Goal: Task Accomplishment & Management: Use online tool/utility

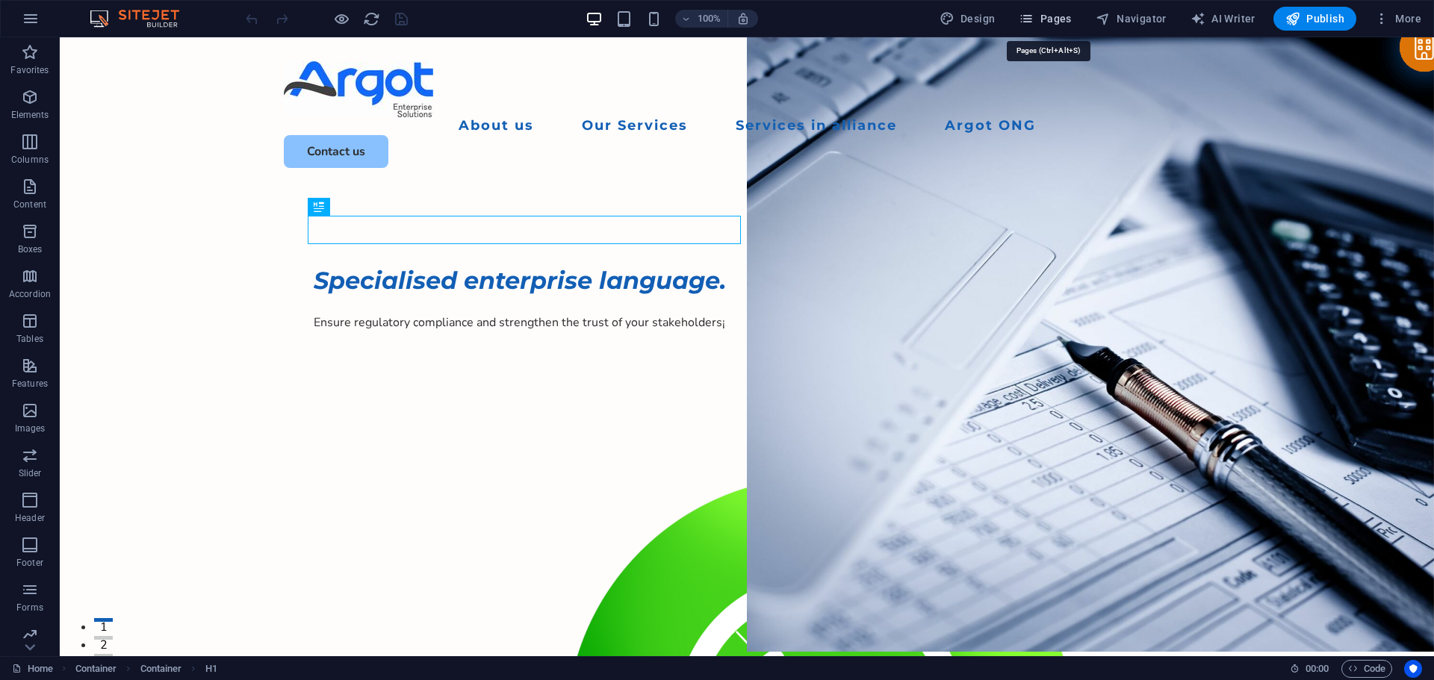
click at [1054, 17] on span "Pages" at bounding box center [1045, 18] width 52 height 15
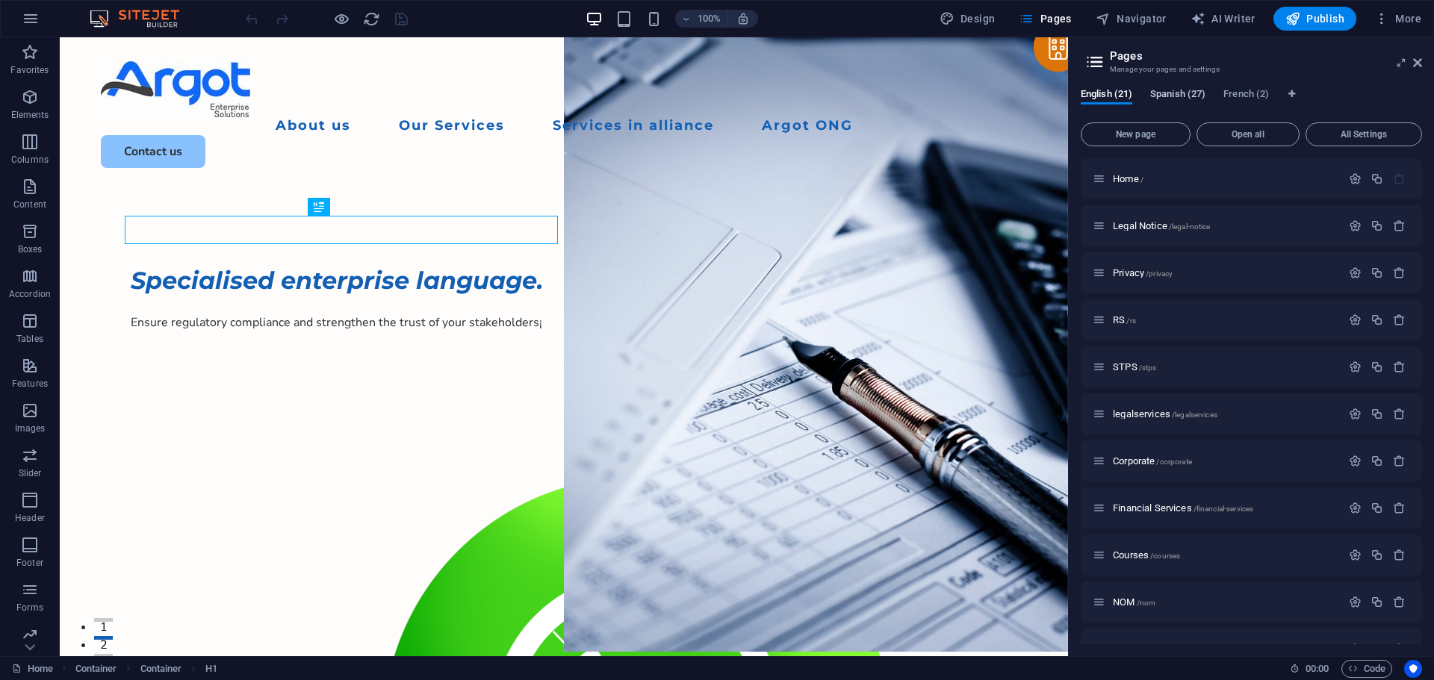
click at [1190, 98] on span "Spanish (27)" at bounding box center [1177, 95] width 55 height 21
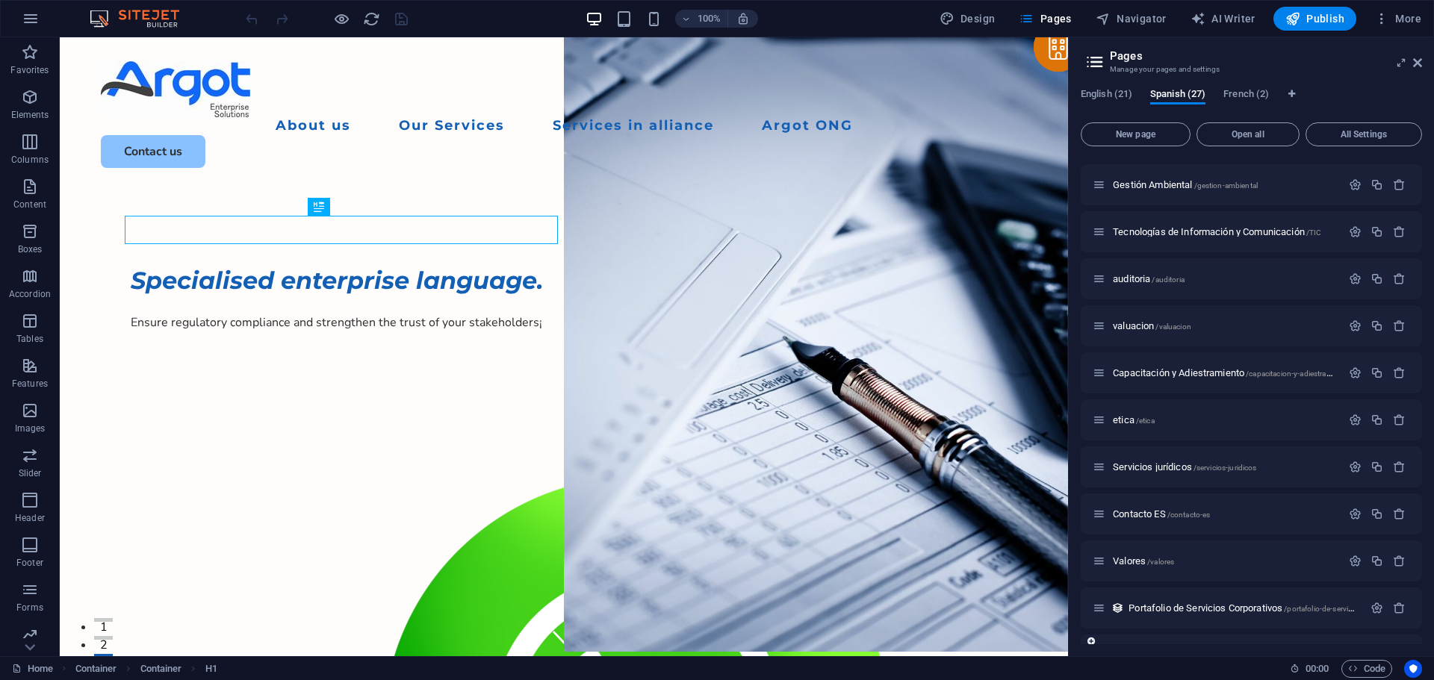
scroll to position [971, 0]
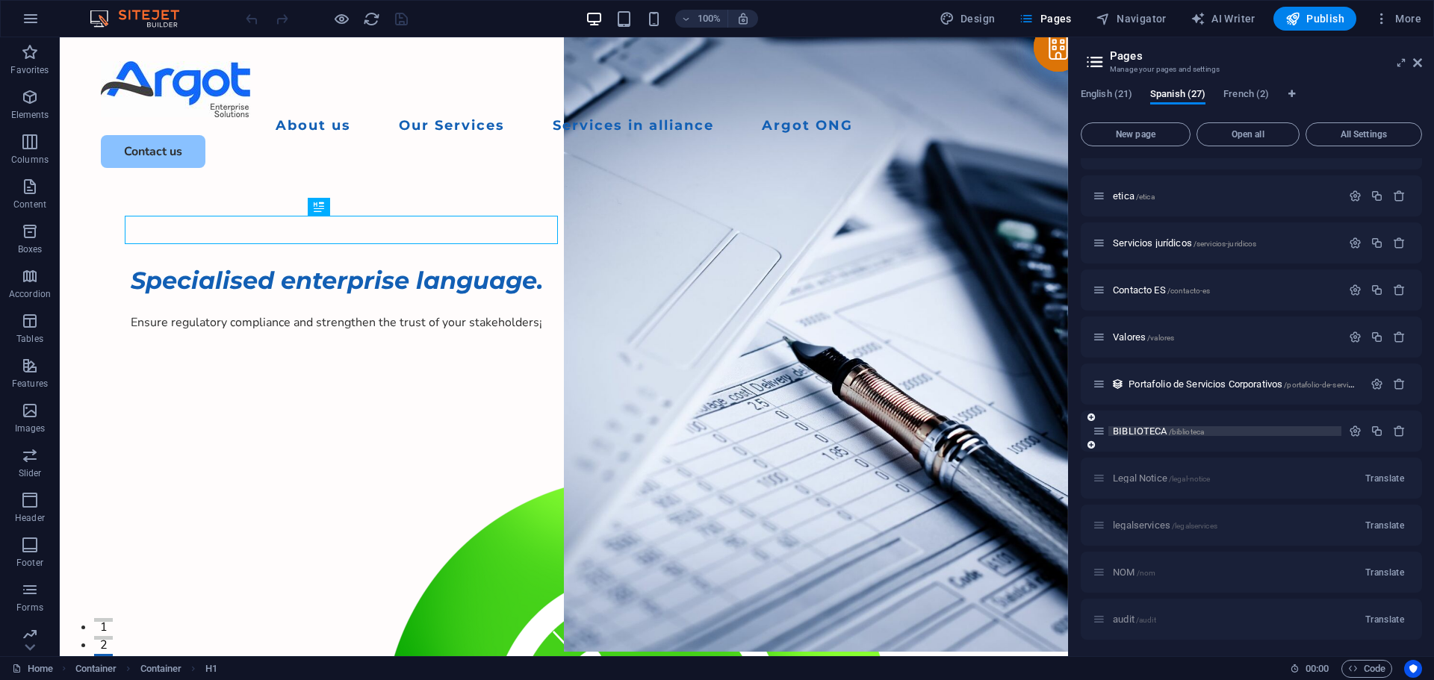
click at [1246, 432] on p "BIBLIOTECA /biblioteca" at bounding box center [1225, 431] width 224 height 10
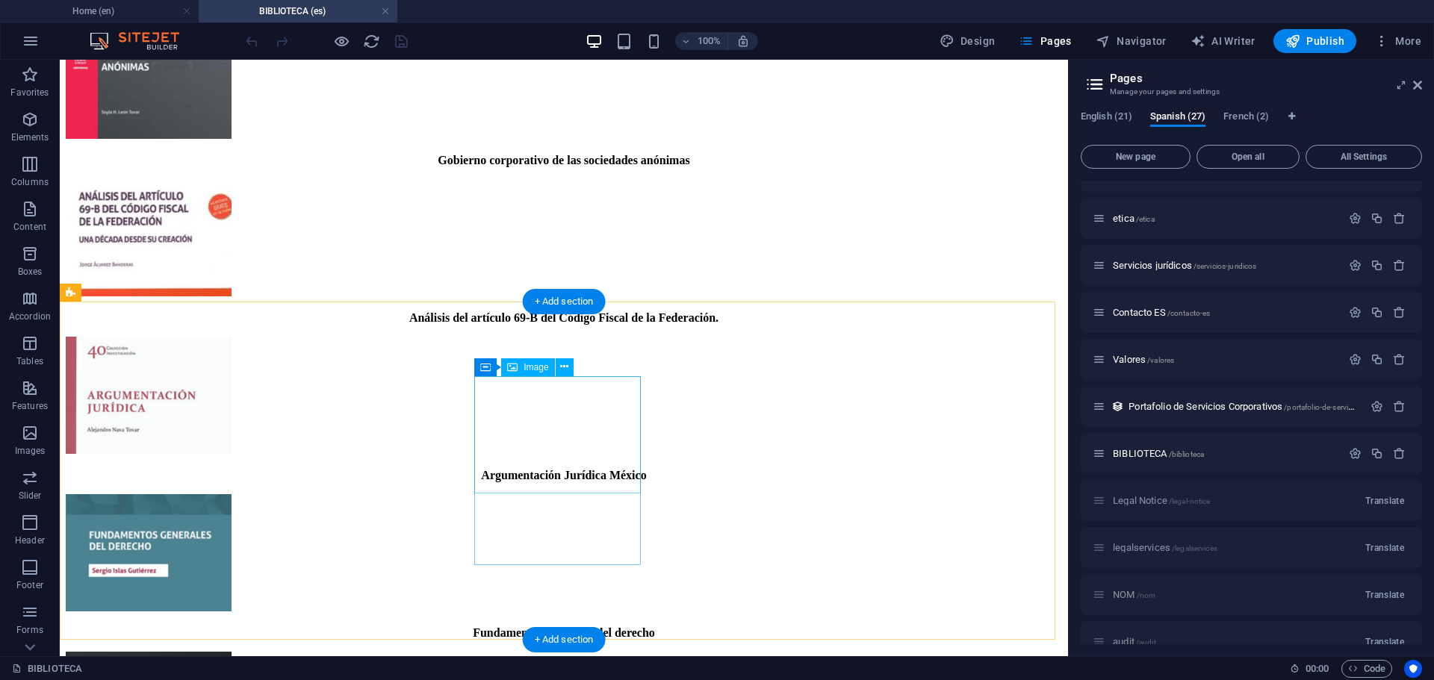
scroll to position [448, 0]
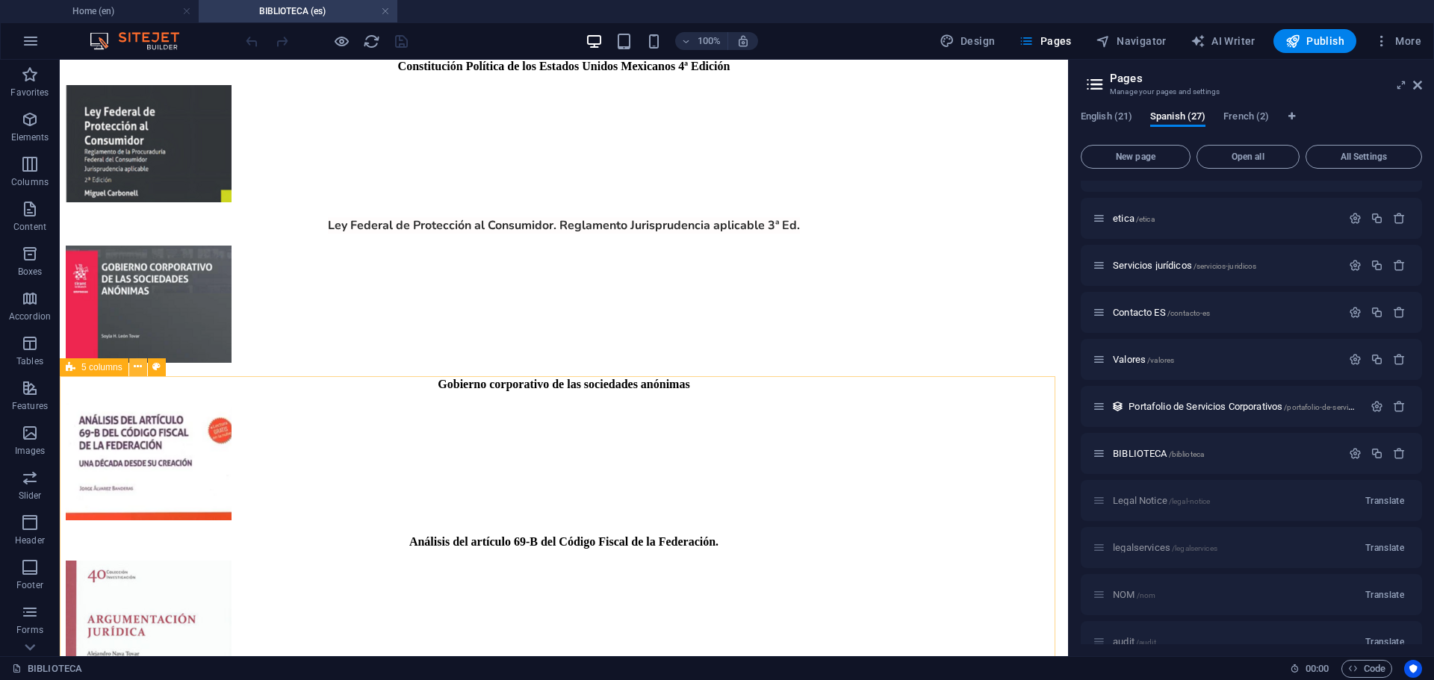
click at [135, 370] on icon at bounding box center [138, 367] width 8 height 16
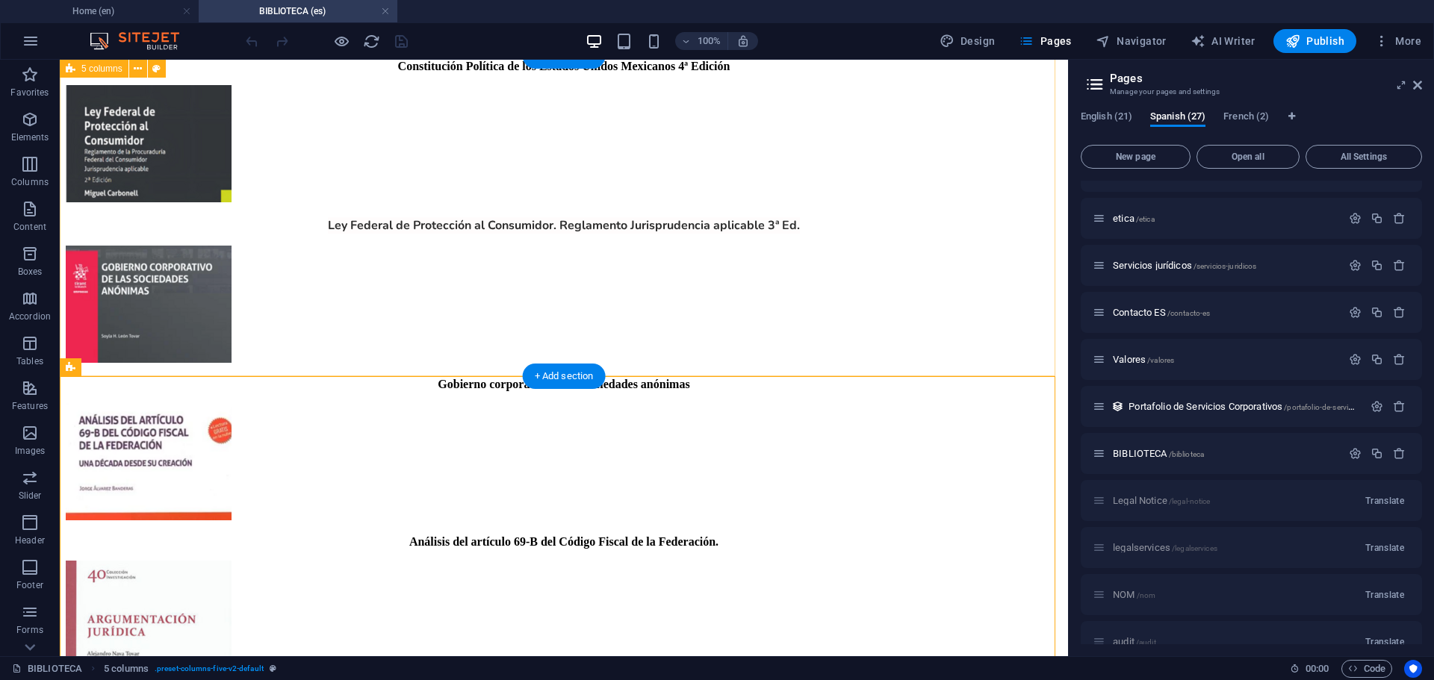
scroll to position [672, 0]
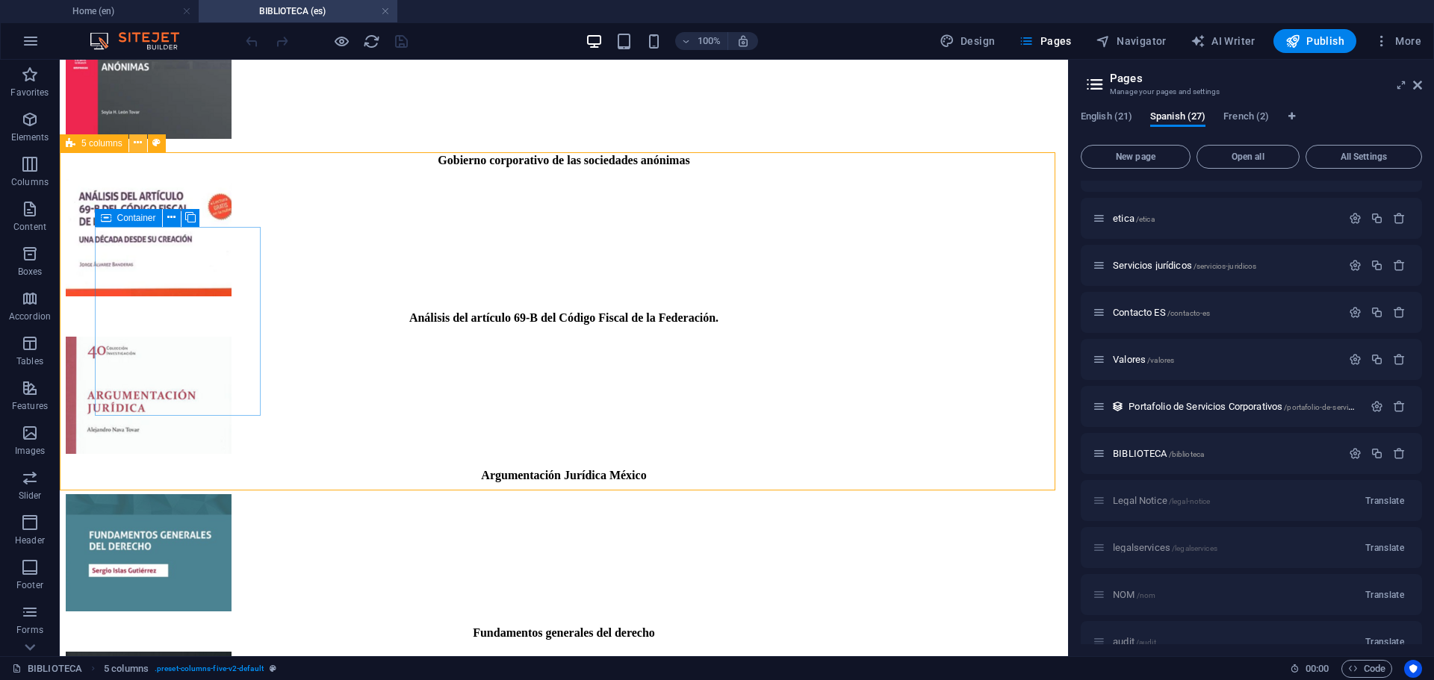
click at [140, 144] on icon at bounding box center [138, 143] width 8 height 16
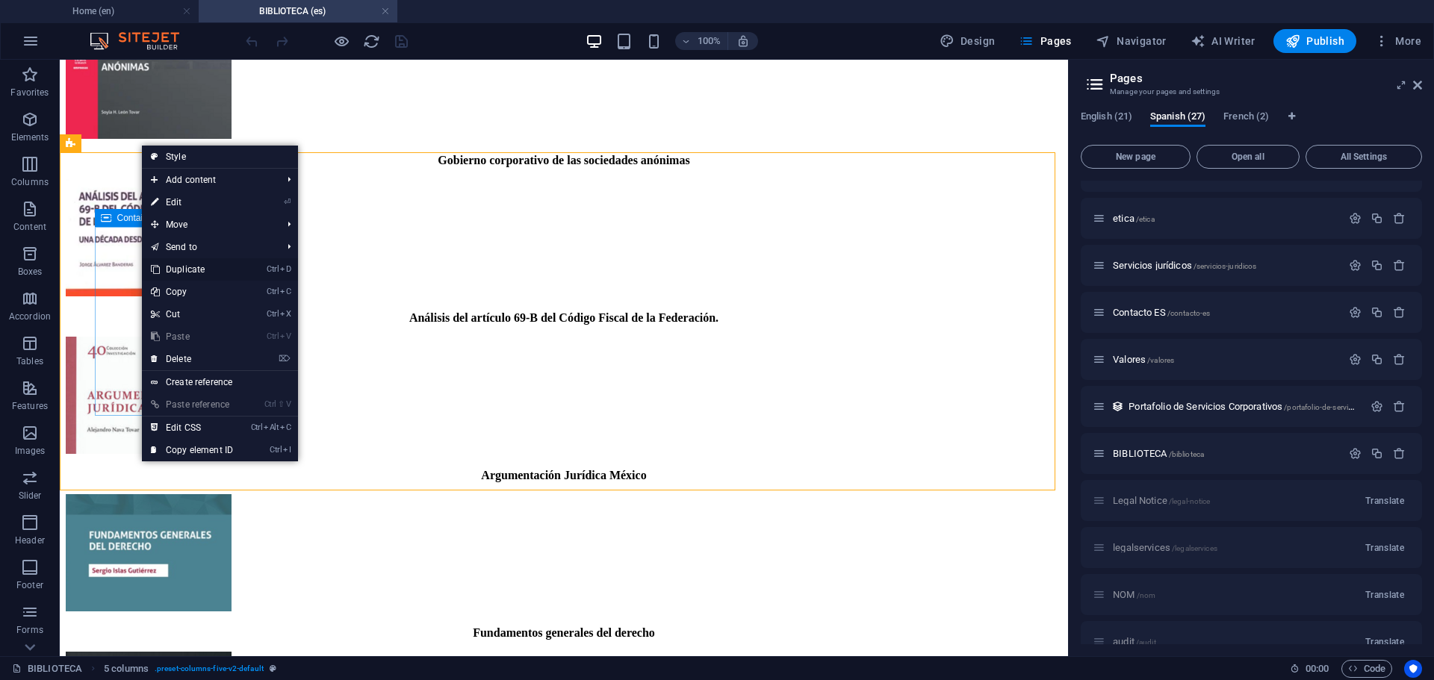
click at [202, 268] on link "Ctrl D Duplicate" at bounding box center [192, 269] width 100 height 22
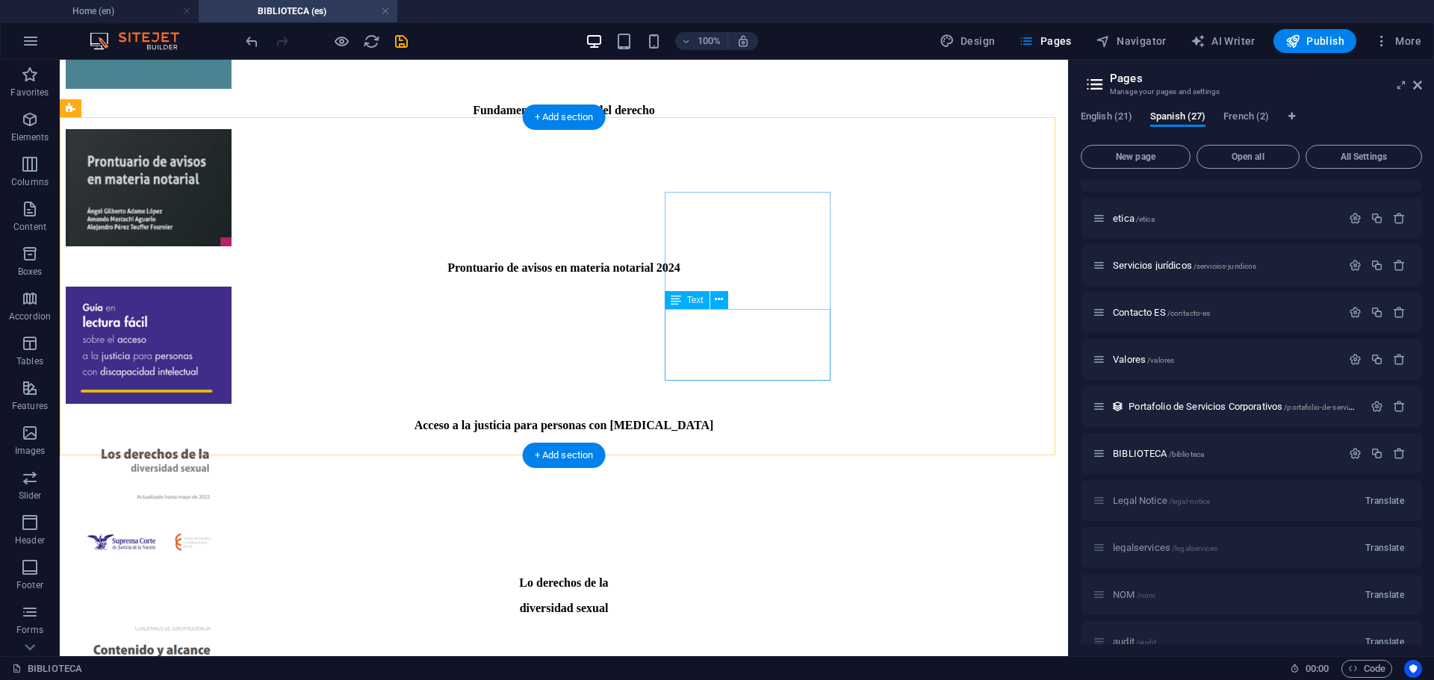
scroll to position [971, 0]
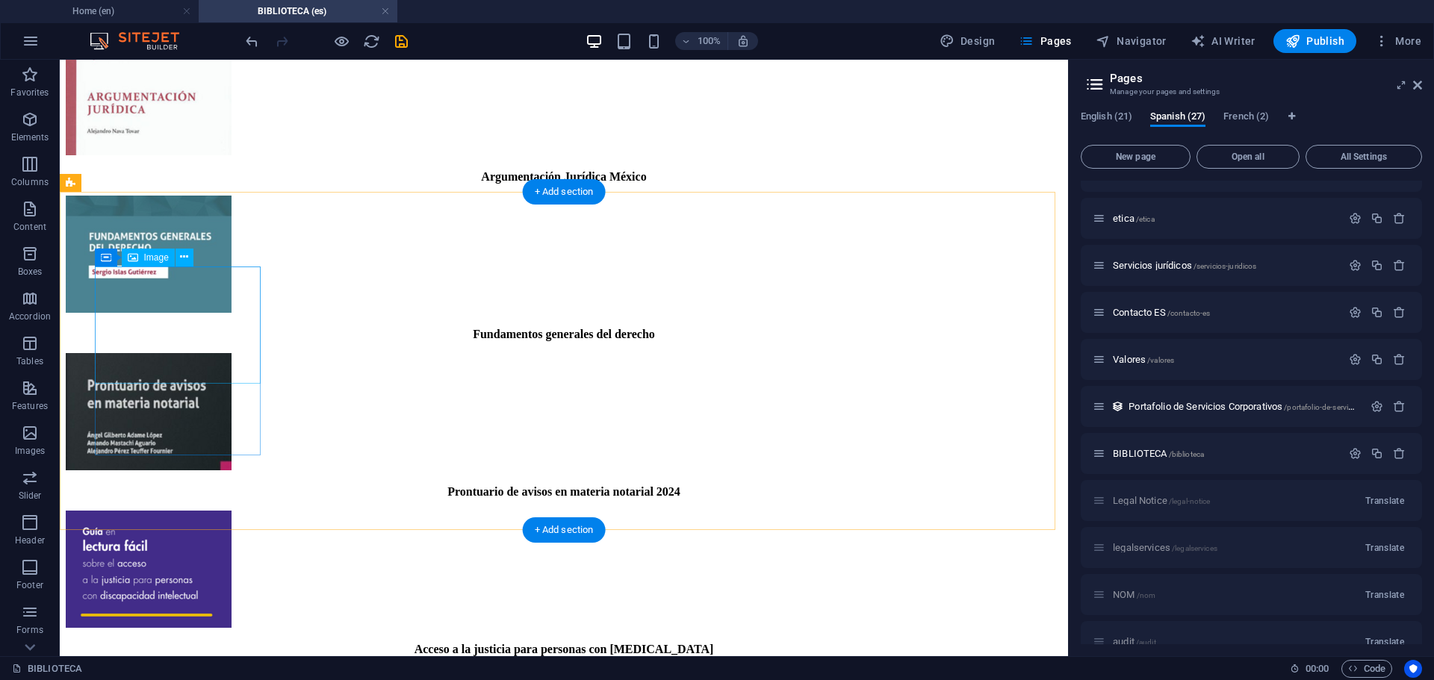
select select "px"
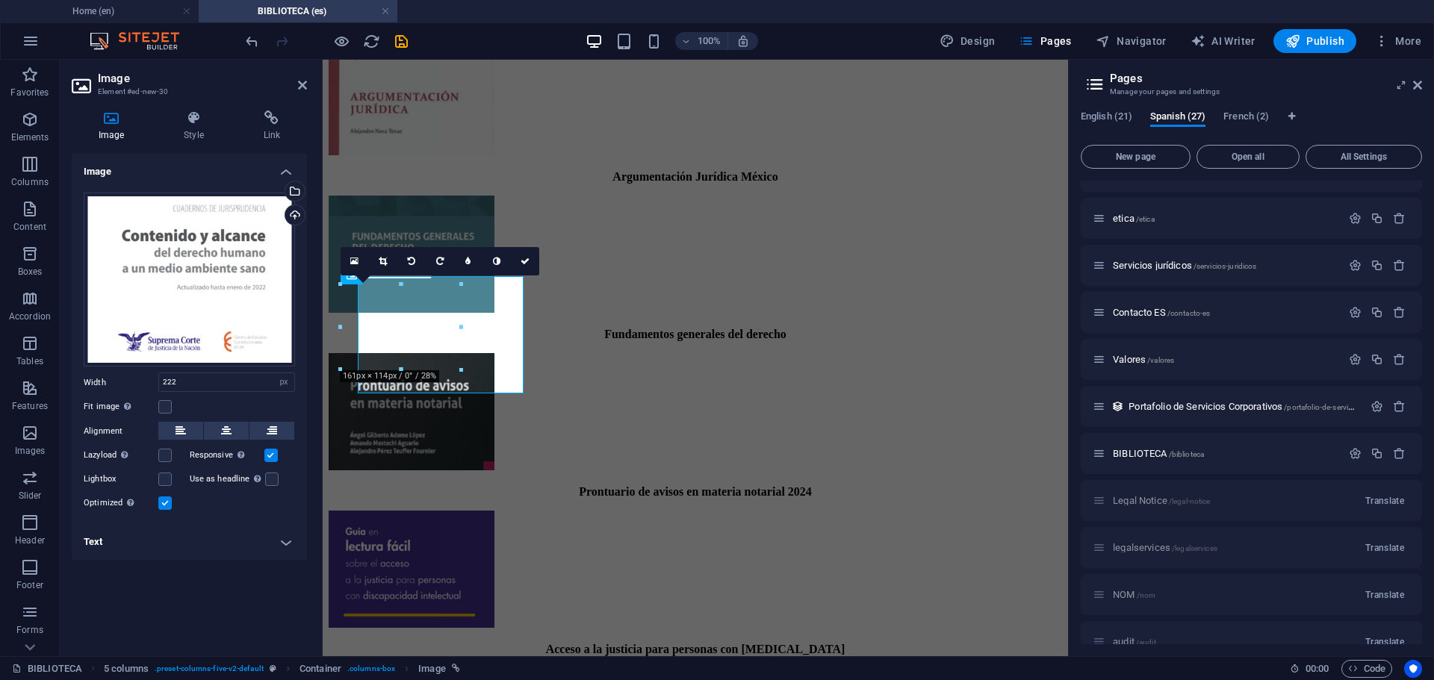
scroll to position [961, 0]
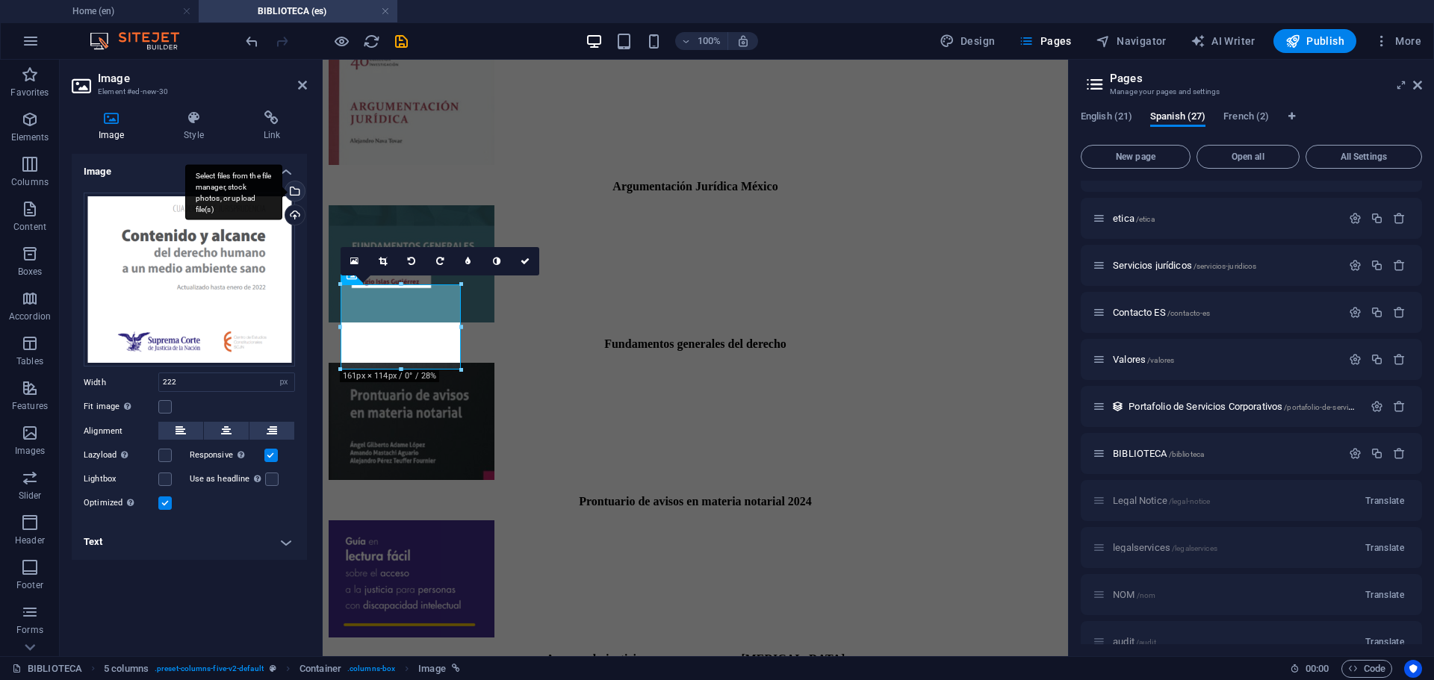
click at [296, 193] on div "Select files from the file manager, stock photos, or upload file(s)" at bounding box center [293, 192] width 22 height 22
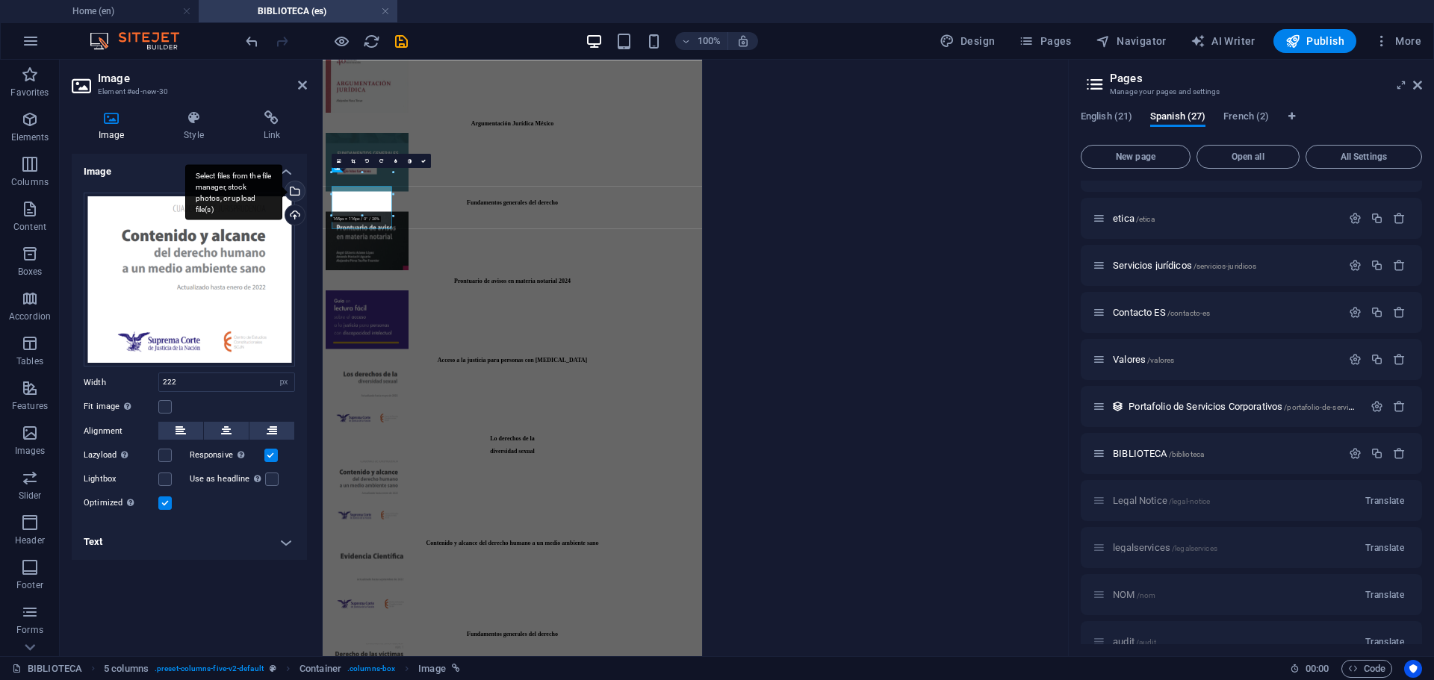
scroll to position [933, 0]
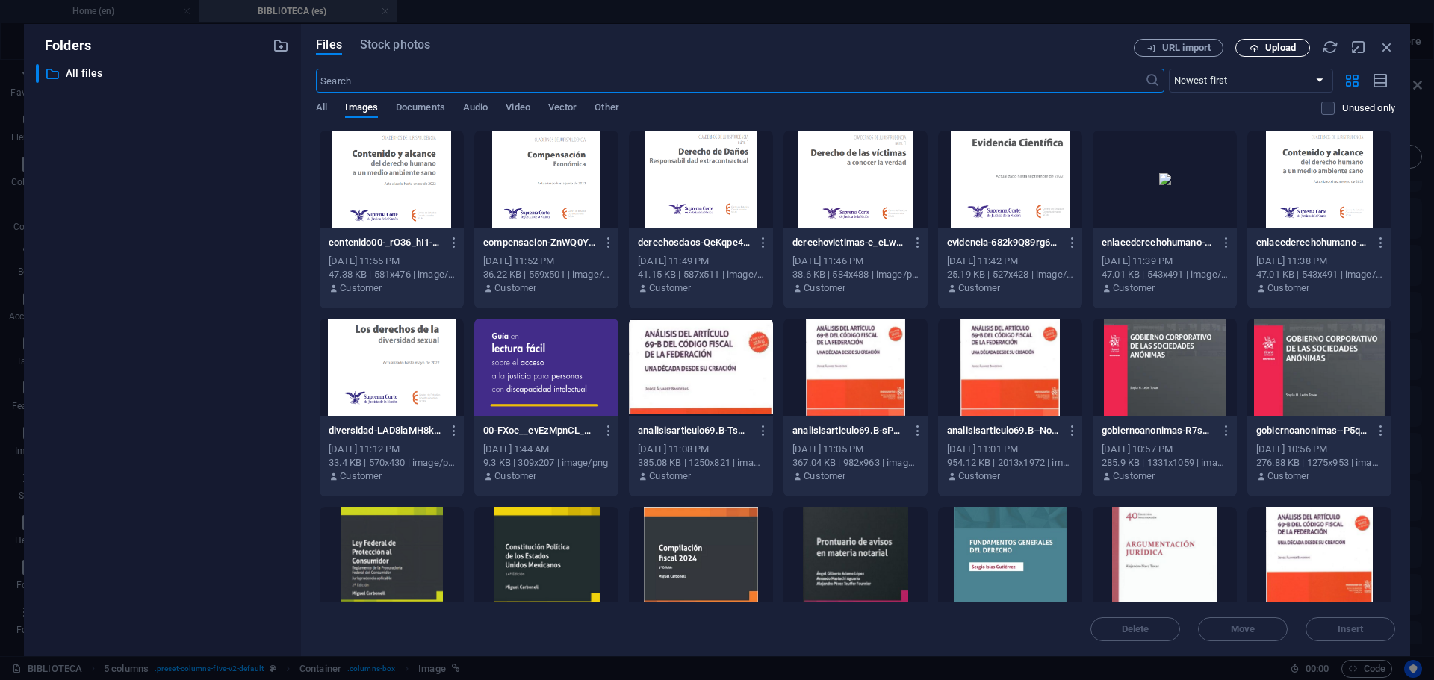
click at [1283, 50] on span "Upload" at bounding box center [1280, 47] width 31 height 9
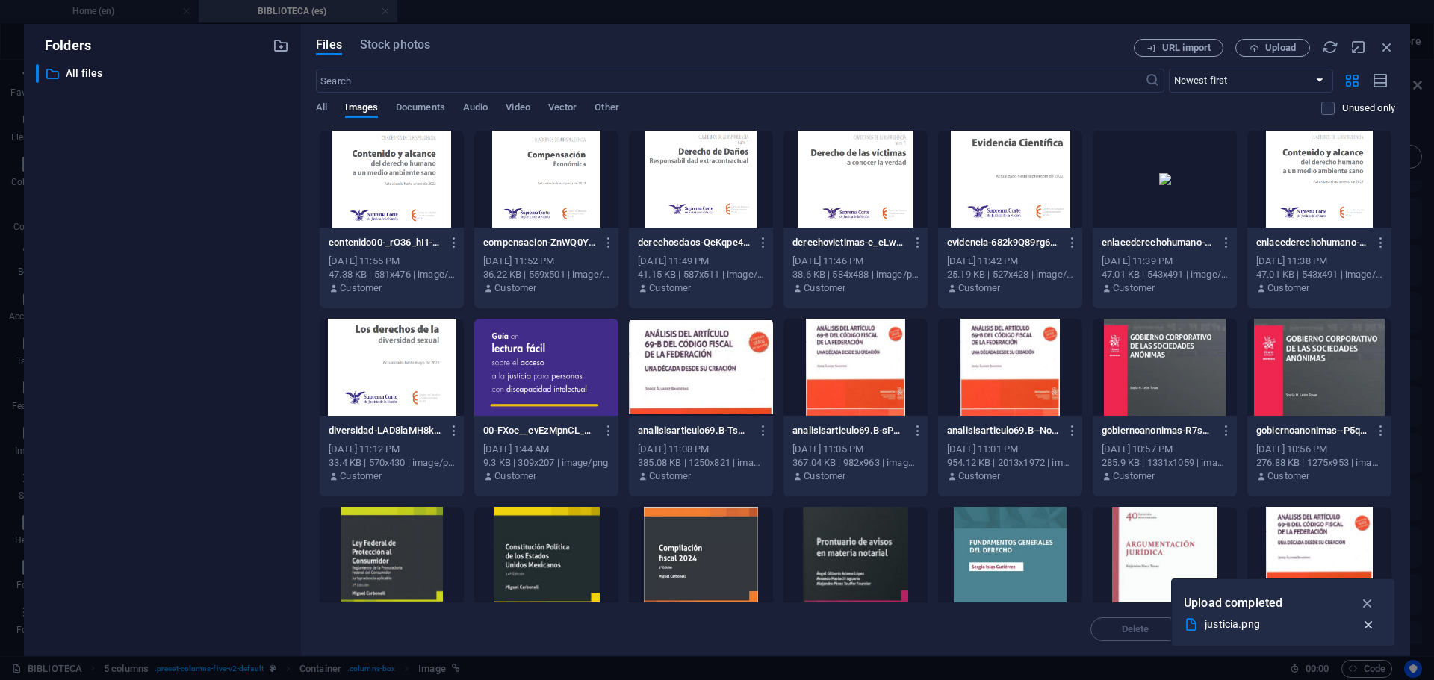
click at [1369, 629] on icon "button" at bounding box center [1369, 625] width 16 height 15
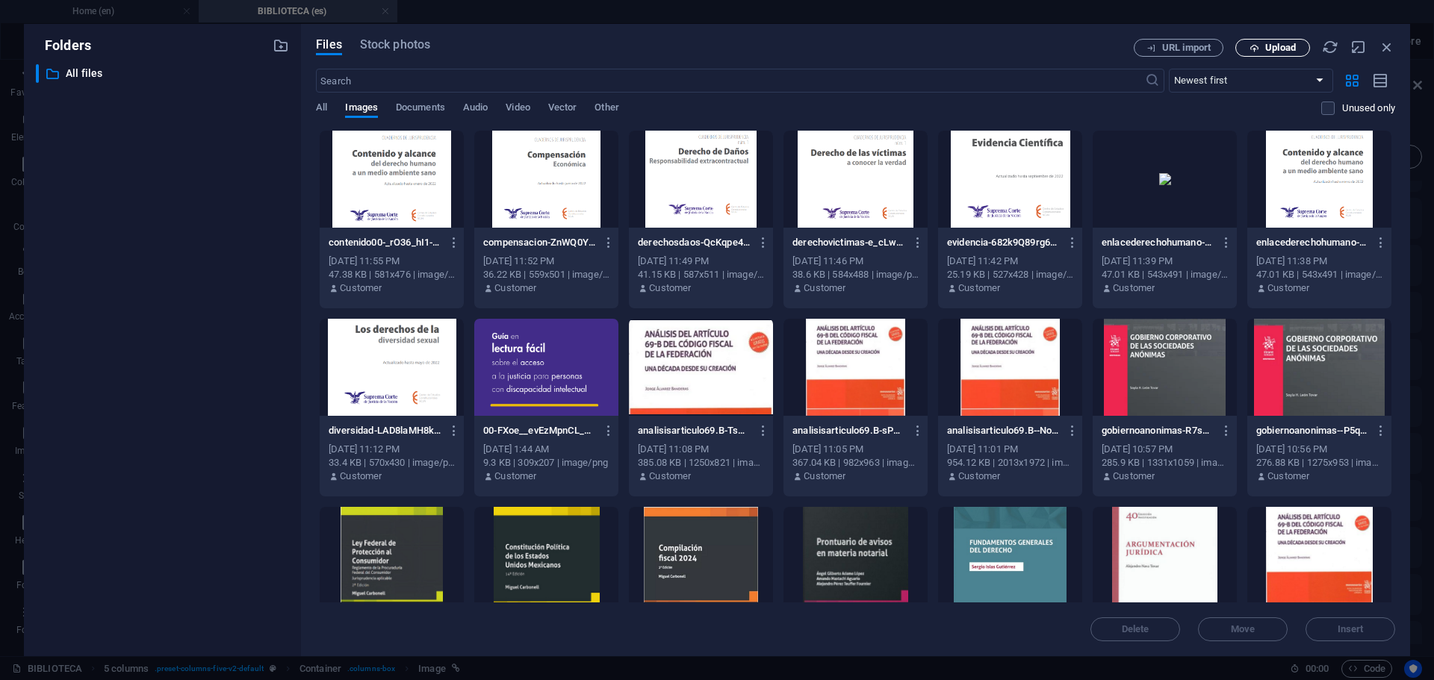
click at [1275, 49] on span "Upload" at bounding box center [1280, 47] width 31 height 9
click at [1226, 248] on icon "button" at bounding box center [1226, 242] width 14 height 13
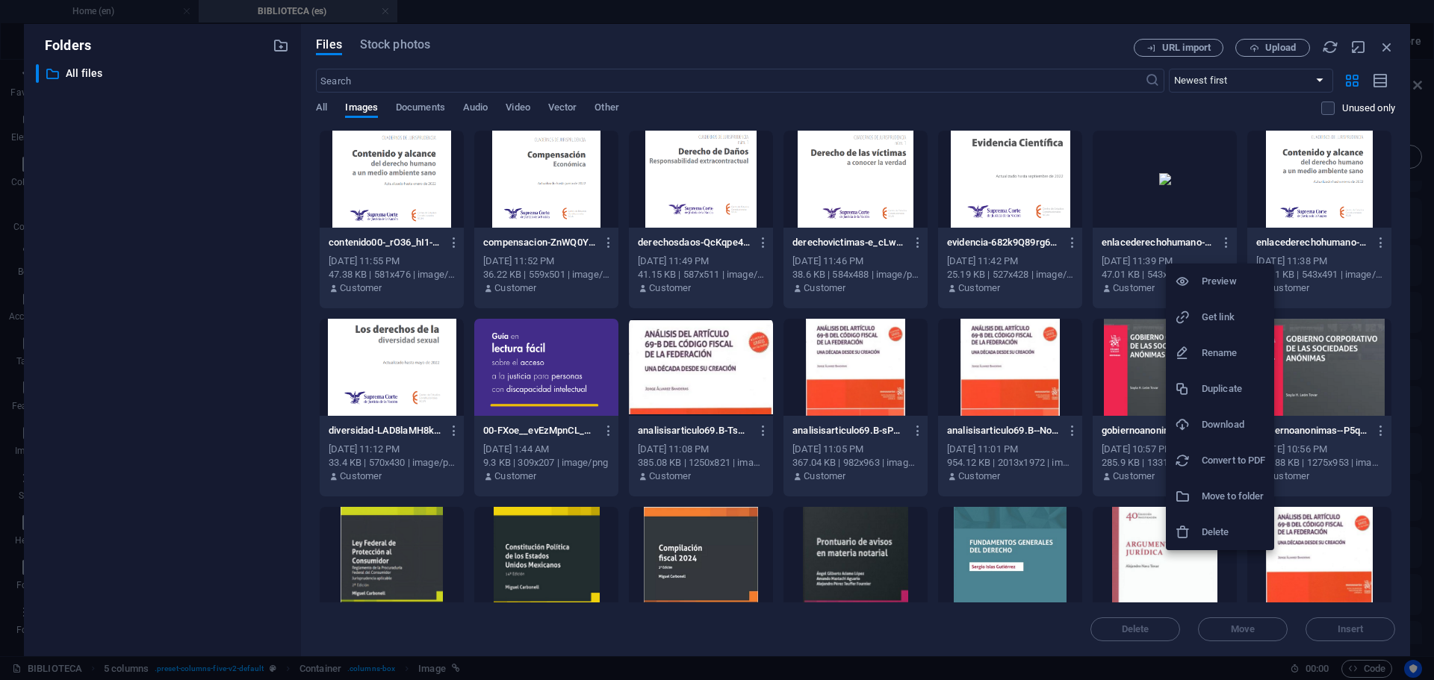
click at [1207, 524] on h6 "Delete" at bounding box center [1233, 532] width 63 height 18
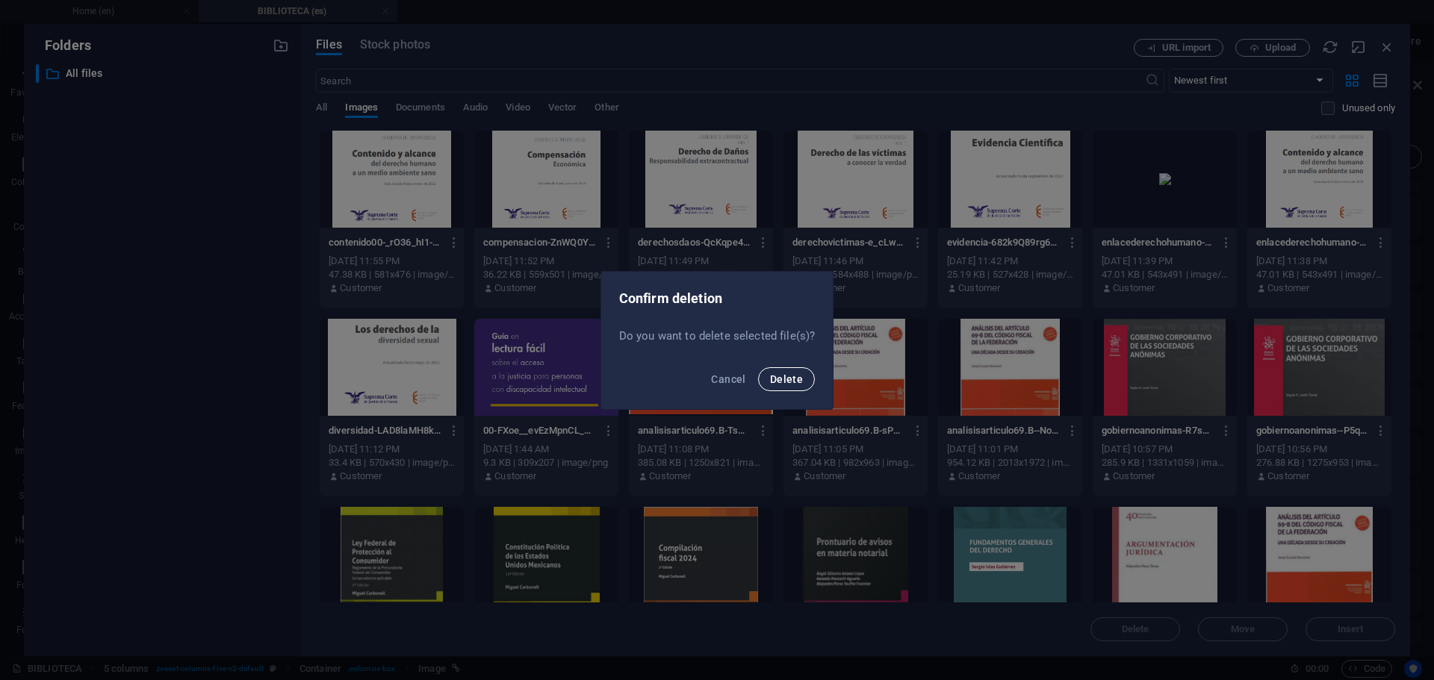
click at [789, 381] on span "Delete" at bounding box center [786, 379] width 33 height 12
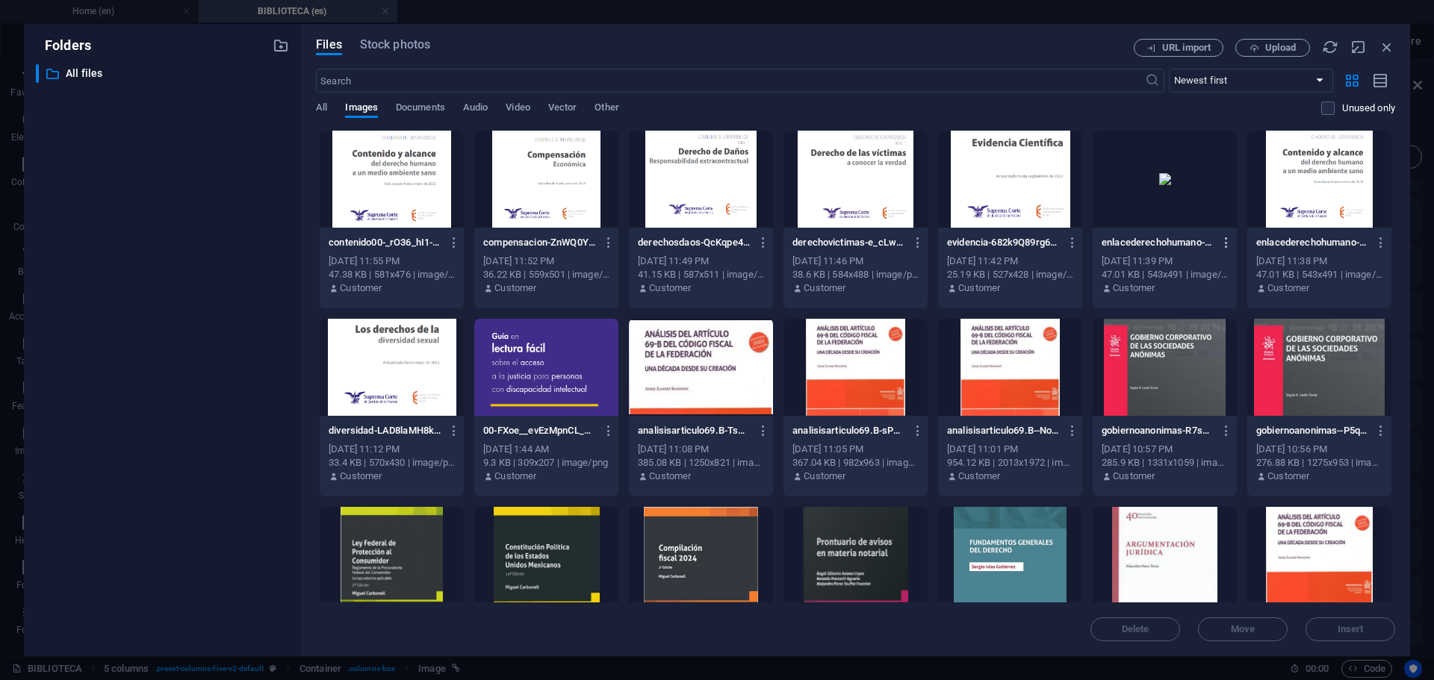
click at [1225, 247] on icon "button" at bounding box center [1226, 242] width 14 height 13
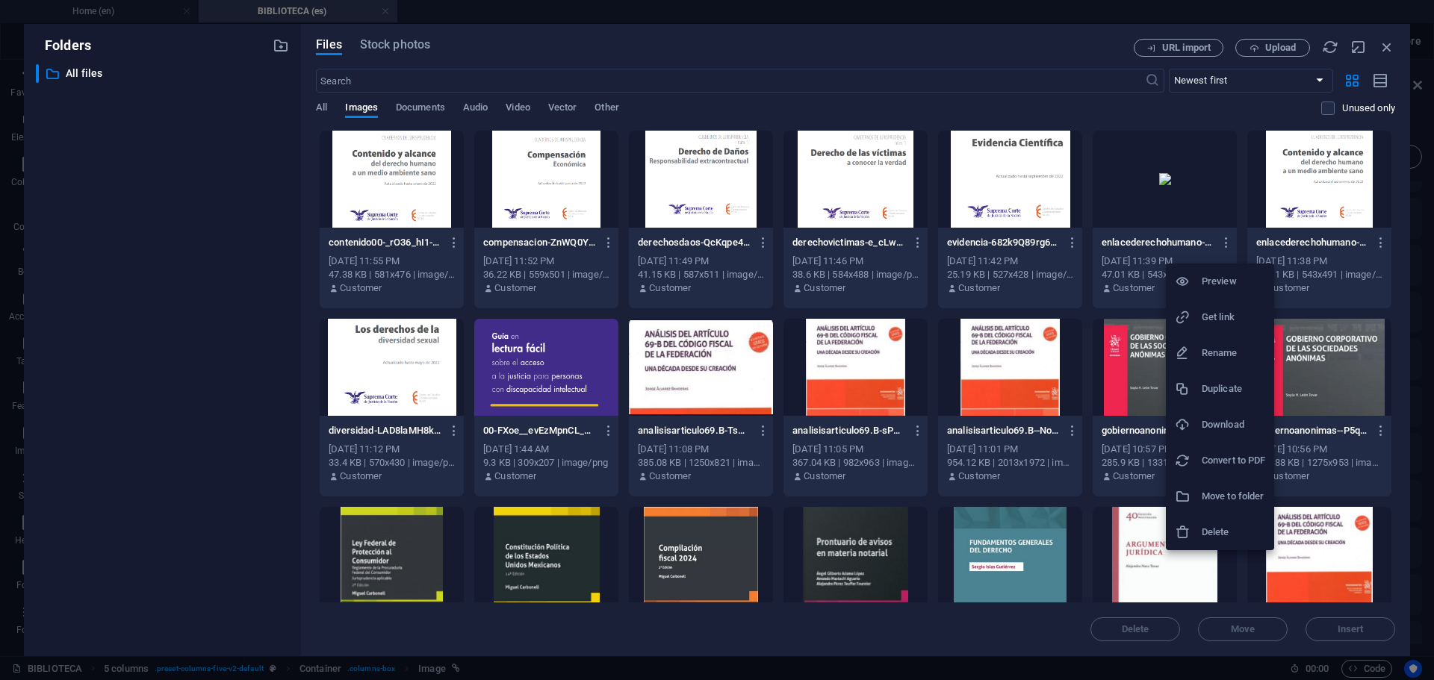
click at [1210, 535] on h6 "Delete" at bounding box center [1233, 532] width 63 height 18
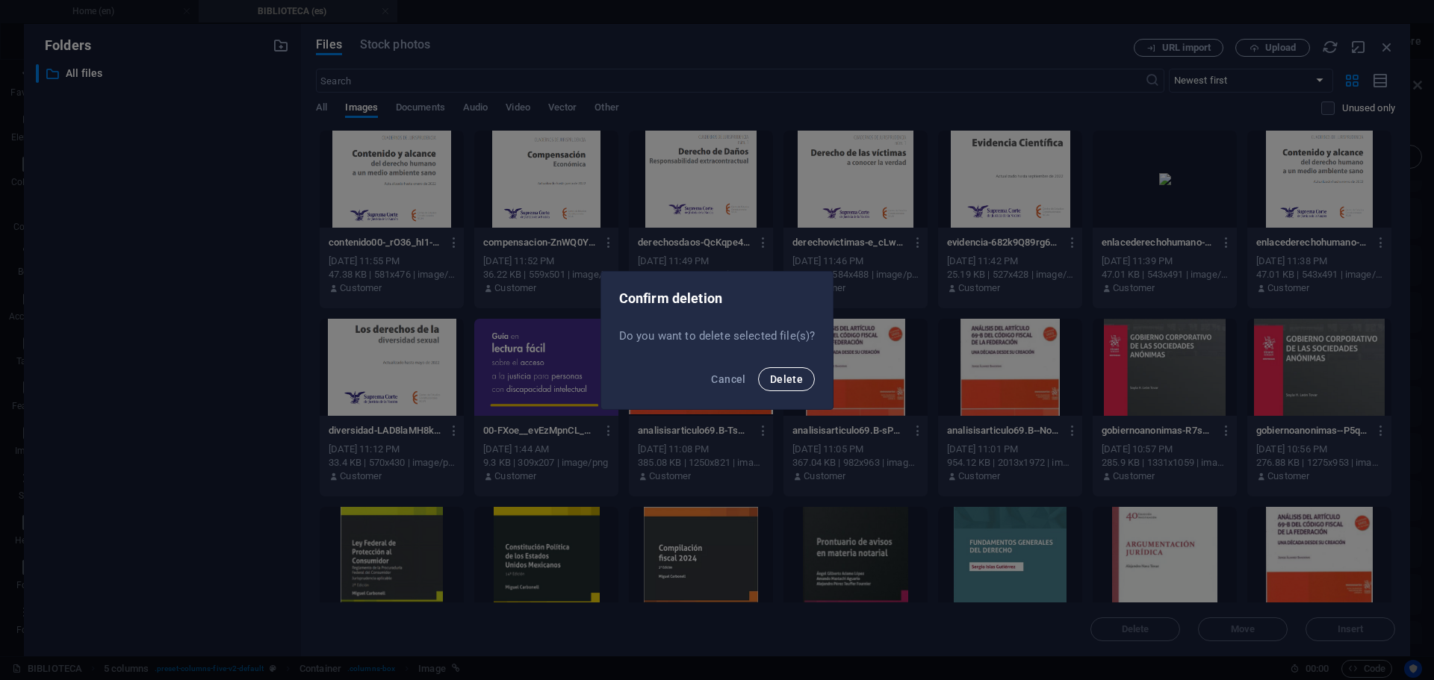
click at [789, 379] on span "Delete" at bounding box center [786, 379] width 33 height 12
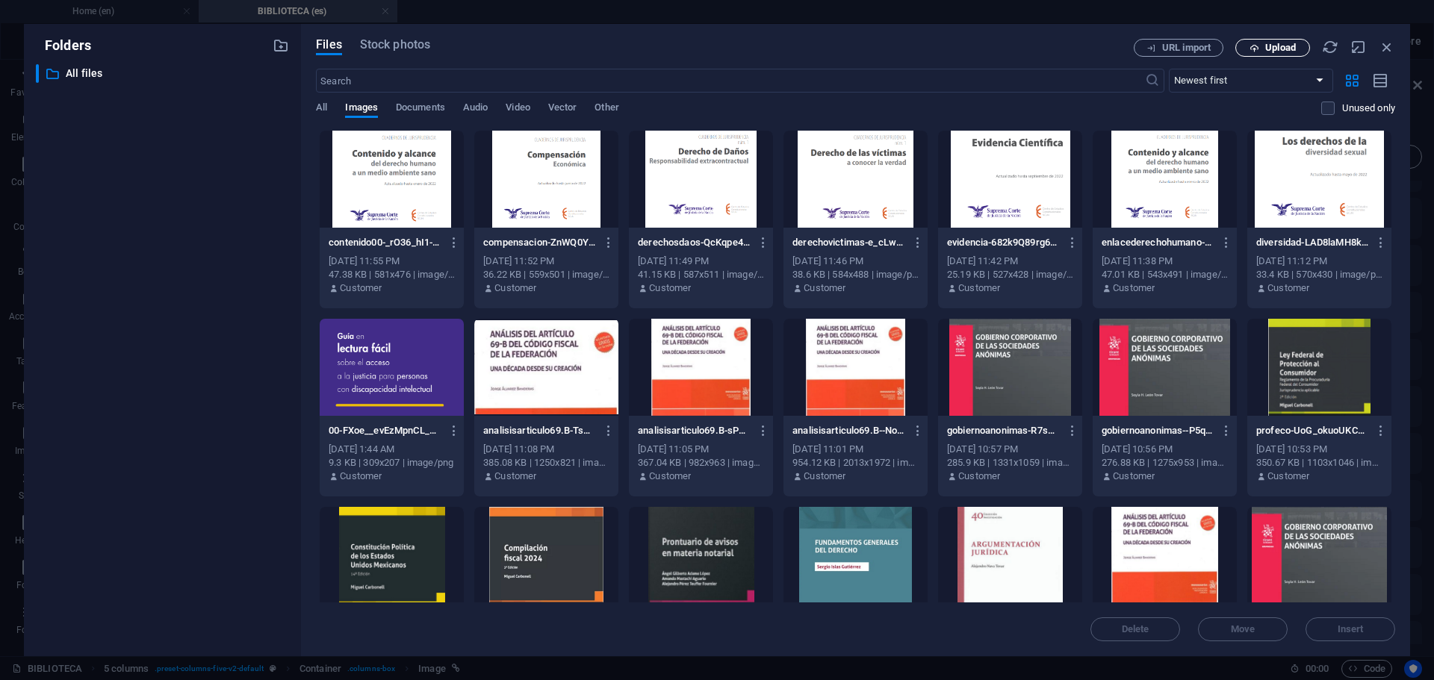
click at [1272, 50] on span "Upload" at bounding box center [1280, 47] width 31 height 9
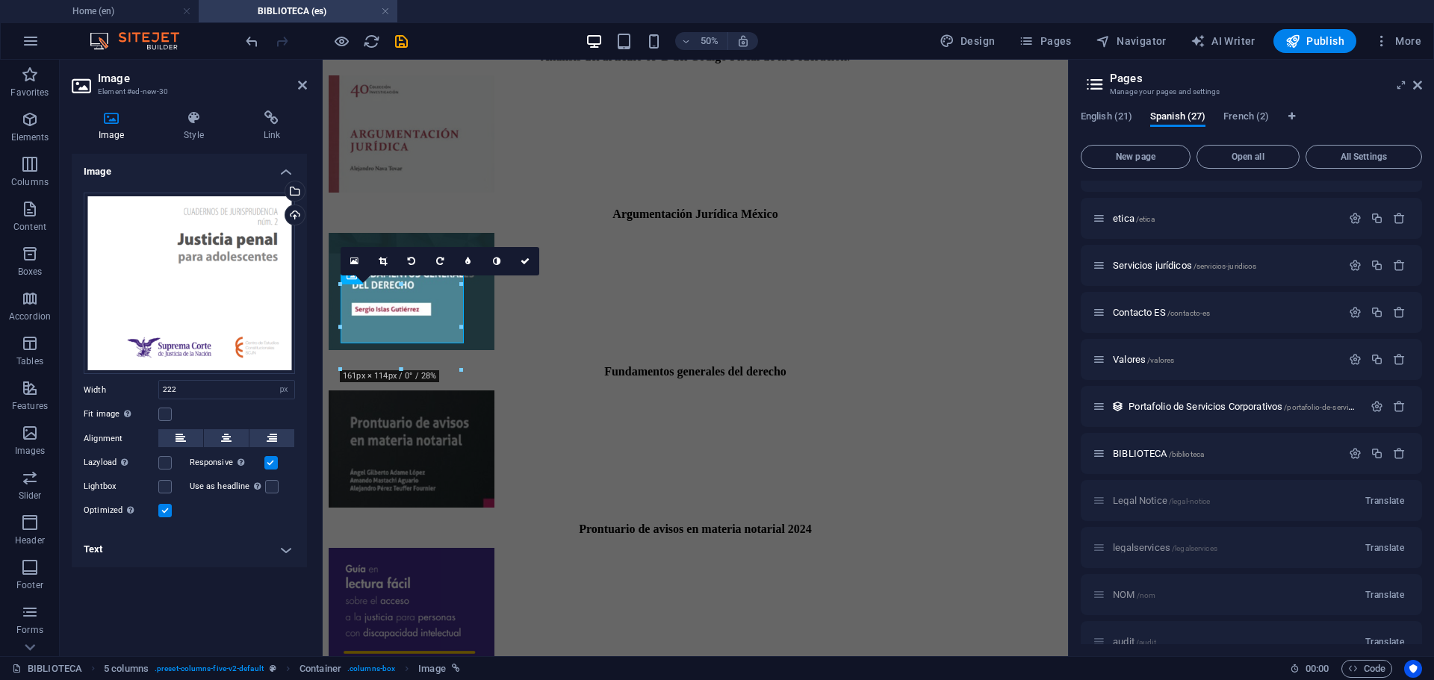
scroll to position [961, 0]
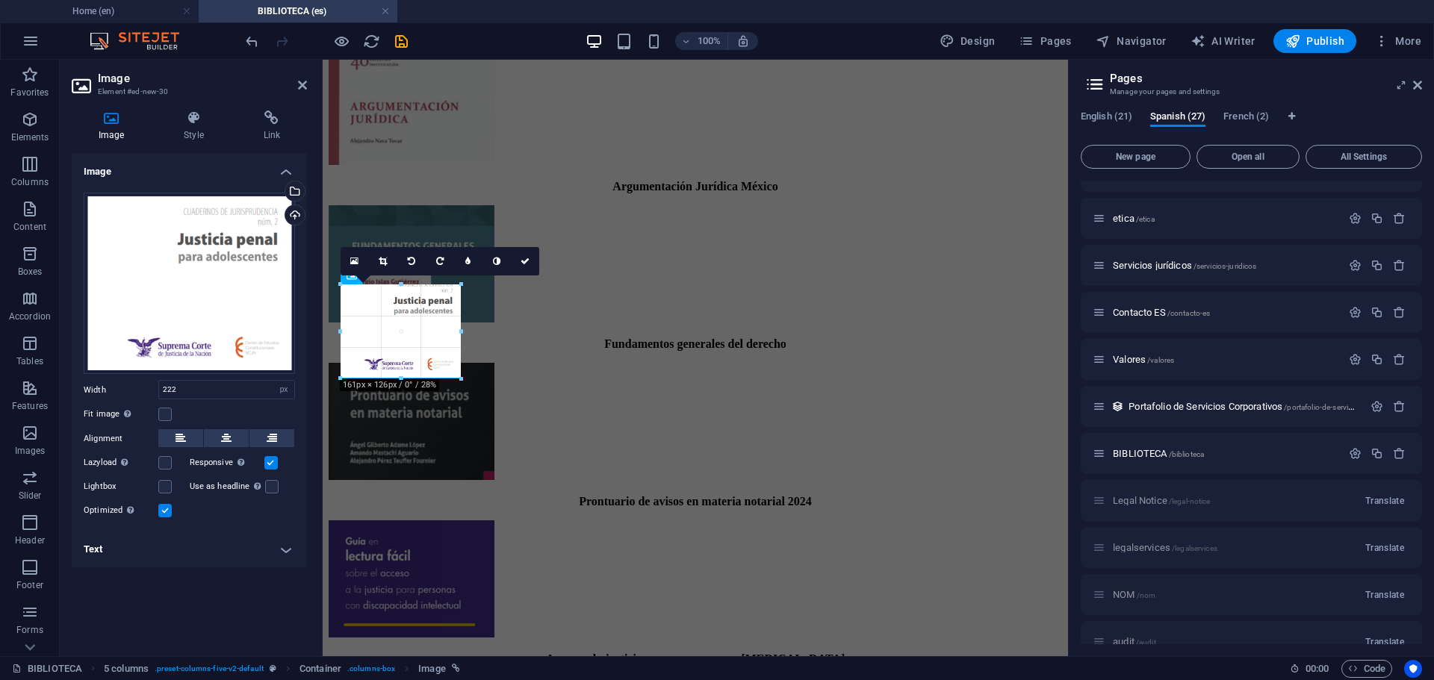
drag, startPoint x: 403, startPoint y: 368, endPoint x: 400, endPoint y: 381, distance: 13.2
drag, startPoint x: 341, startPoint y: 324, endPoint x: 42, endPoint y: 271, distance: 304.1
drag, startPoint x: 394, startPoint y: 361, endPoint x: 394, endPoint y: 378, distance: 16.4
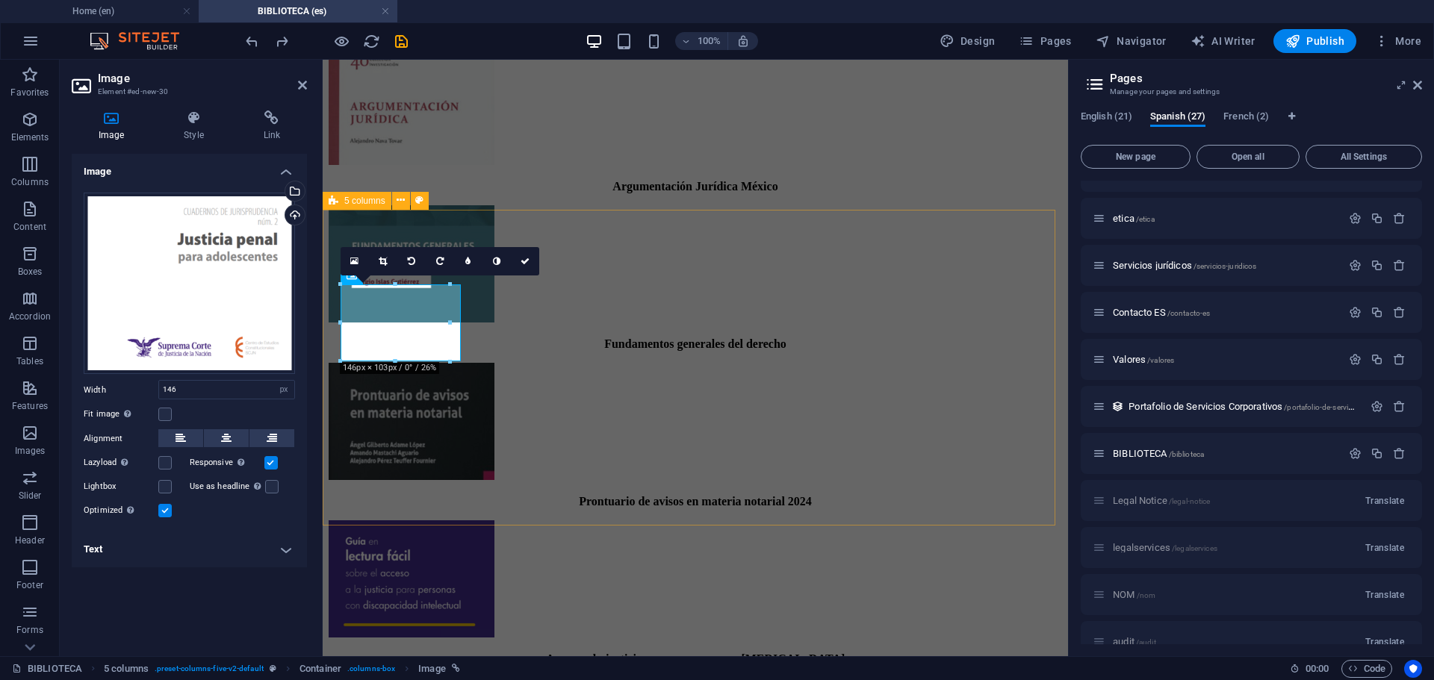
type input "222"
click at [526, 258] on icon at bounding box center [524, 261] width 9 height 9
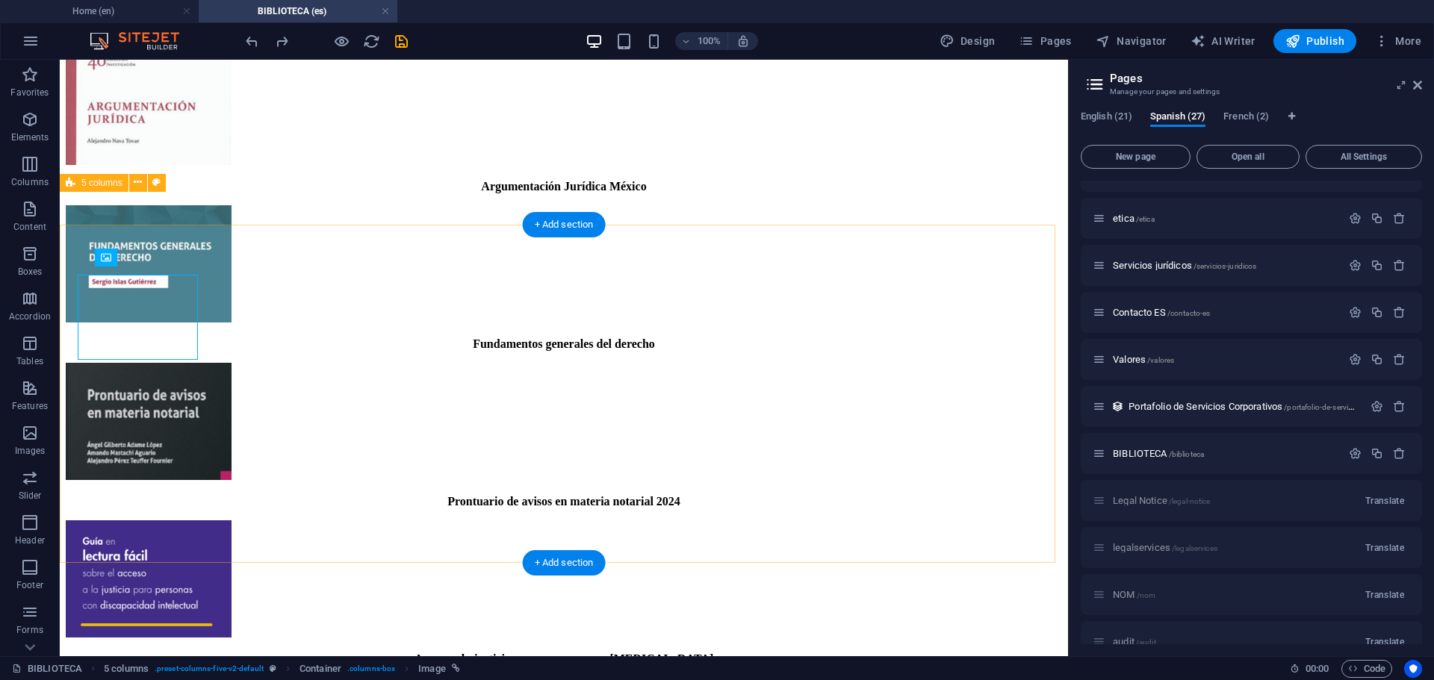
scroll to position [971, 0]
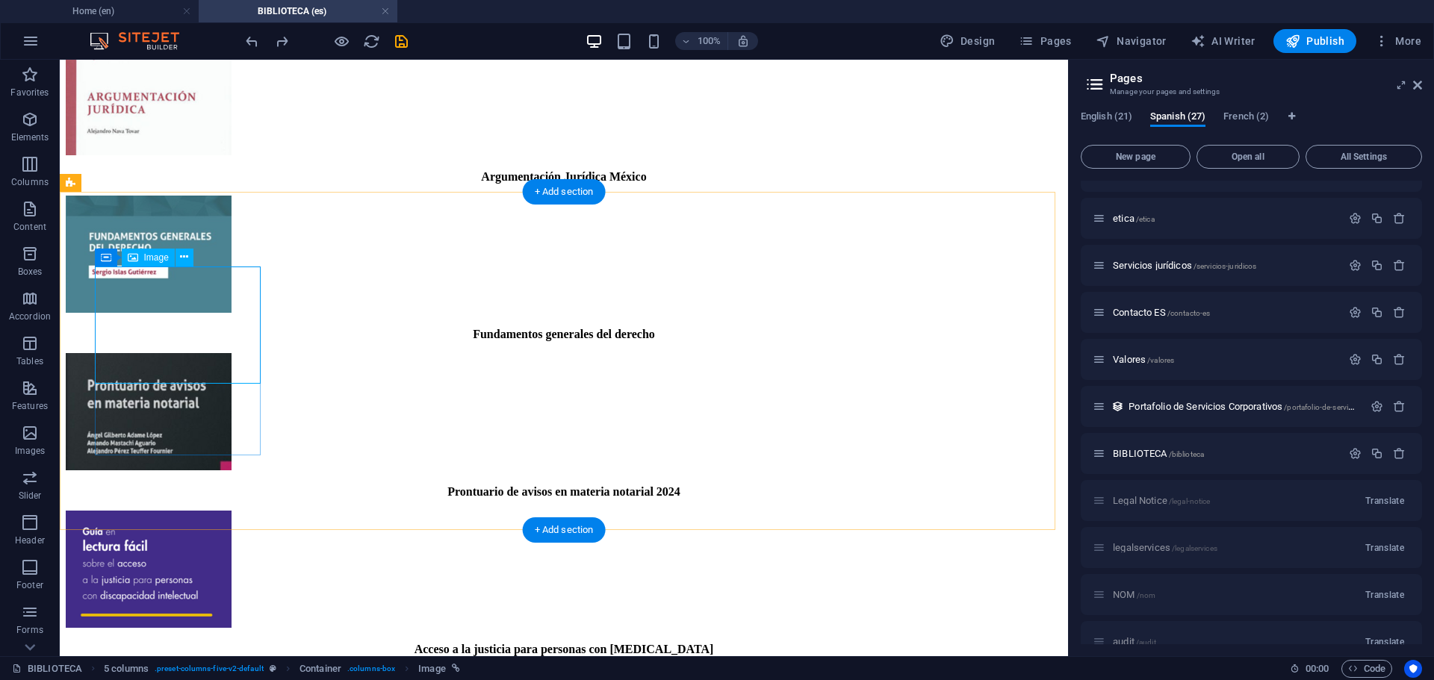
select select "px"
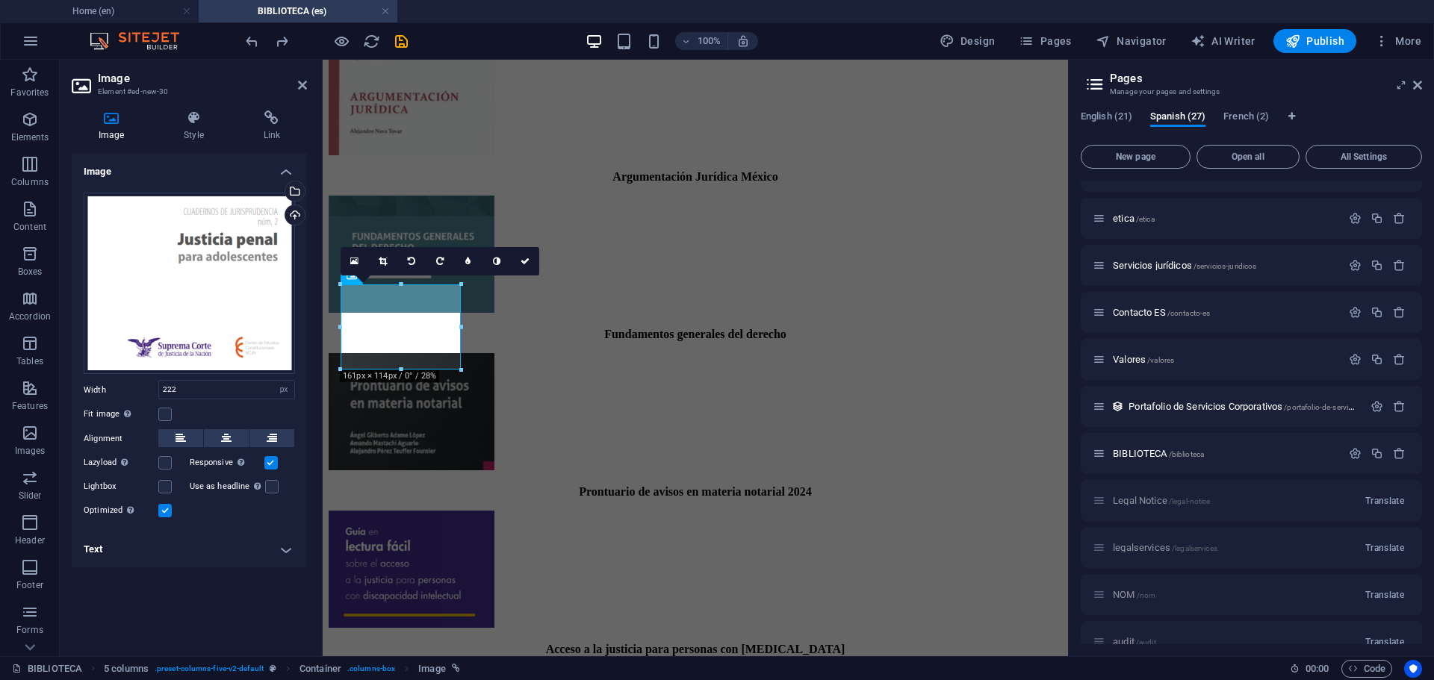
scroll to position [961, 0]
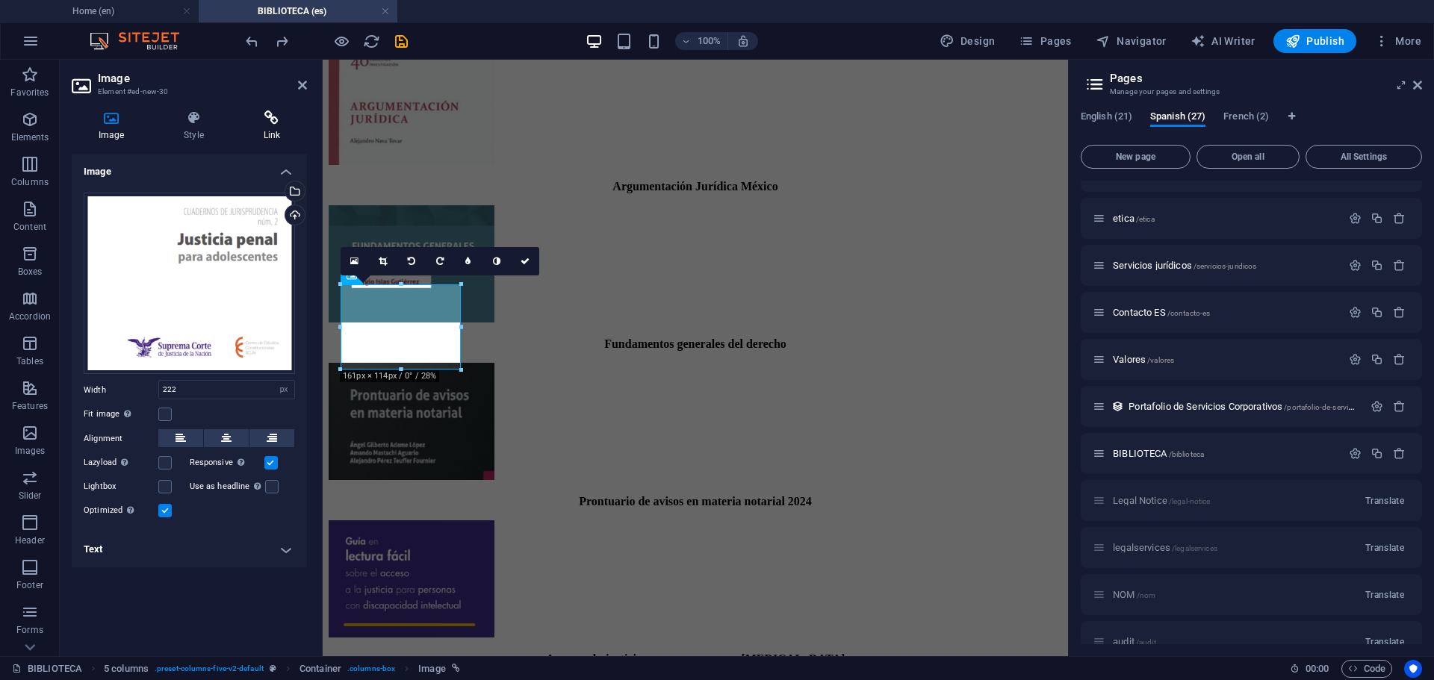
click at [275, 128] on h4 "Link" at bounding box center [272, 126] width 70 height 31
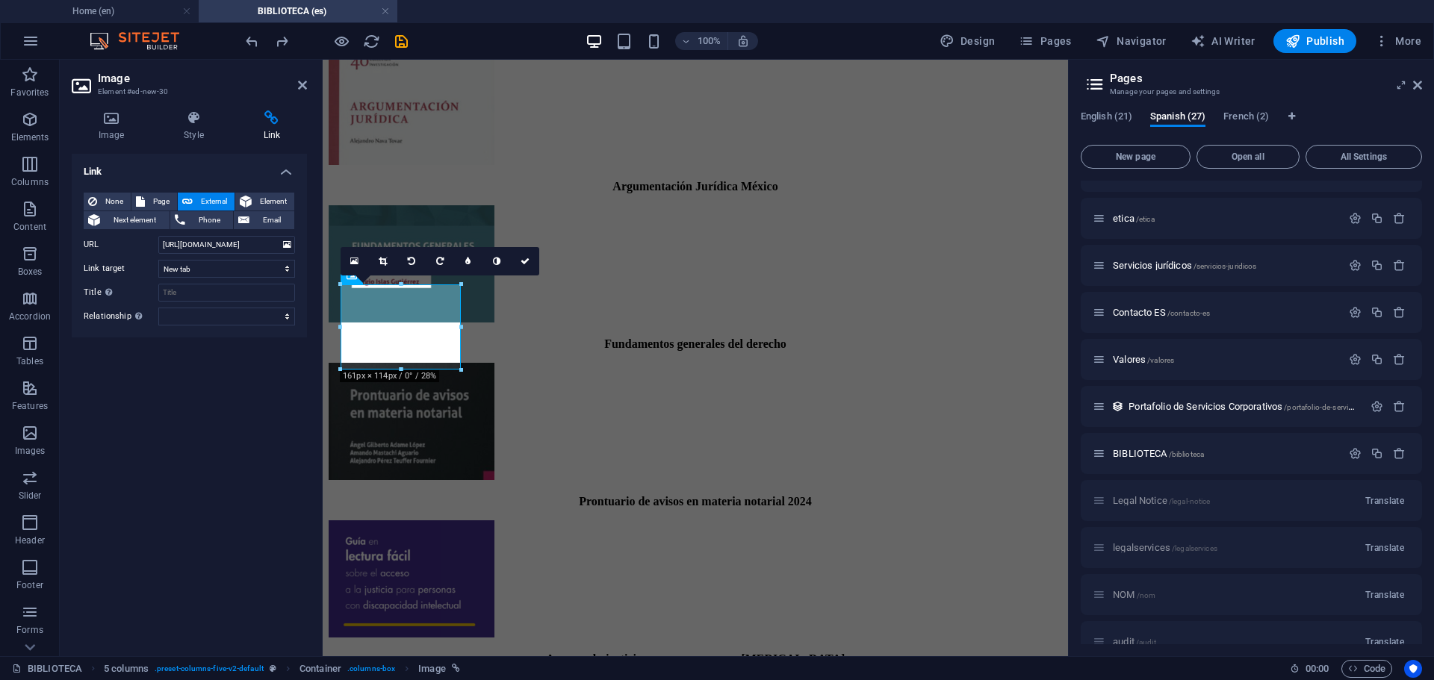
drag, startPoint x: 158, startPoint y: 243, endPoint x: 256, endPoint y: 256, distance: 99.4
click at [256, 259] on div "None Page External Element Next element Phone Email Page Home Legal Notice Priv…" at bounding box center [189, 259] width 211 height 133
drag, startPoint x: 273, startPoint y: 246, endPoint x: 69, endPoint y: 226, distance: 204.9
click at [69, 226] on div "Image Style Link Image Drag files here, click to choose files or select files f…" at bounding box center [189, 378] width 259 height 558
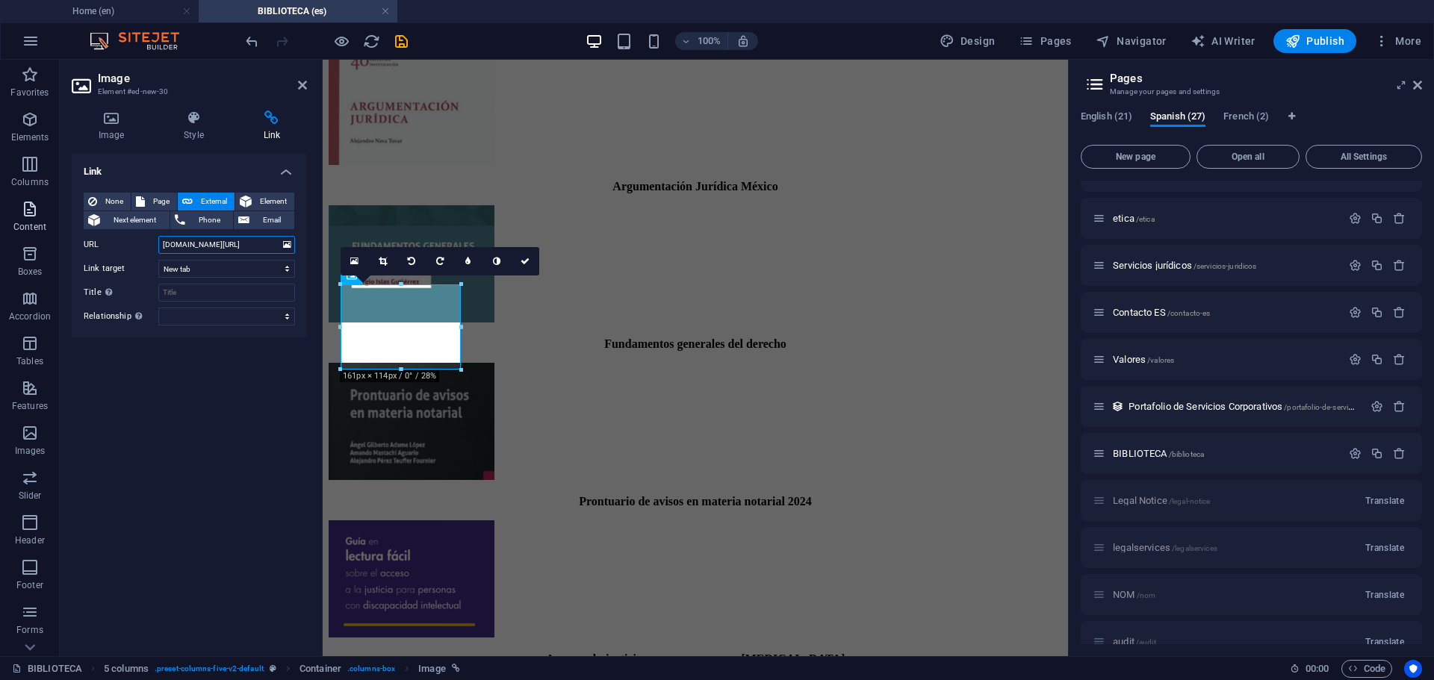
drag, startPoint x: 266, startPoint y: 241, endPoint x: 49, endPoint y: 225, distance: 217.9
click at [49, 225] on section "Favorites Elements Columns Content Boxes Accordion Tables Features Images Slide…" at bounding box center [534, 358] width 1068 height 597
drag, startPoint x: 276, startPoint y: 245, endPoint x: 63, endPoint y: 223, distance: 213.9
click at [63, 223] on div "Image Style Link Image Drag files here, click to choose files or select files f…" at bounding box center [189, 378] width 259 height 558
type input "no.pdf"
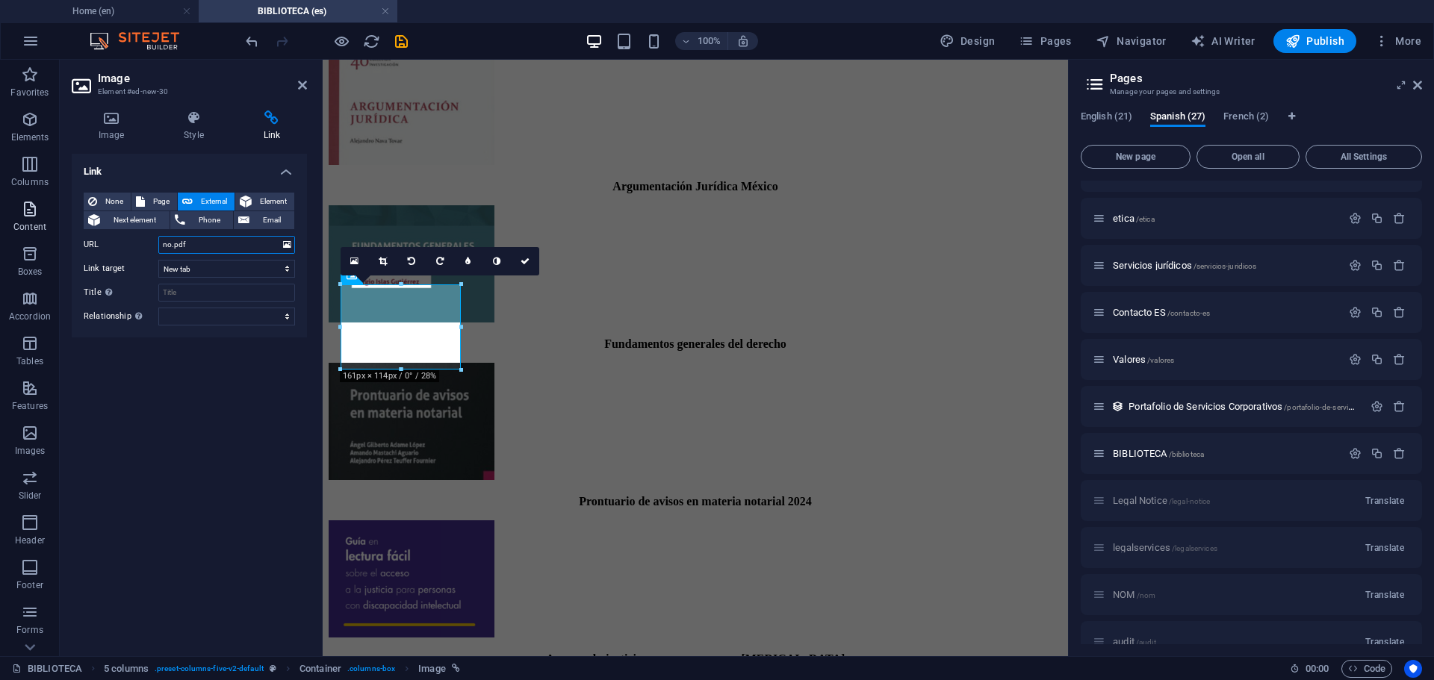
drag, startPoint x: 210, startPoint y: 244, endPoint x: 52, endPoint y: 229, distance: 159.0
click at [54, 229] on section "Favorites Elements Columns Content Boxes Accordion Tables Features Images Slide…" at bounding box center [534, 358] width 1068 height 597
click at [167, 241] on input "URL" at bounding box center [226, 245] width 137 height 18
paste input "[URL][DOMAIN_NAME]"
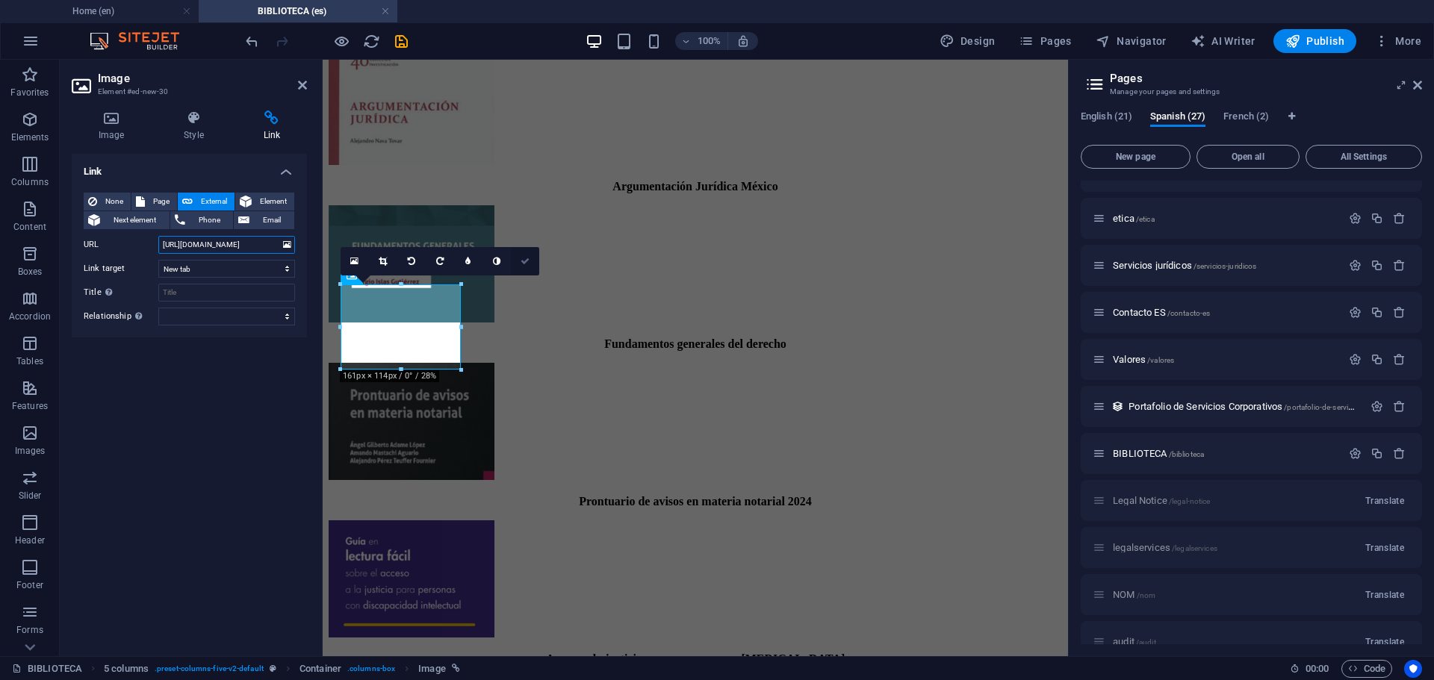
type input "[URL][DOMAIN_NAME]"
click at [529, 261] on icon at bounding box center [524, 261] width 9 height 9
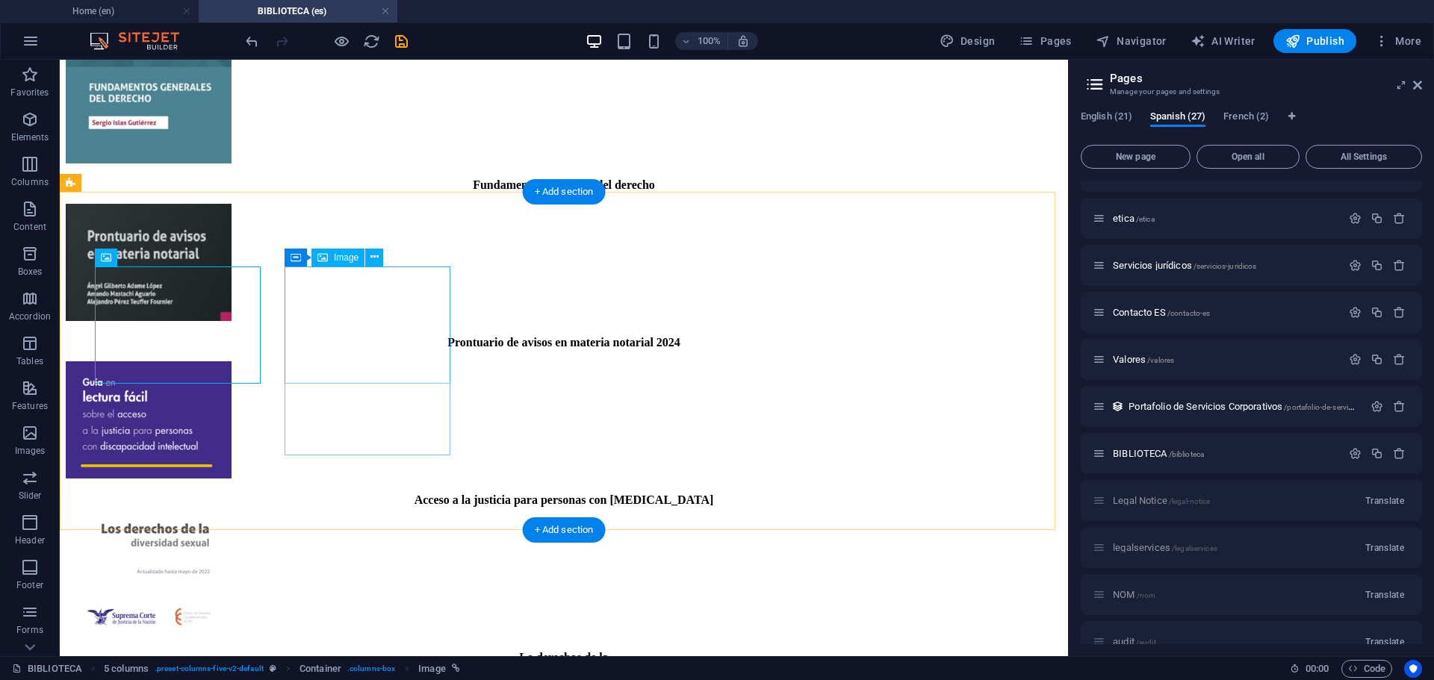
scroll to position [971, 0]
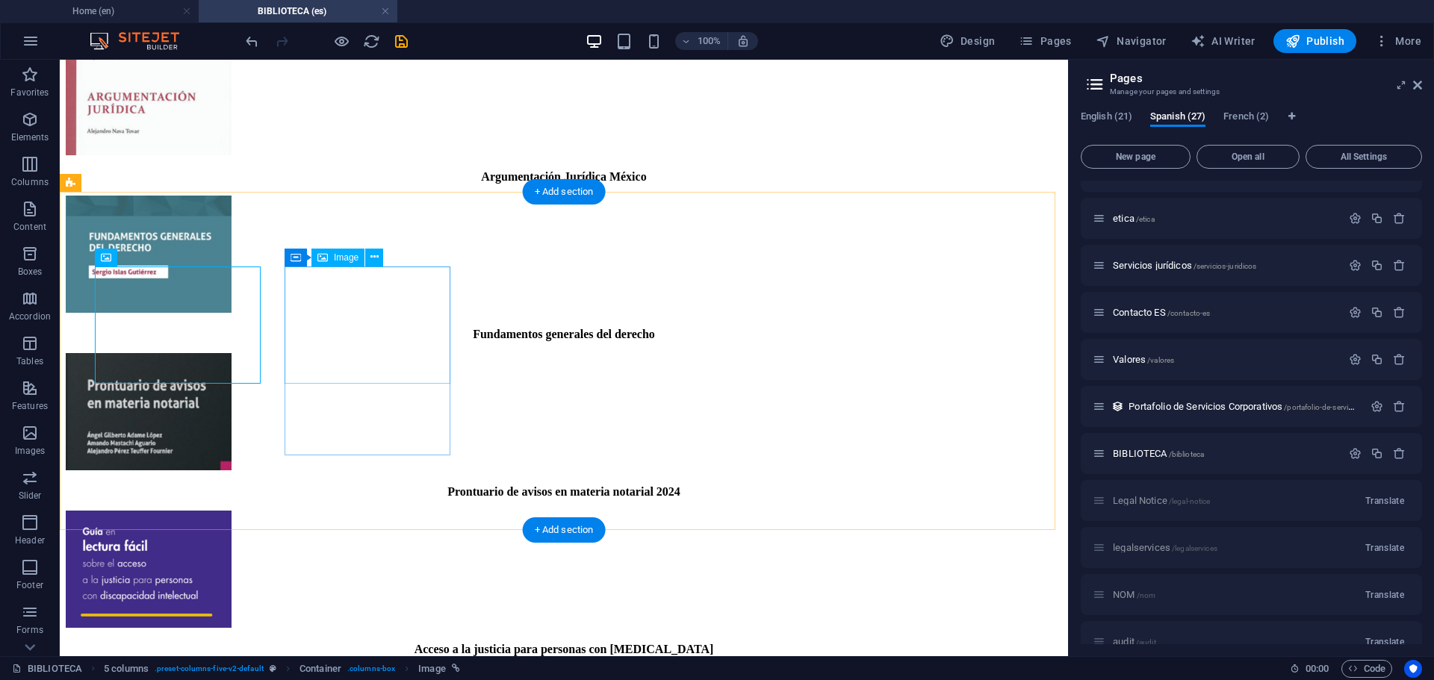
select select "px"
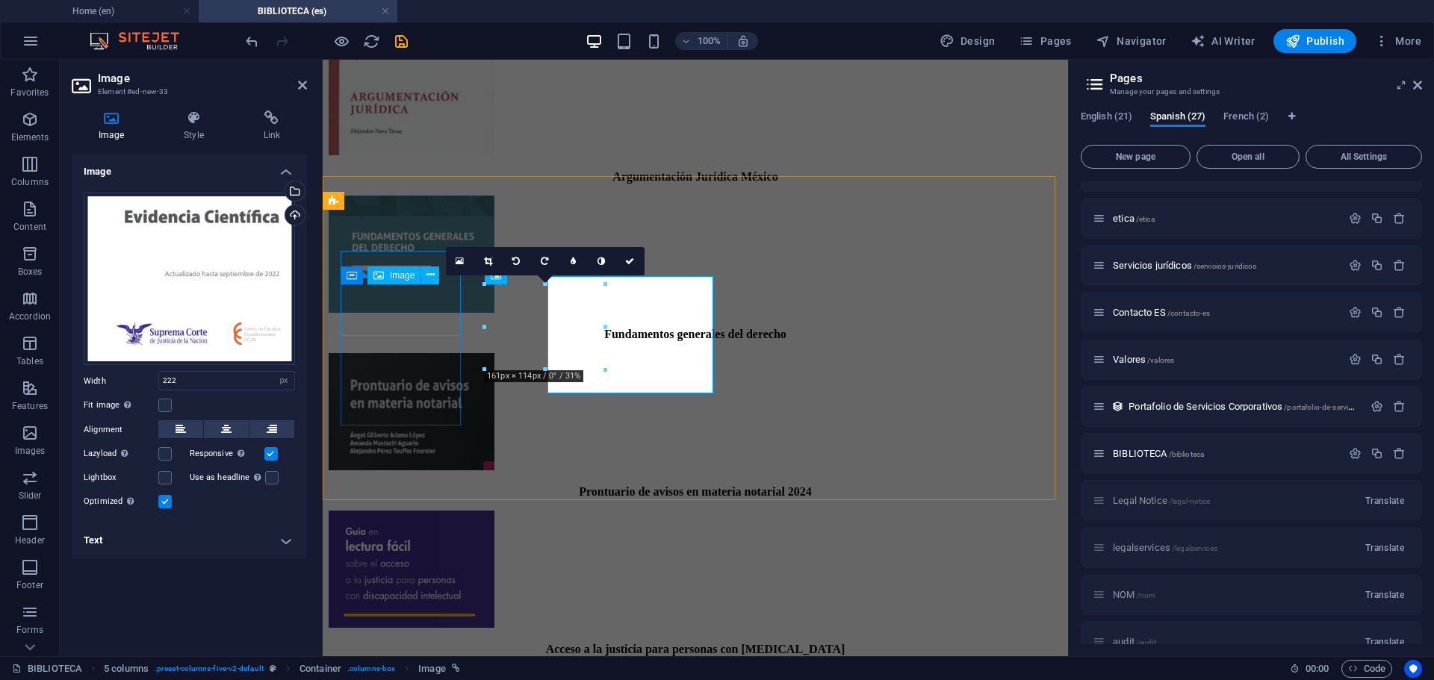
scroll to position [961, 0]
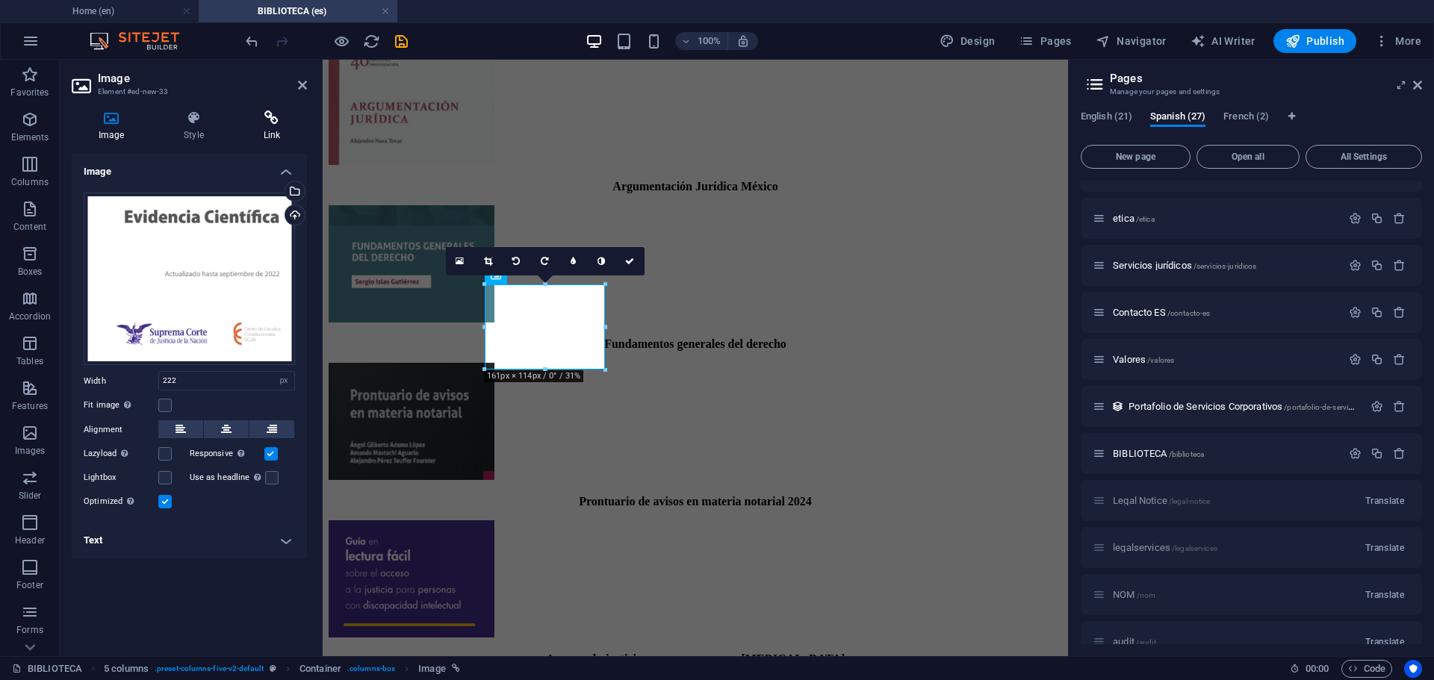
click at [274, 125] on icon at bounding box center [272, 118] width 70 height 15
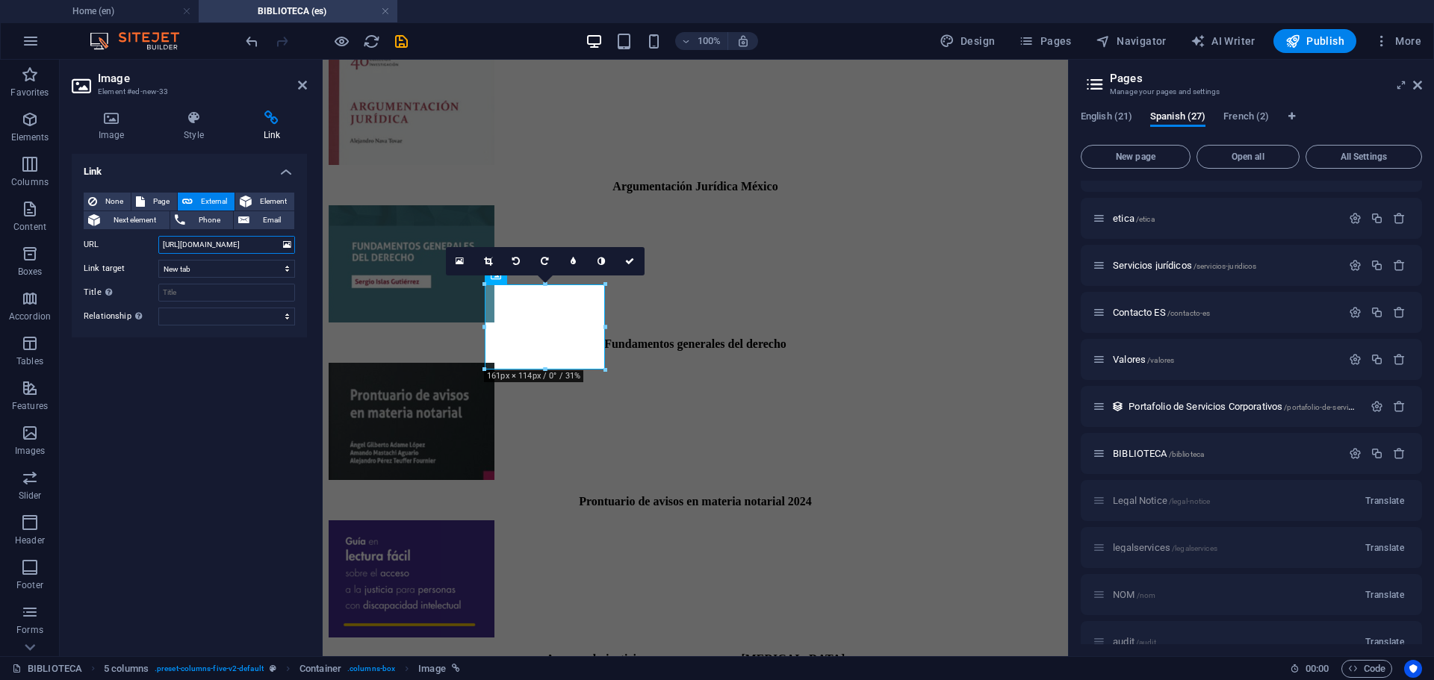
scroll to position [0, 210]
drag, startPoint x: 482, startPoint y: 305, endPoint x: 329, endPoint y: 276, distance: 156.7
paste input "[URL][DOMAIN_NAME]"
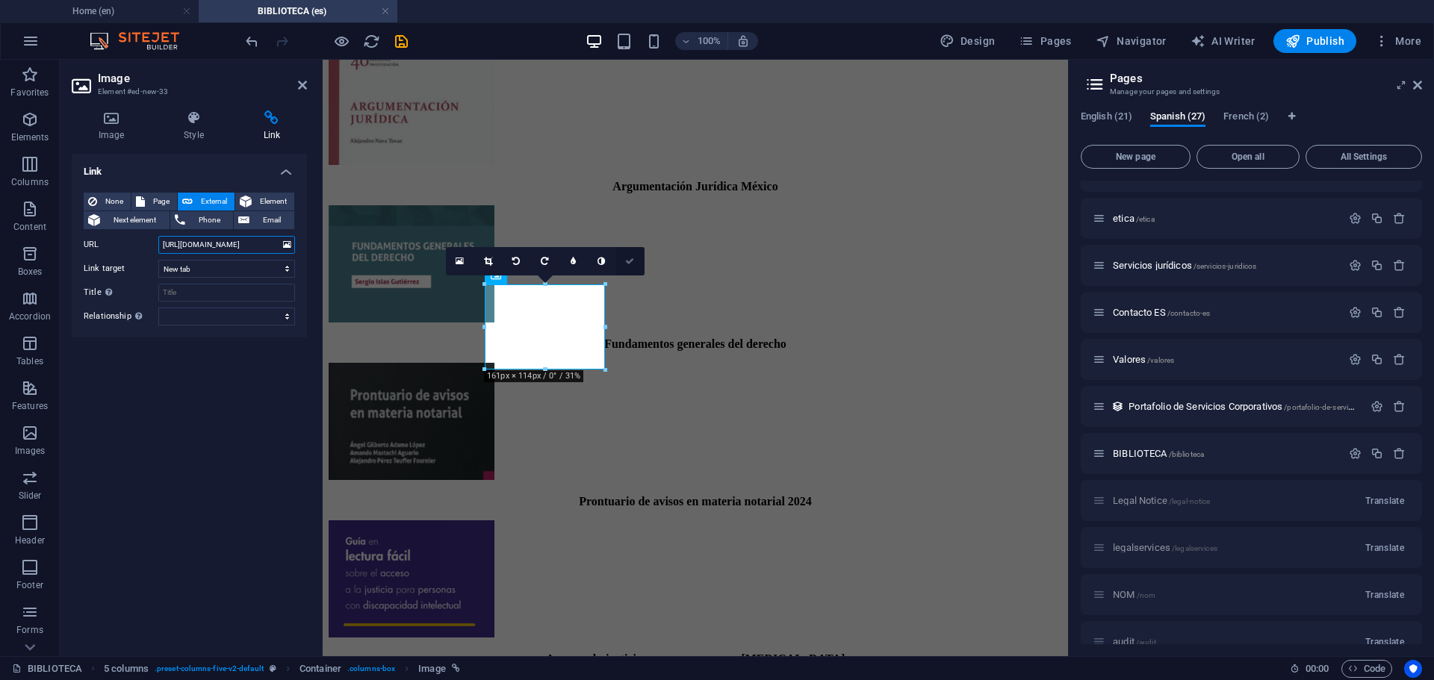
type input "[URL][DOMAIN_NAME]"
click at [633, 264] on icon at bounding box center [629, 261] width 9 height 9
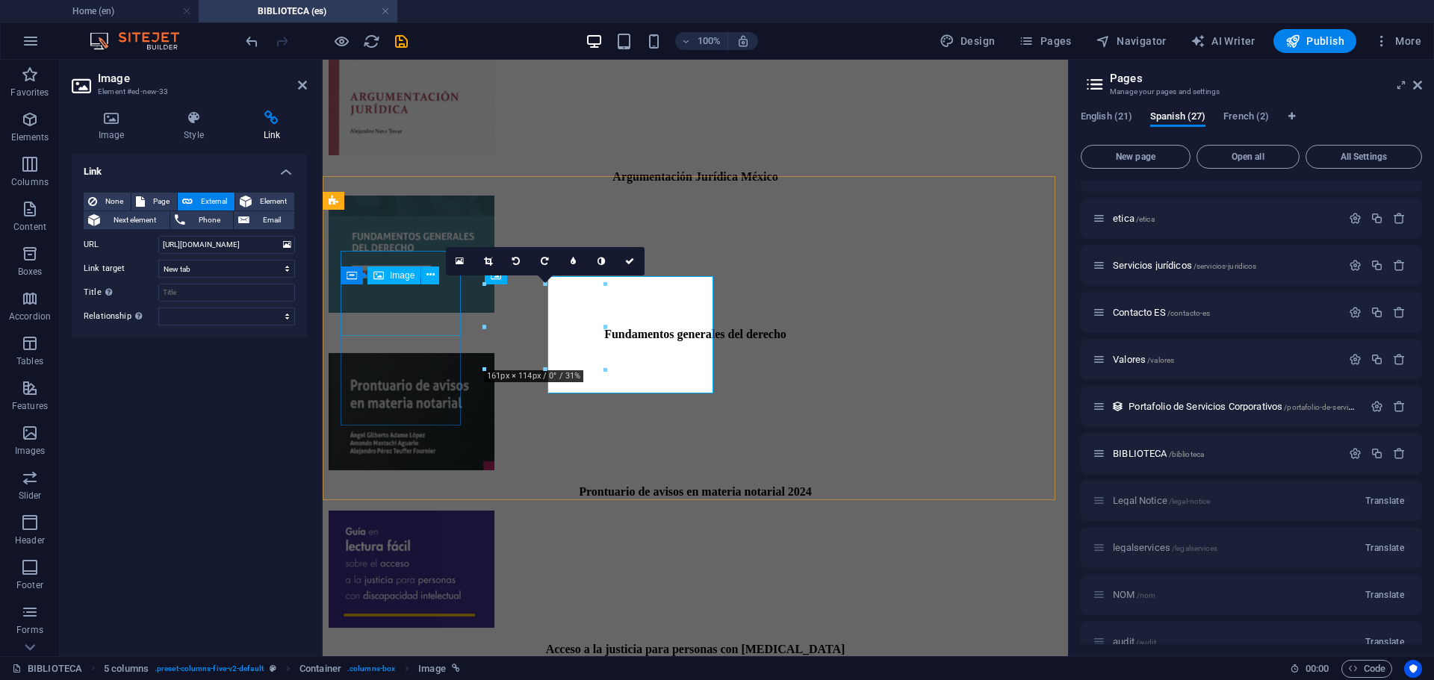
scroll to position [961, 0]
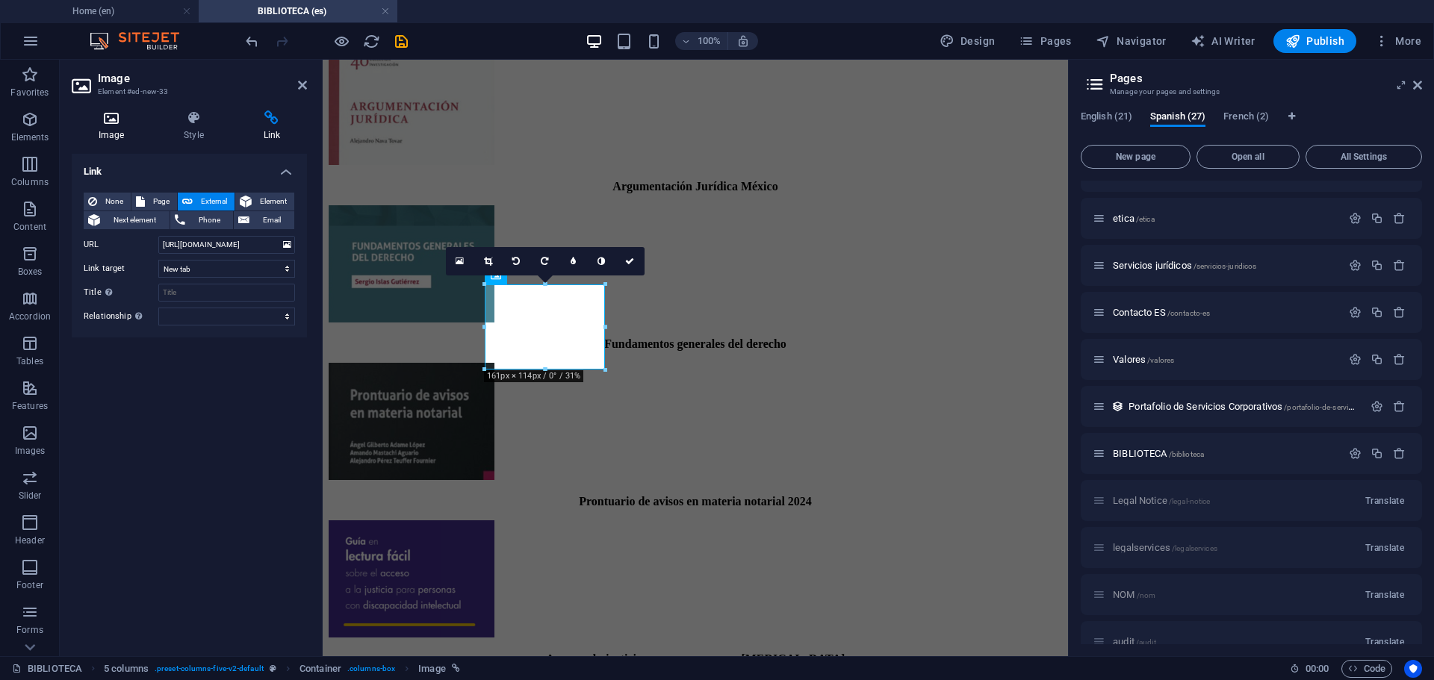
click at [111, 121] on icon at bounding box center [111, 118] width 79 height 15
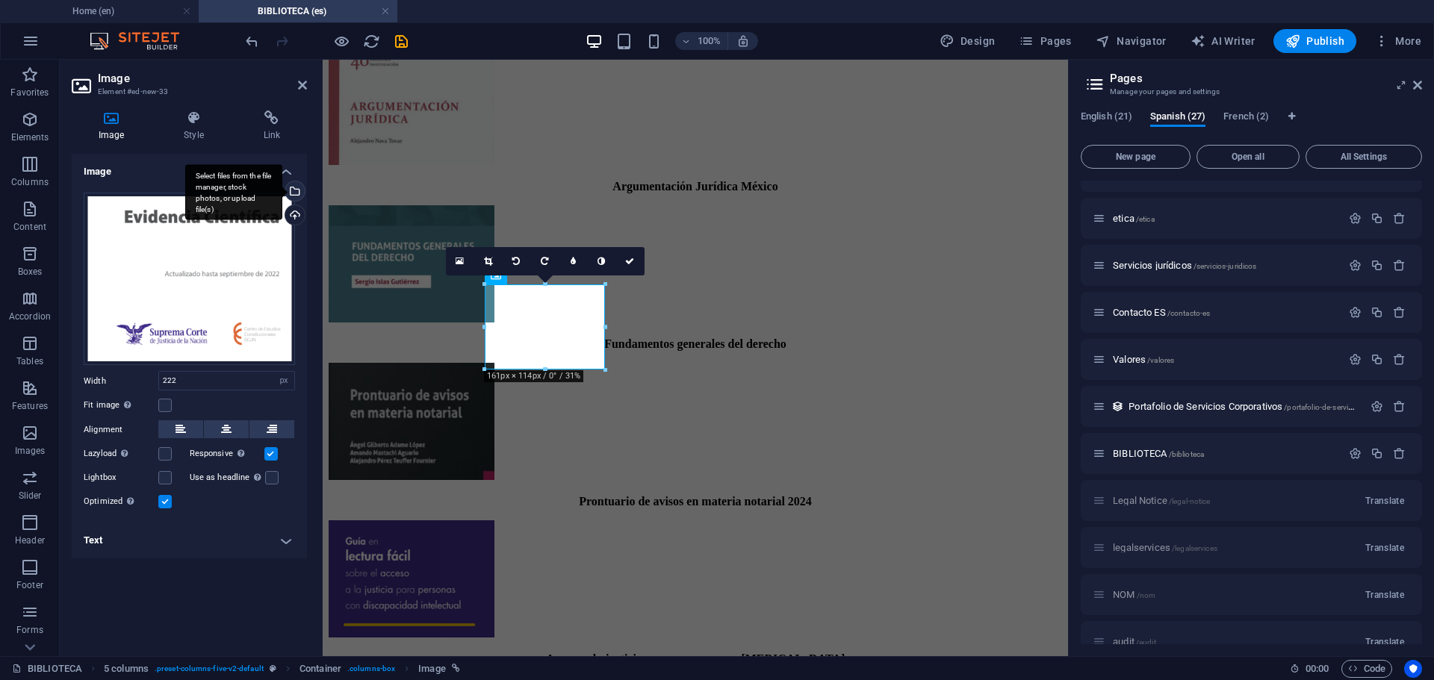
click at [296, 195] on div "Select files from the file manager, stock photos, or upload file(s)" at bounding box center [293, 192] width 22 height 22
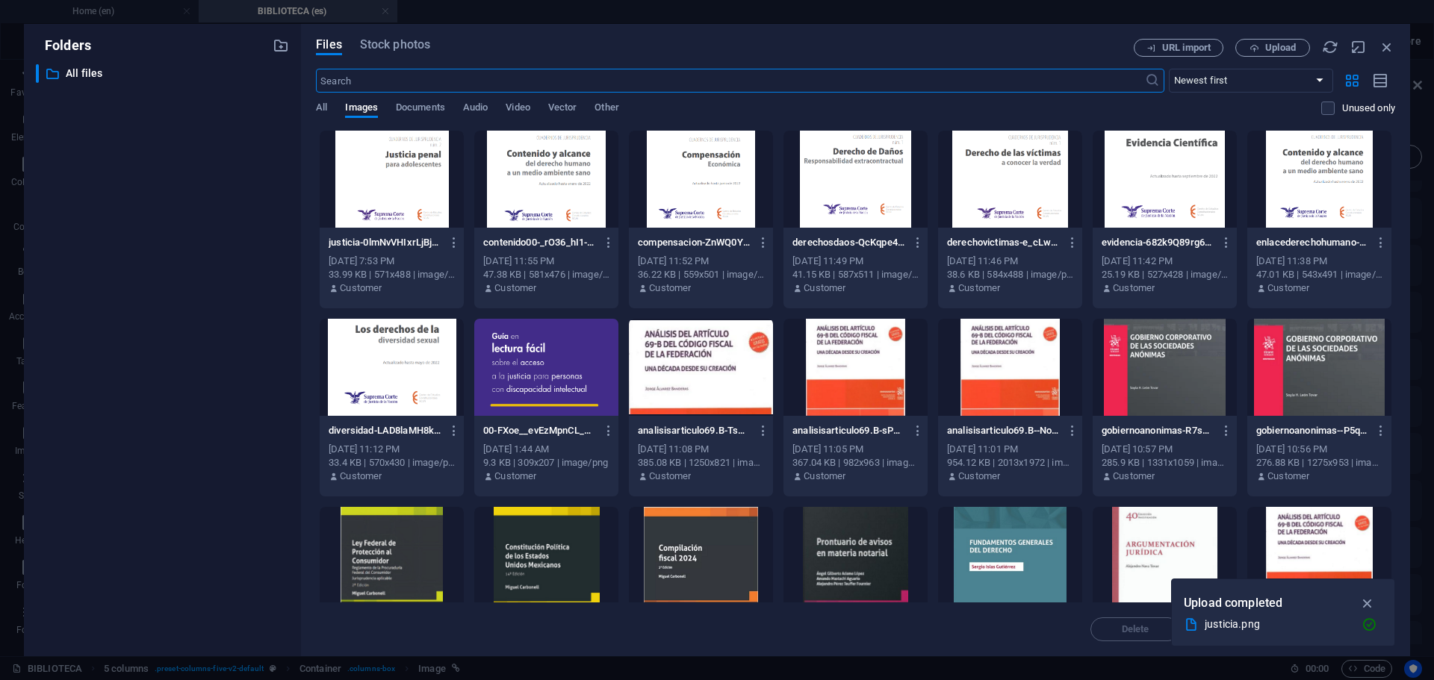
scroll to position [933, 0]
click at [1281, 51] on span "Upload" at bounding box center [1280, 47] width 31 height 9
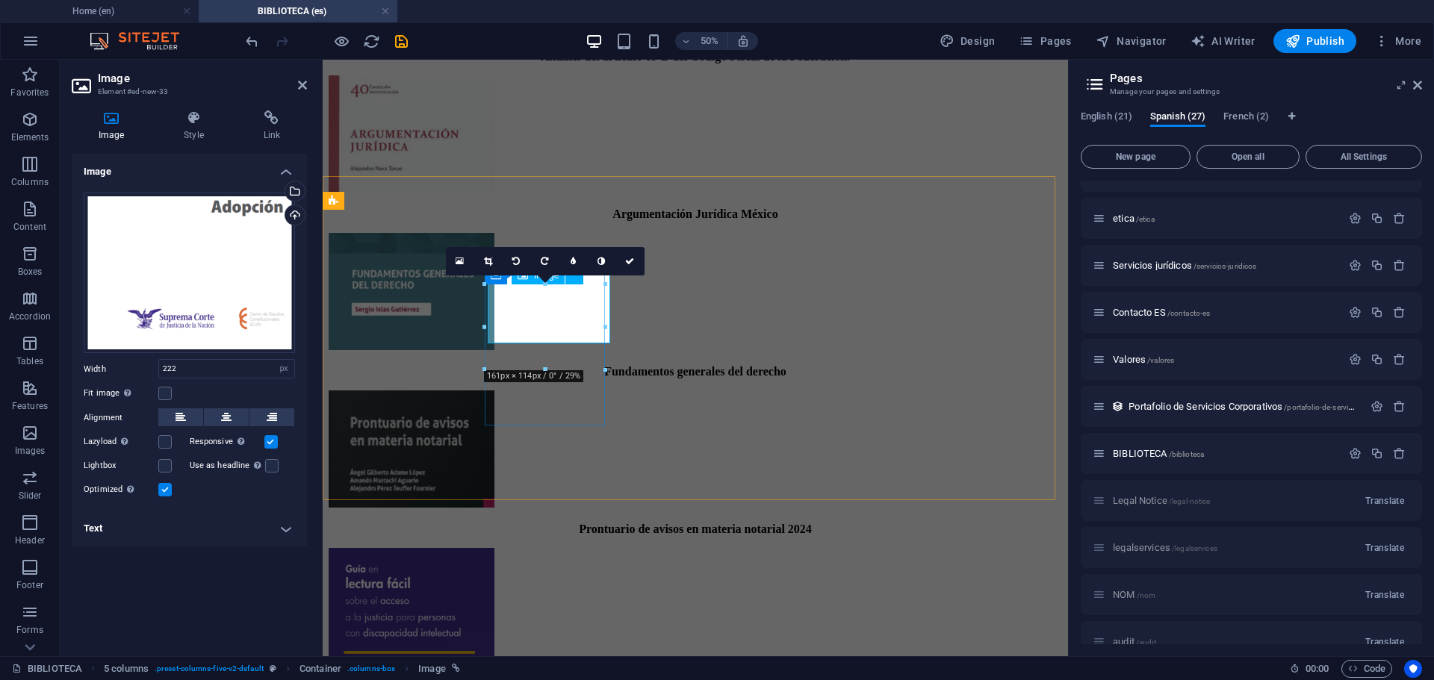
scroll to position [961, 0]
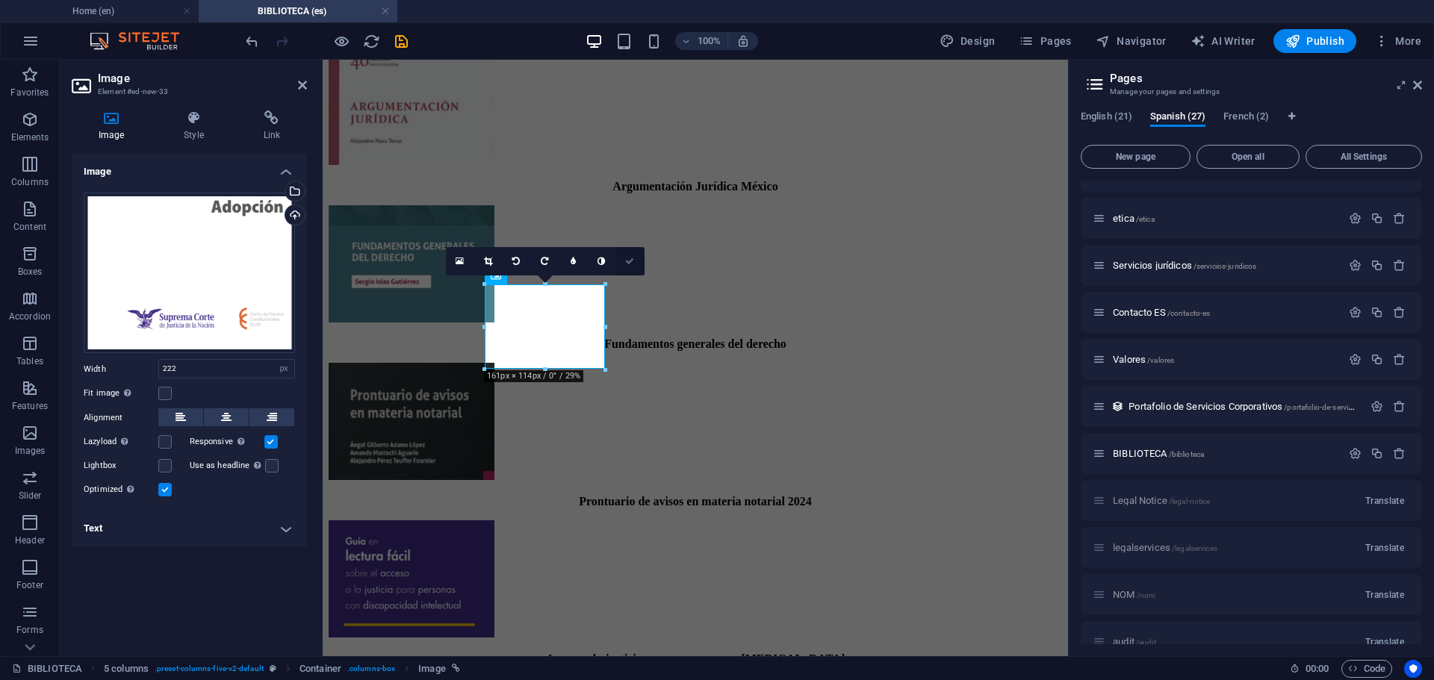
click at [629, 261] on icon at bounding box center [629, 261] width 9 height 9
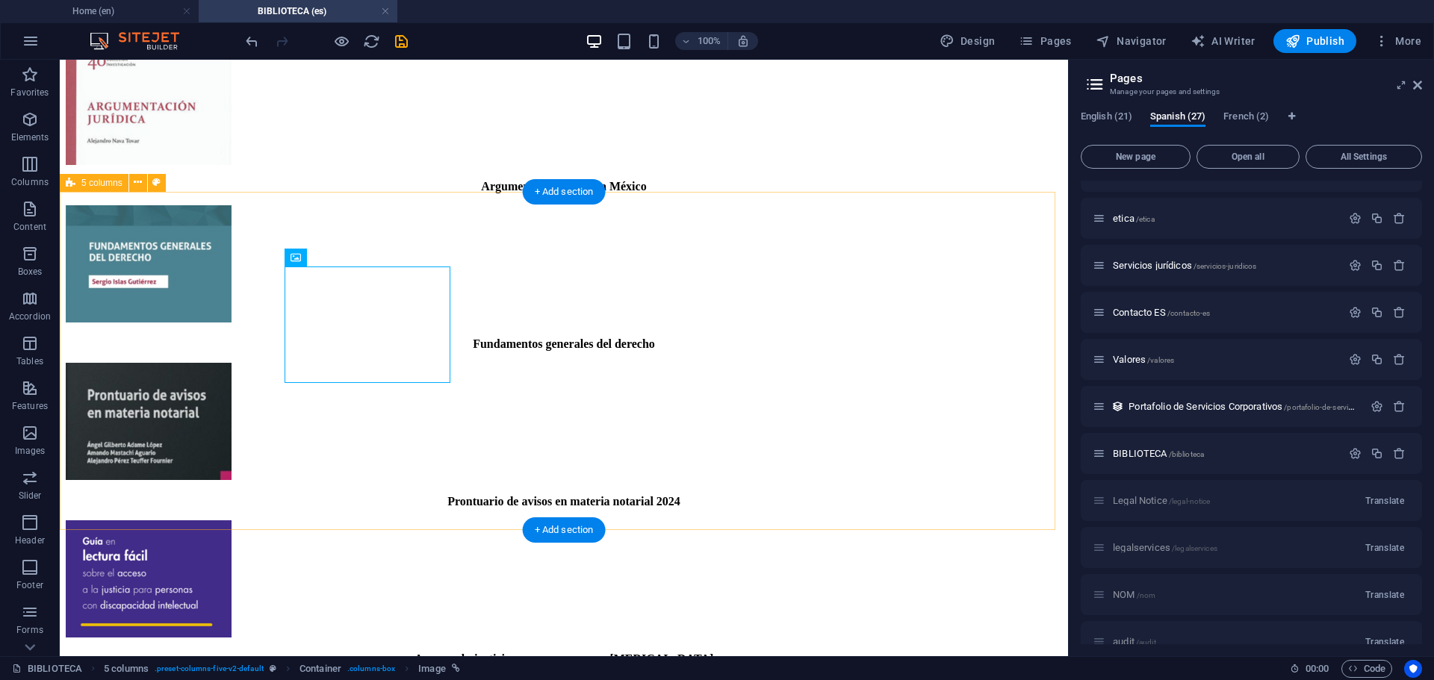
scroll to position [971, 0]
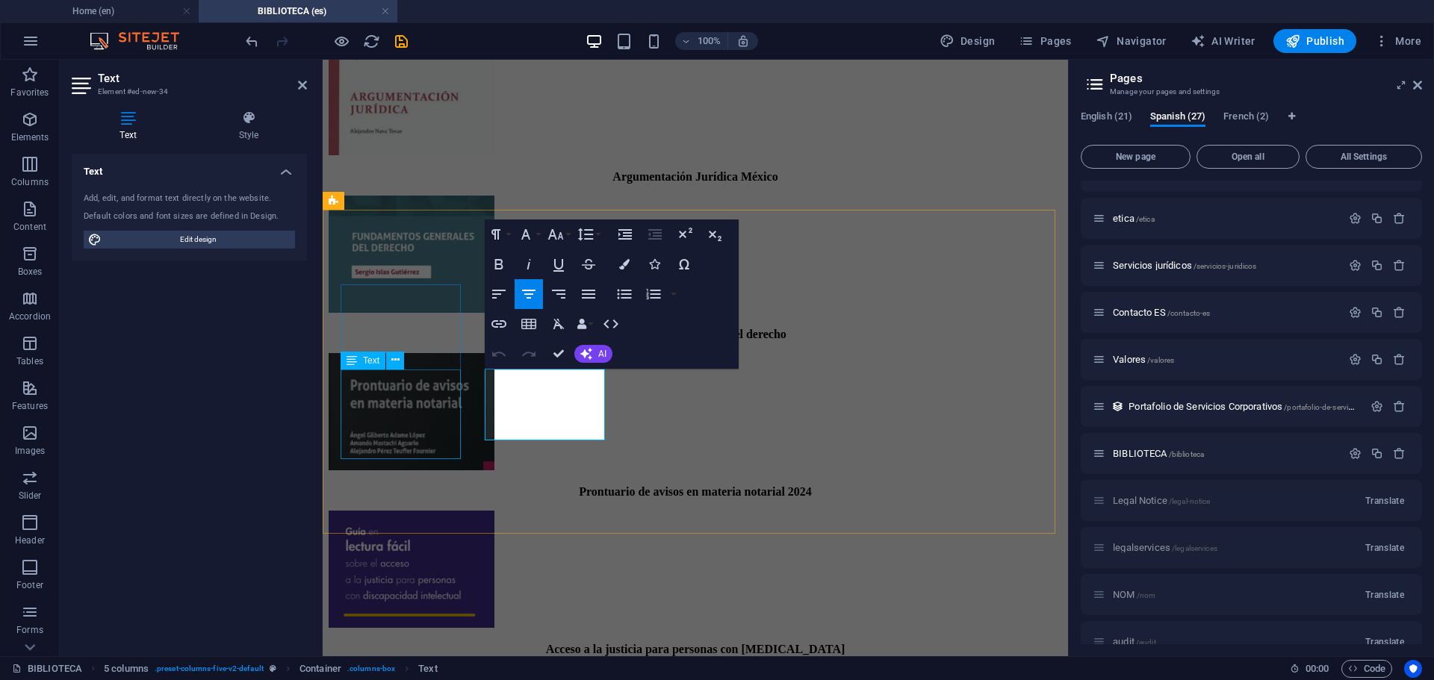
scroll to position [961, 0]
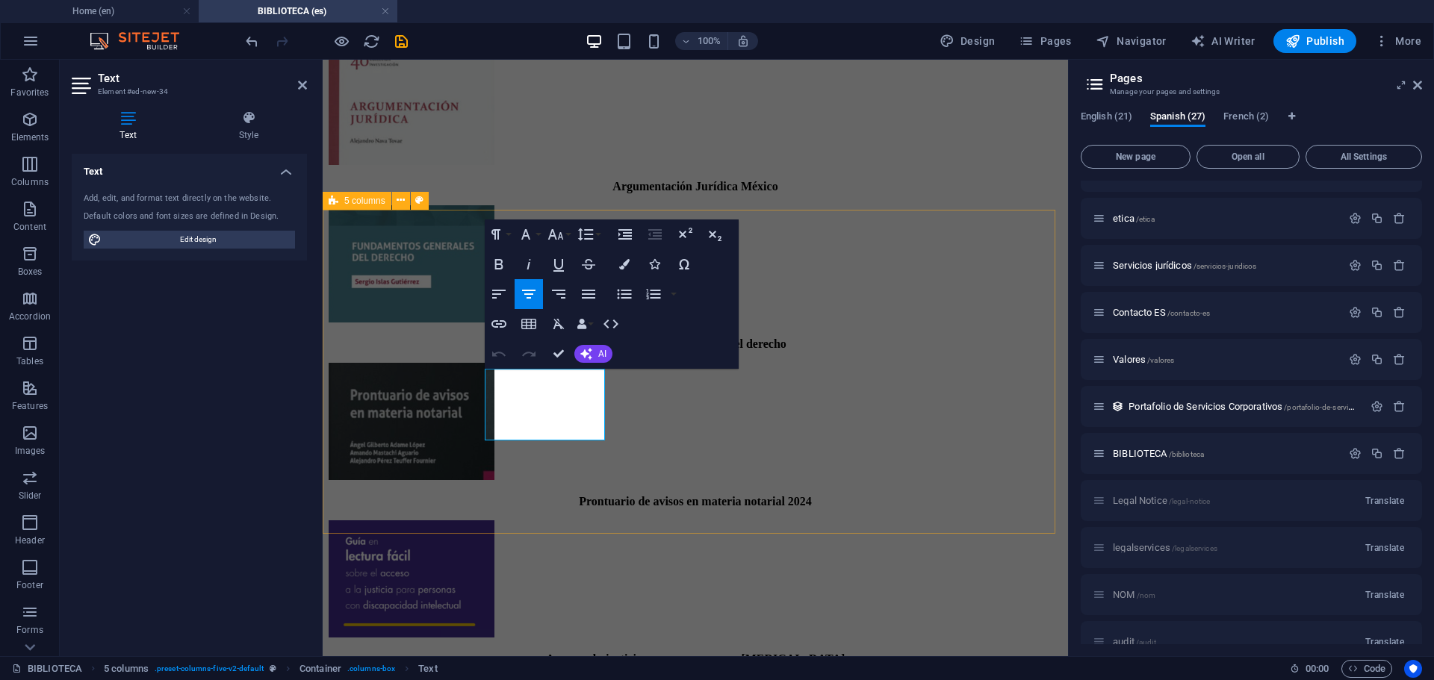
drag, startPoint x: 565, startPoint y: 433, endPoint x: 479, endPoint y: 391, distance: 95.2
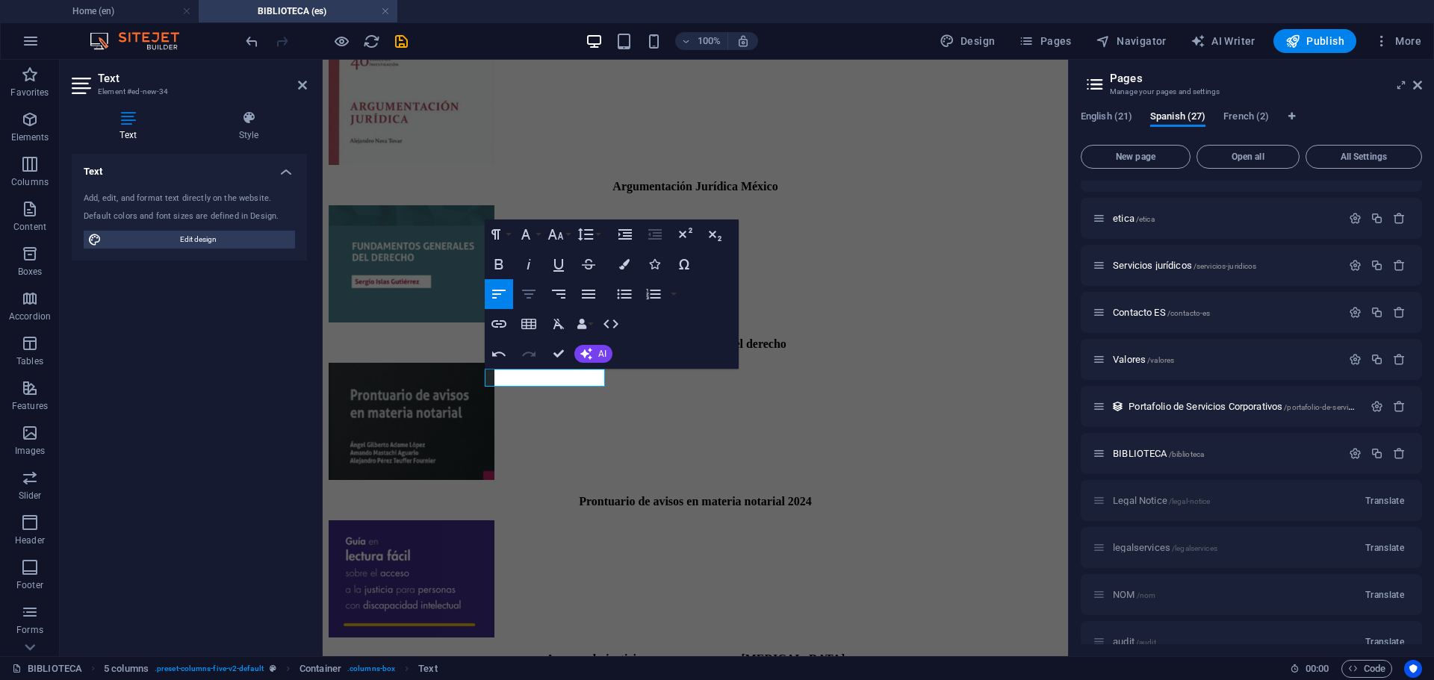
click at [526, 292] on icon "button" at bounding box center [529, 294] width 18 height 18
drag, startPoint x: 556, startPoint y: 359, endPoint x: 496, endPoint y: 302, distance: 82.9
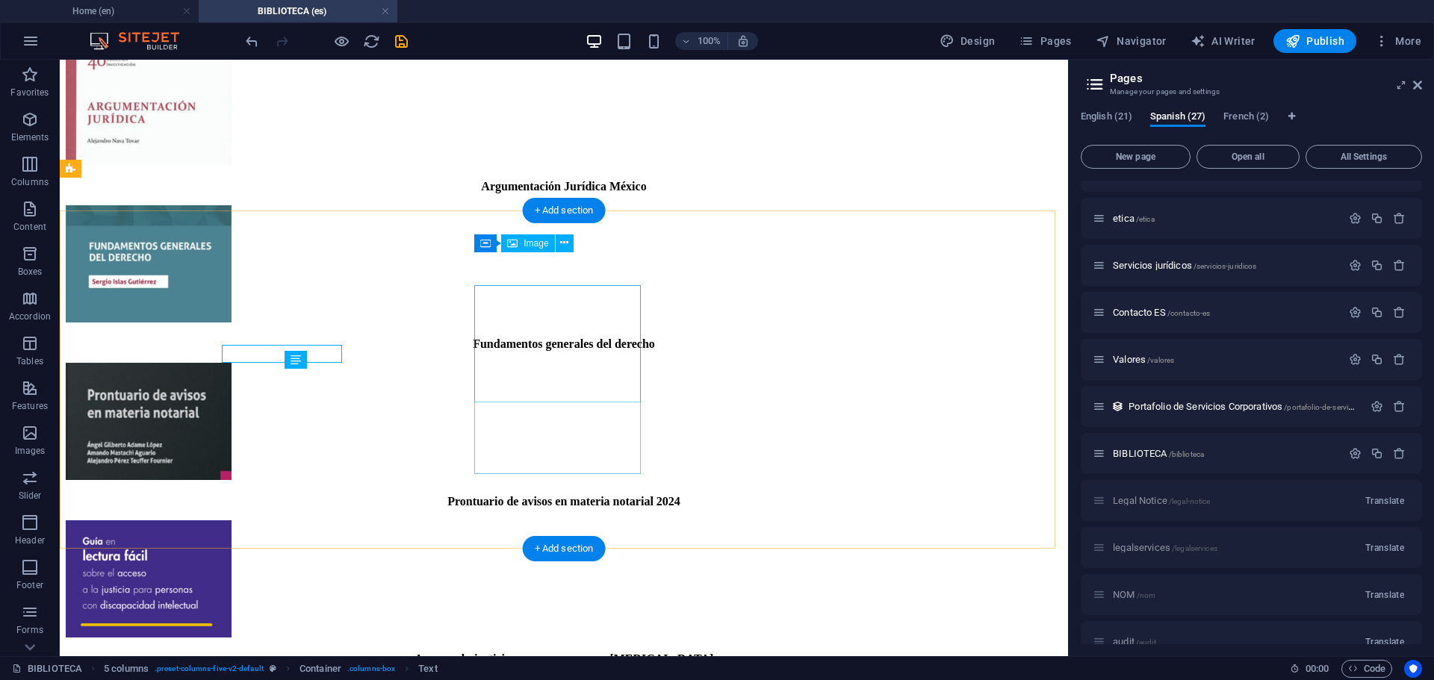
scroll to position [985, 0]
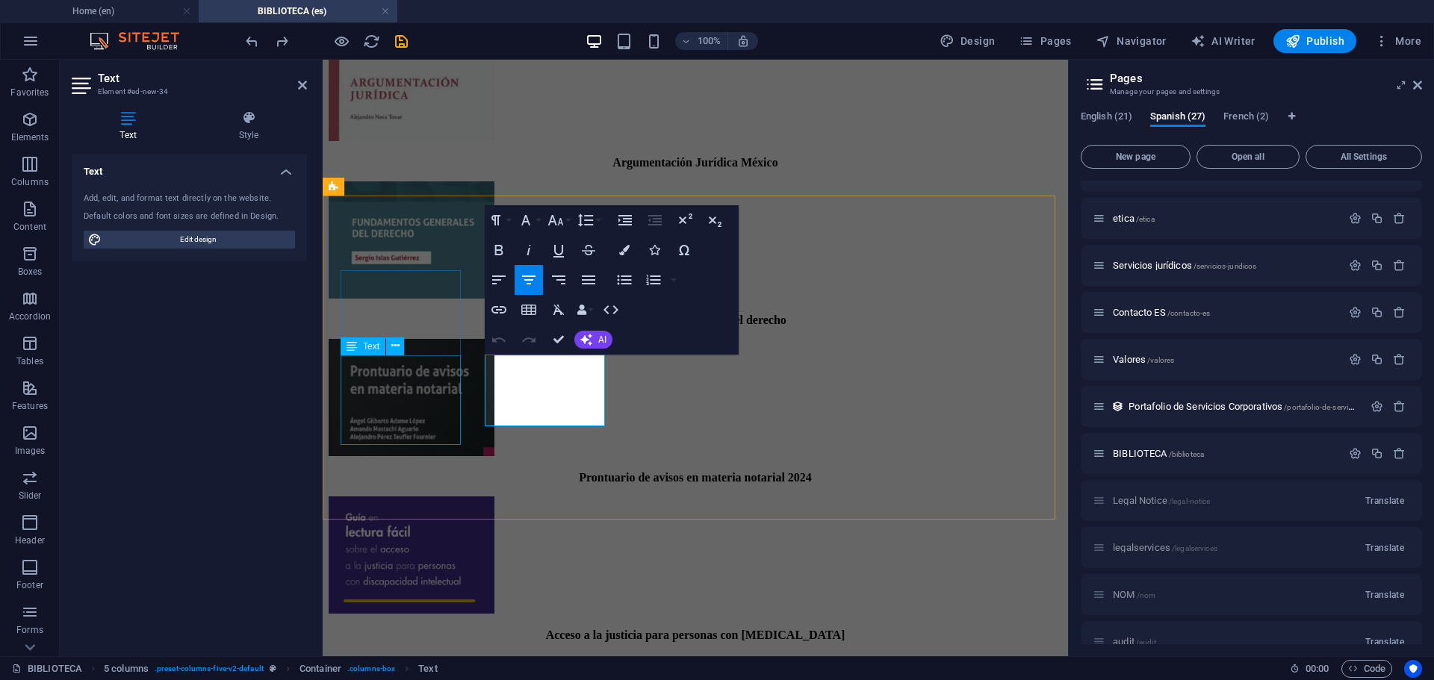
scroll to position [975, 0]
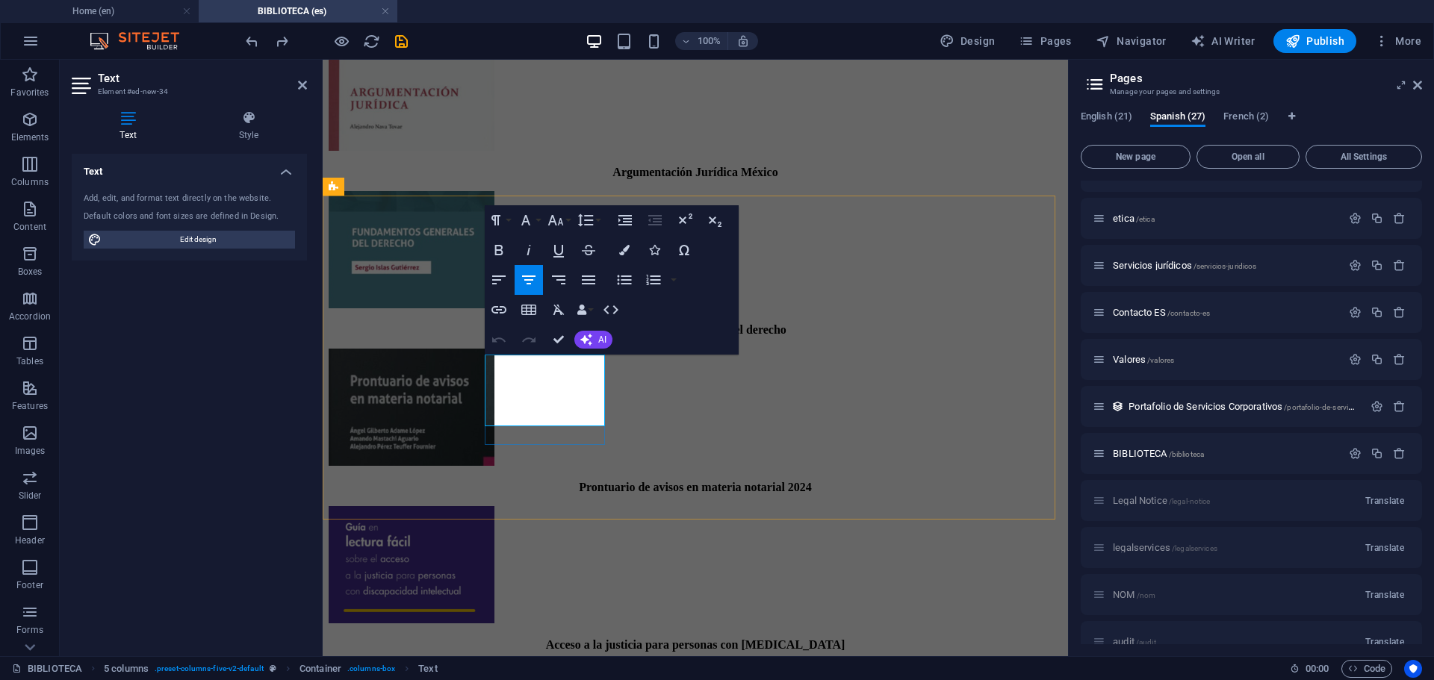
drag, startPoint x: 574, startPoint y: 418, endPoint x: 501, endPoint y: 388, distance: 79.3
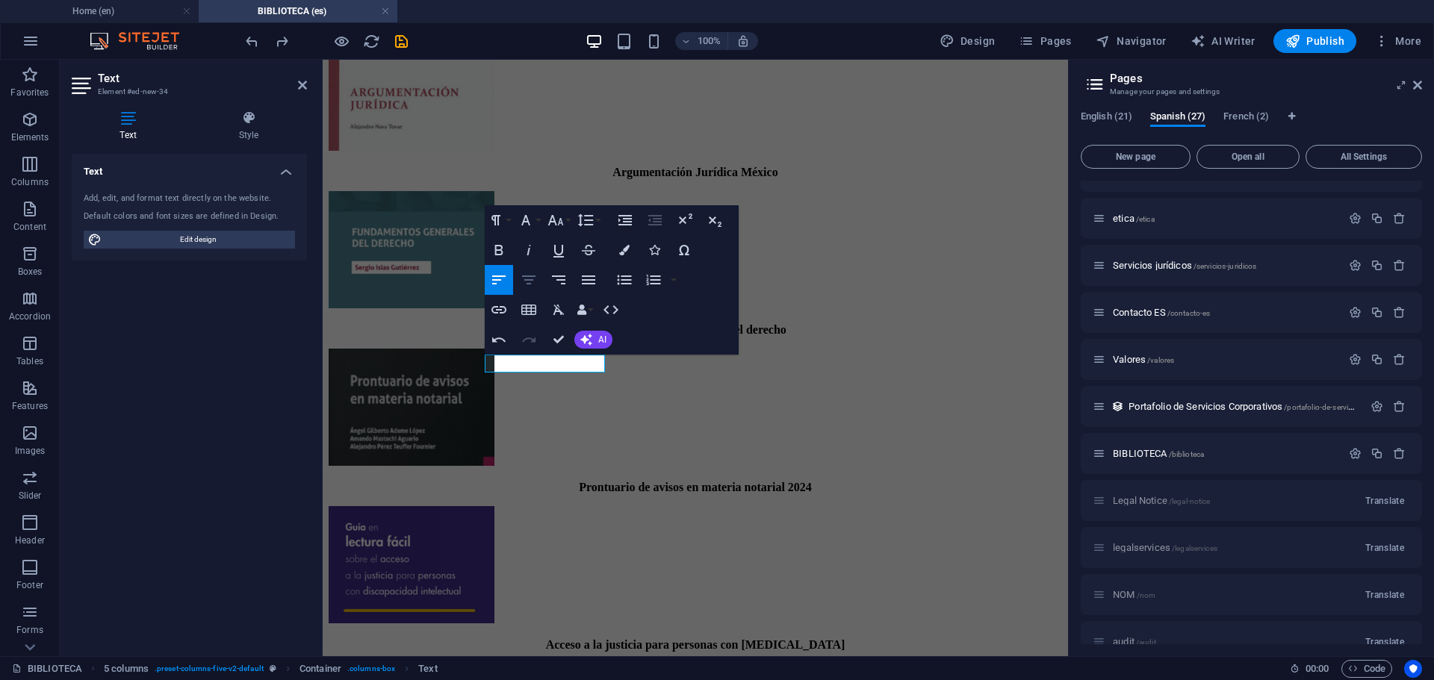
click at [531, 283] on icon "button" at bounding box center [529, 280] width 18 height 18
click at [506, 251] on icon "button" at bounding box center [499, 250] width 18 height 18
drag, startPoint x: 575, startPoint y: 361, endPoint x: 508, endPoint y: 355, distance: 67.4
click at [497, 253] on icon "button" at bounding box center [499, 250] width 18 height 18
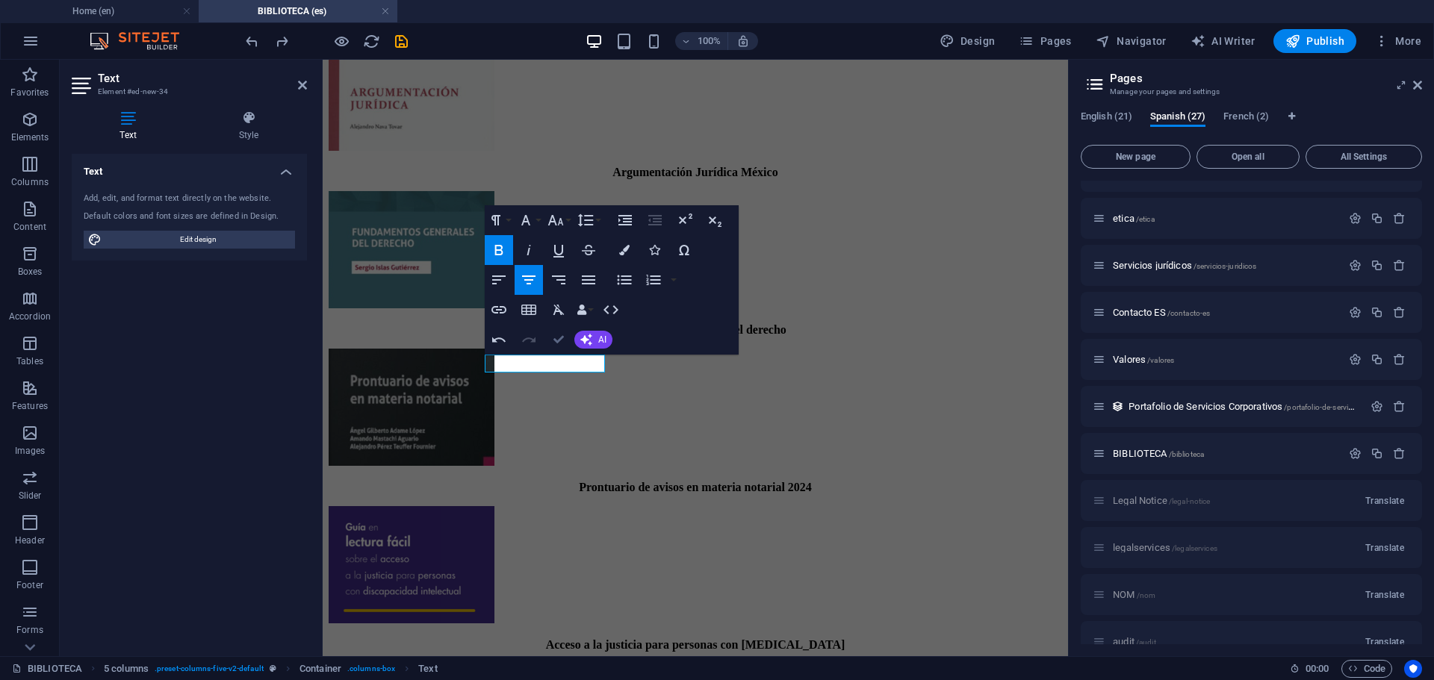
drag, startPoint x: 555, startPoint y: 347, endPoint x: 497, endPoint y: 289, distance: 82.4
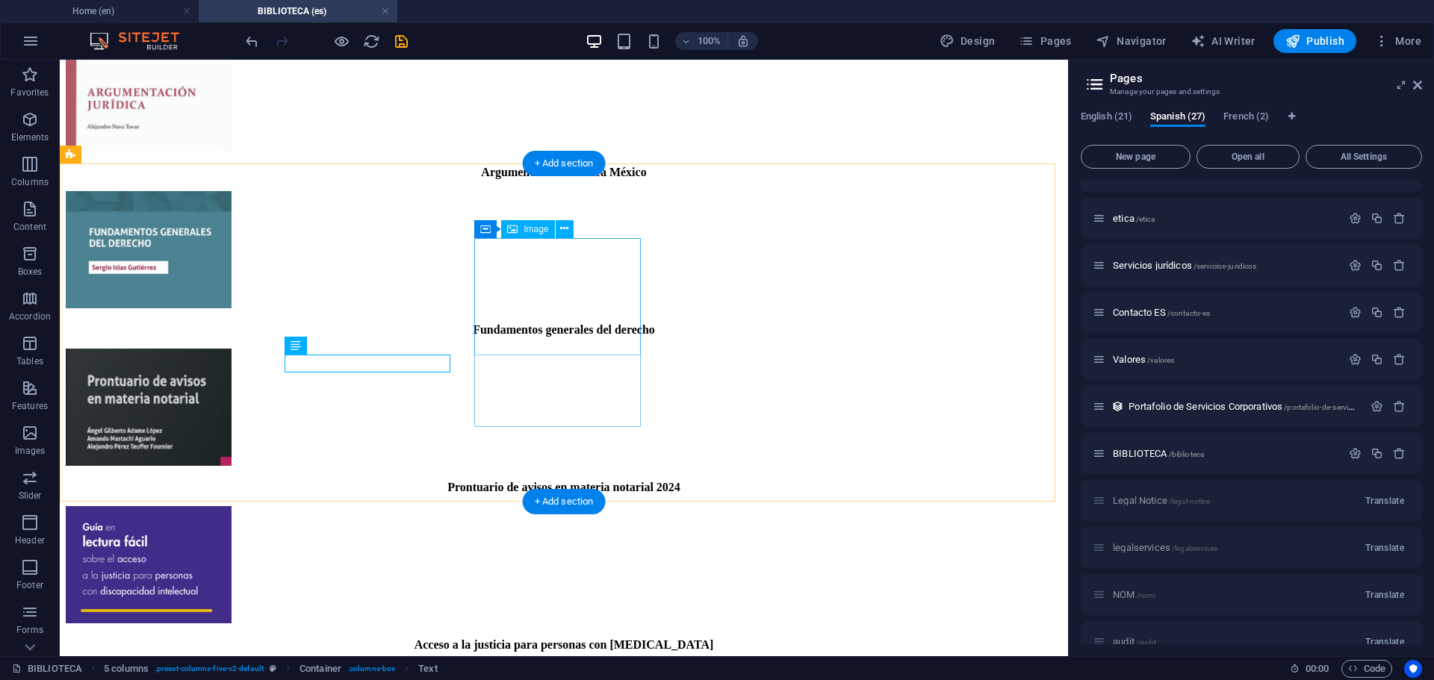
scroll to position [999, 0]
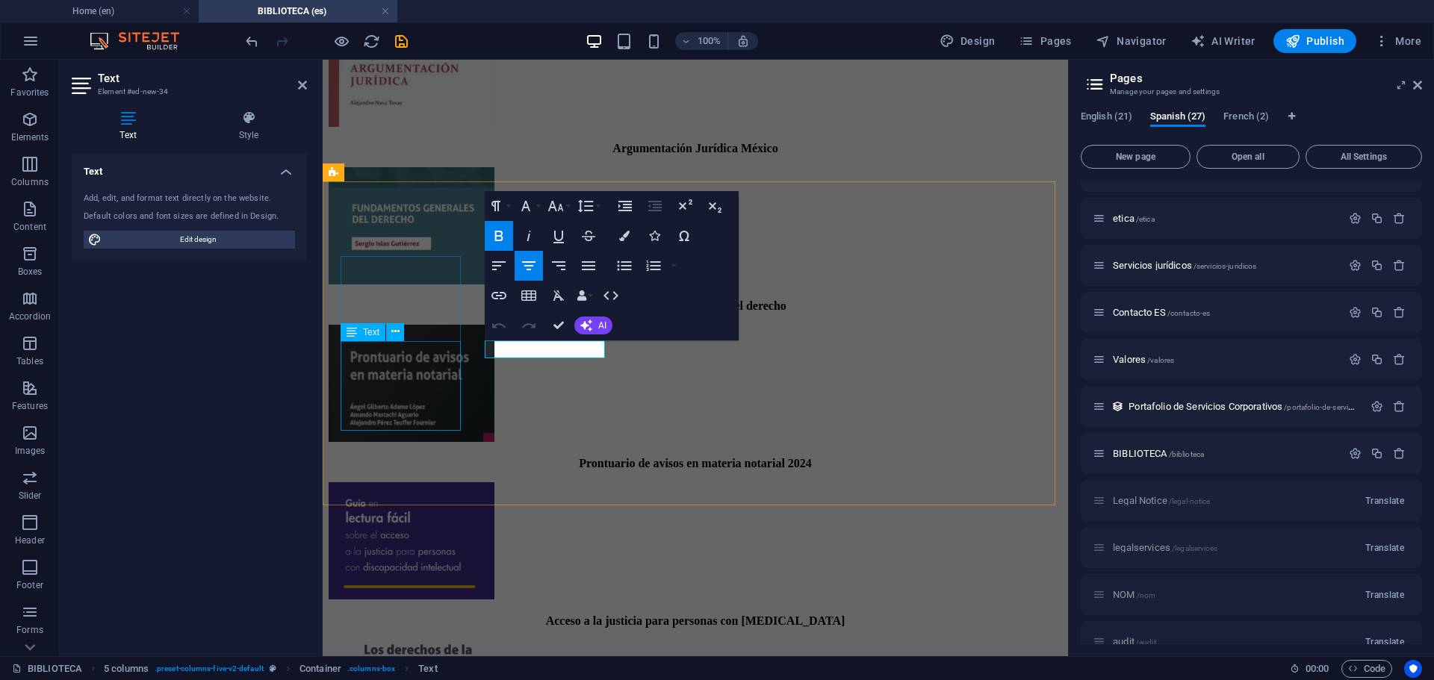
scroll to position [989, 0]
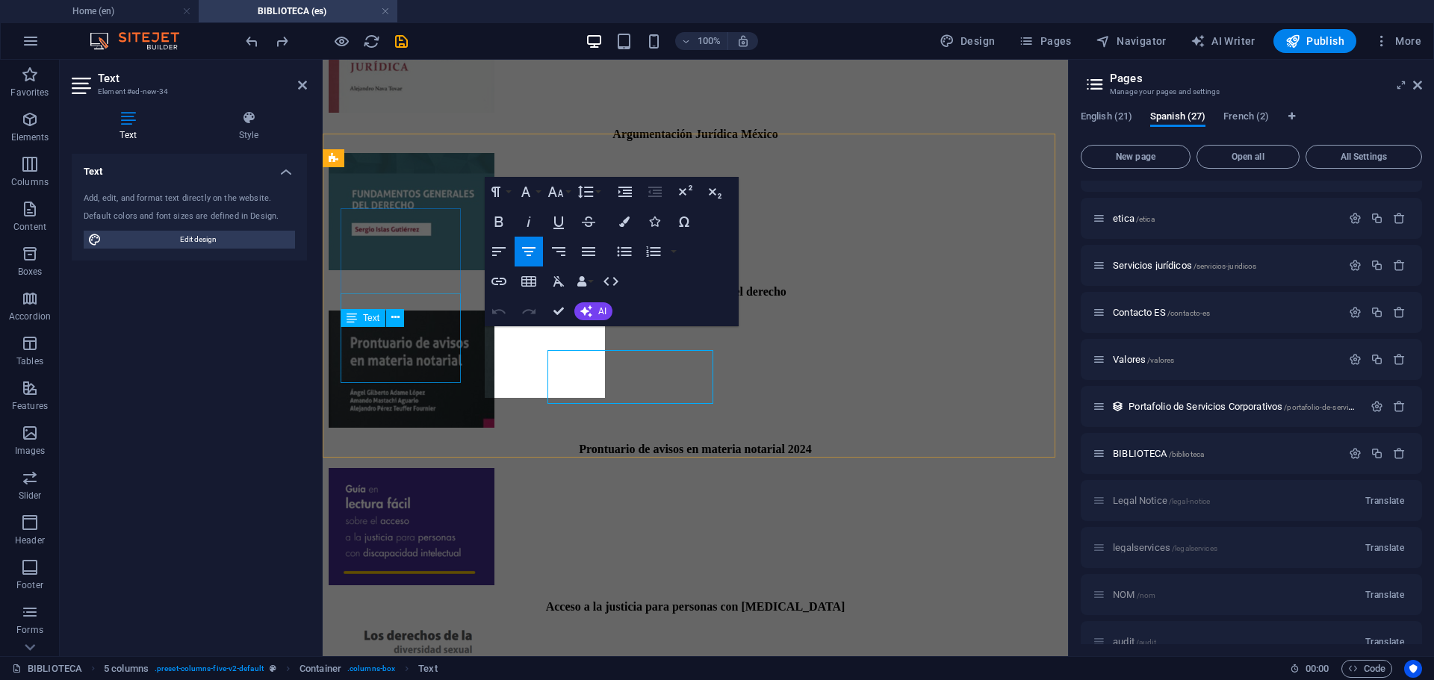
scroll to position [1004, 0]
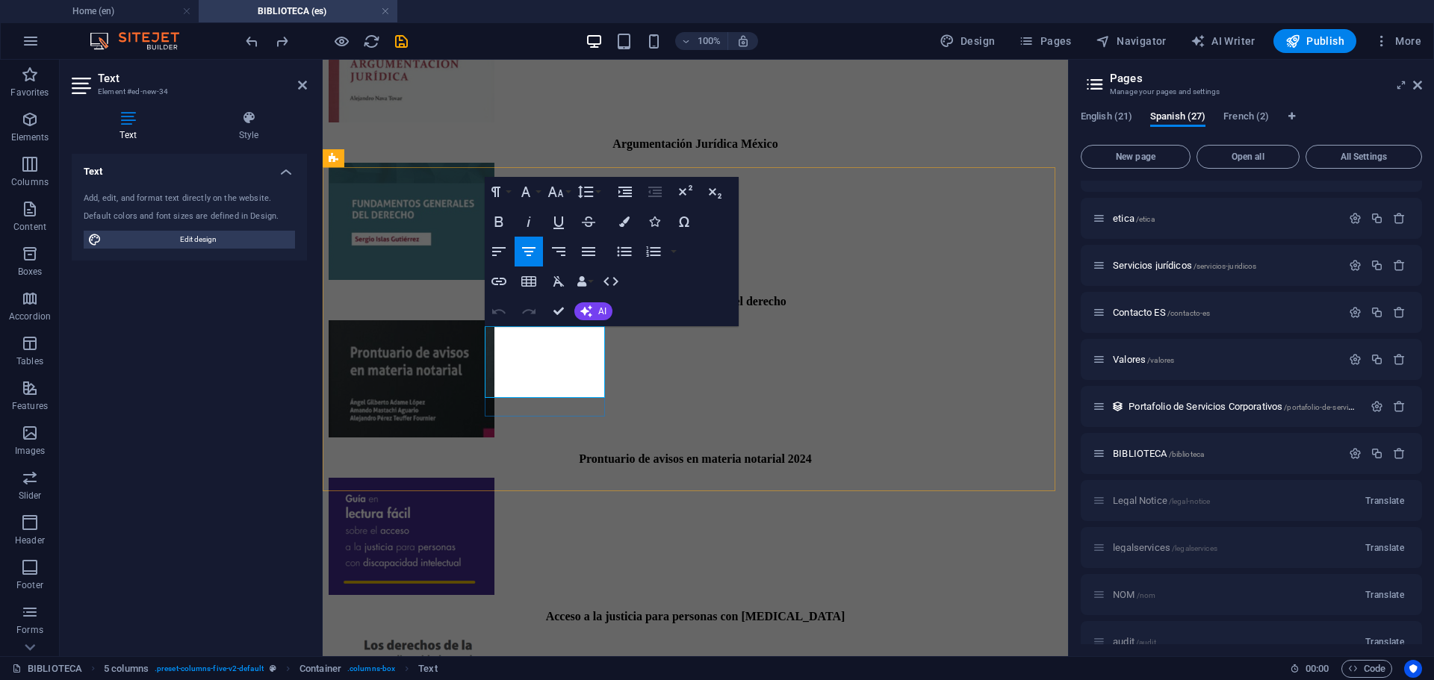
drag, startPoint x: 576, startPoint y: 389, endPoint x: 499, endPoint y: 359, distance: 83.2
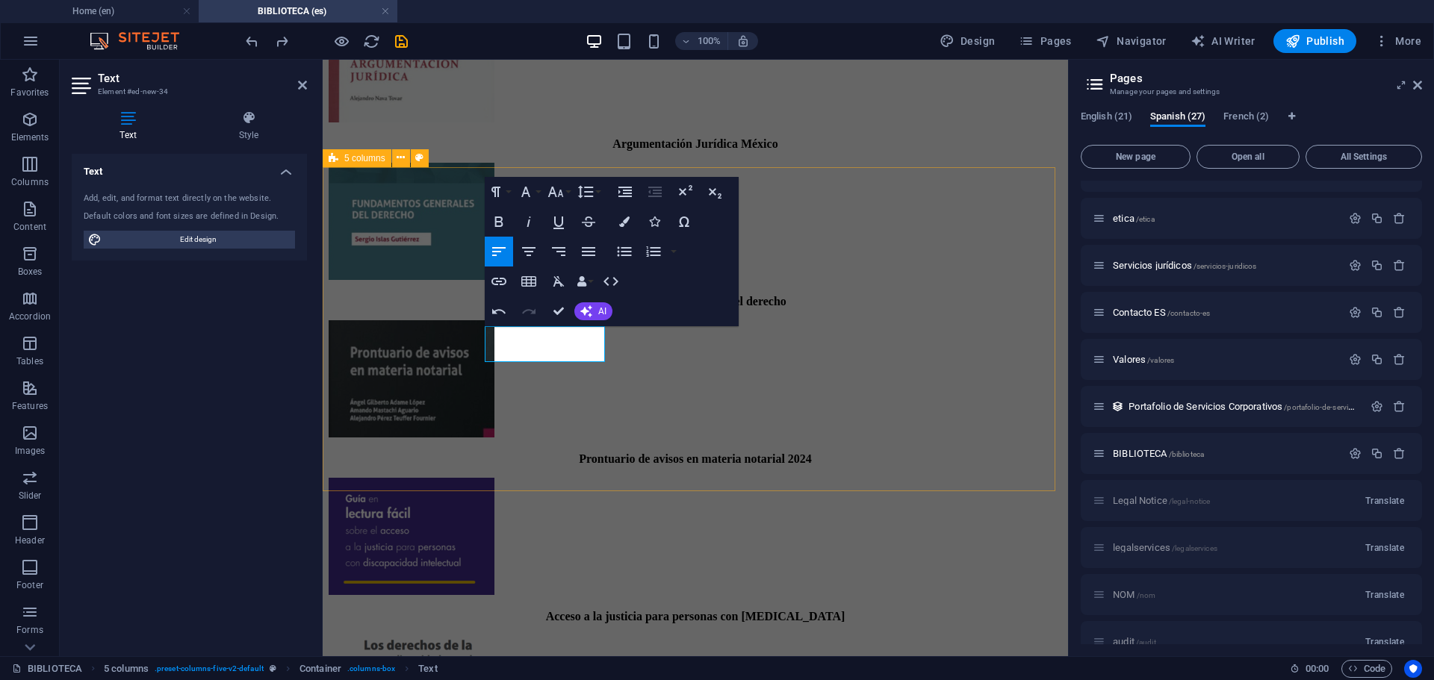
drag, startPoint x: 517, startPoint y: 353, endPoint x: 473, endPoint y: 337, distance: 47.7
click at [527, 252] on icon "button" at bounding box center [529, 252] width 18 height 18
click at [500, 229] on icon "button" at bounding box center [499, 222] width 18 height 18
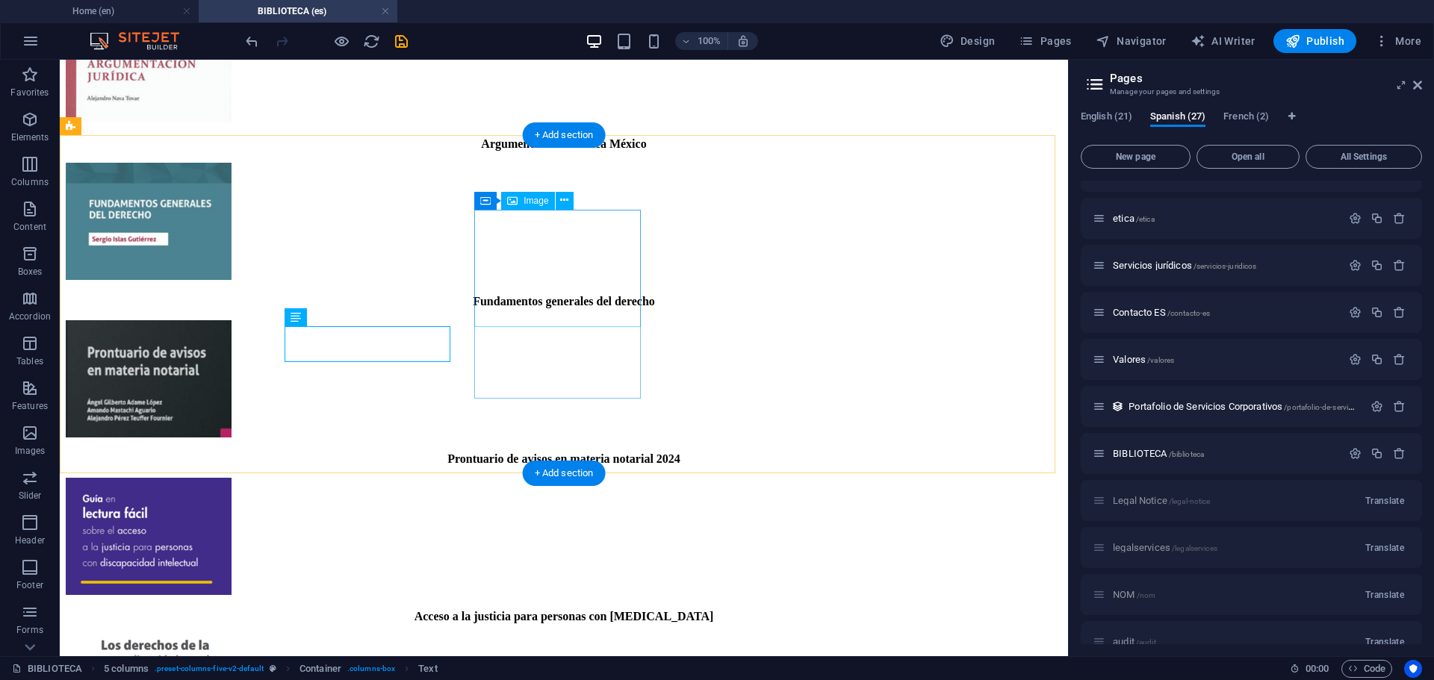
scroll to position [1028, 0]
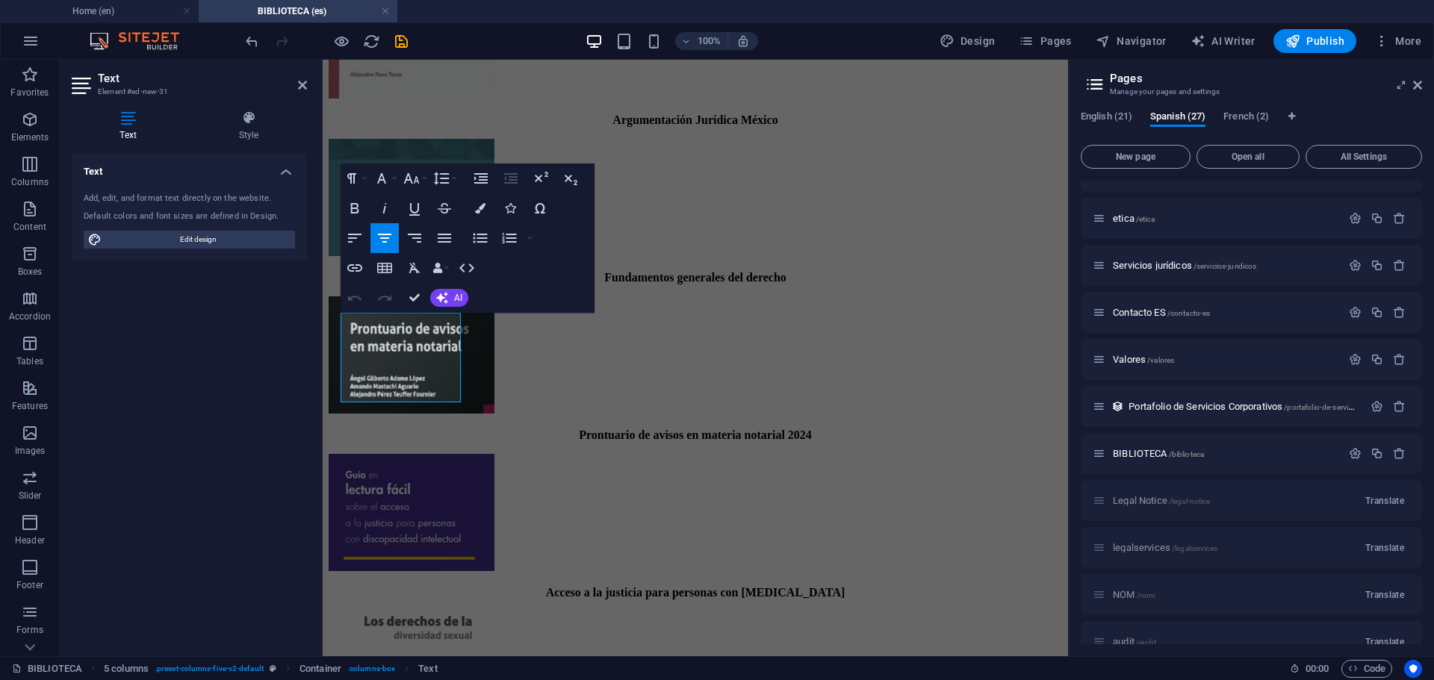
scroll to position [1018, 0]
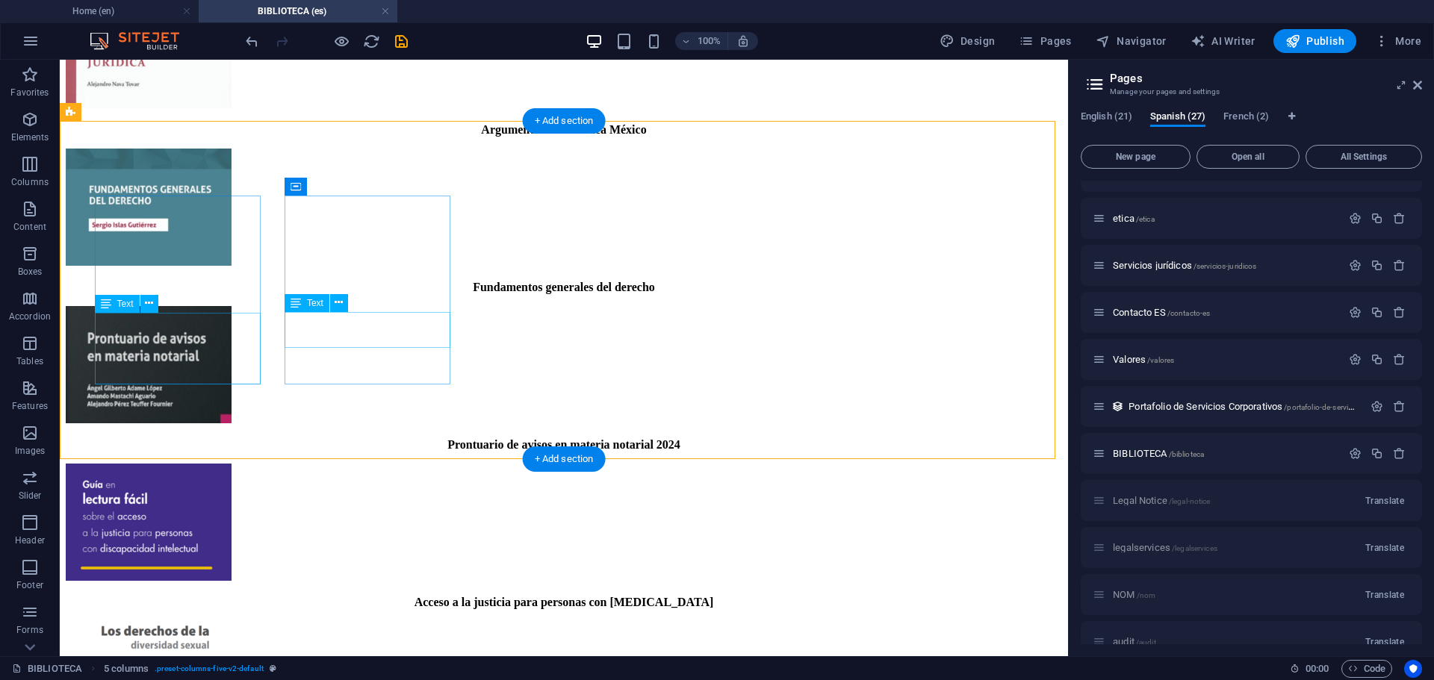
scroll to position [1042, 0]
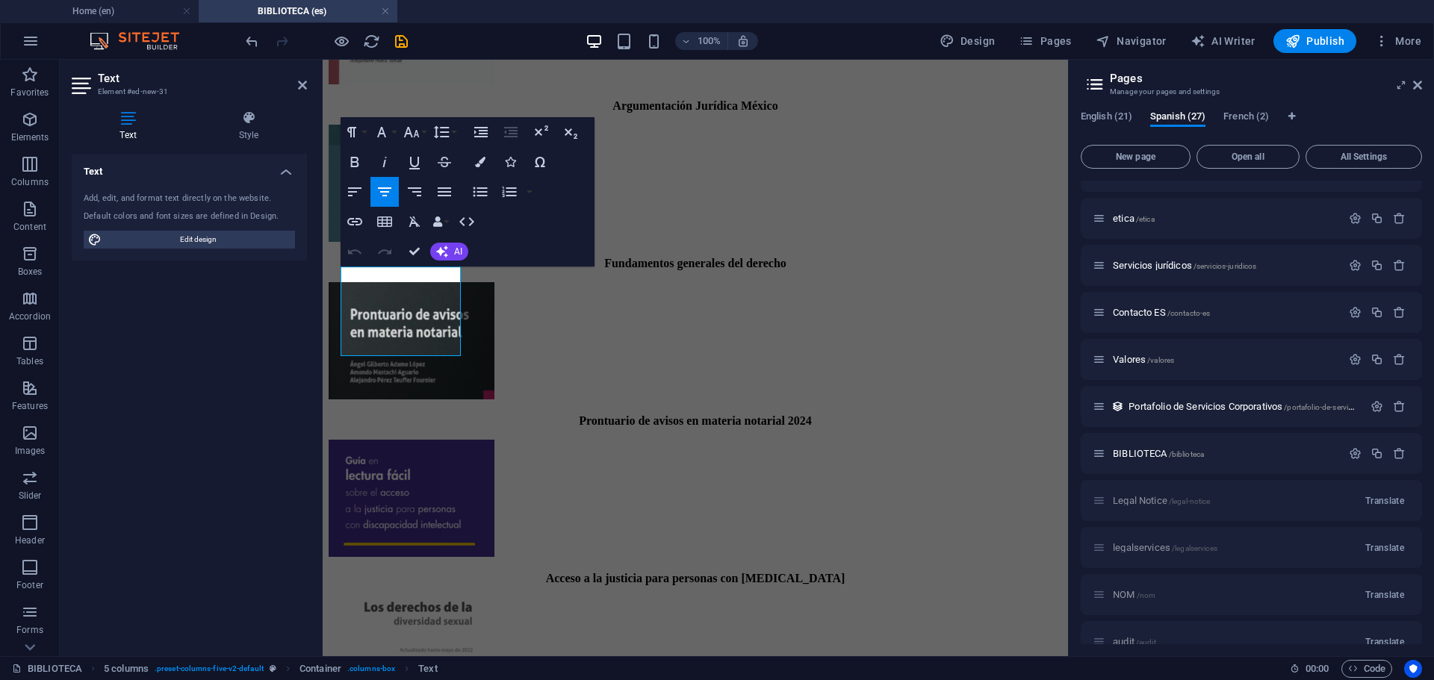
scroll to position [1064, 0]
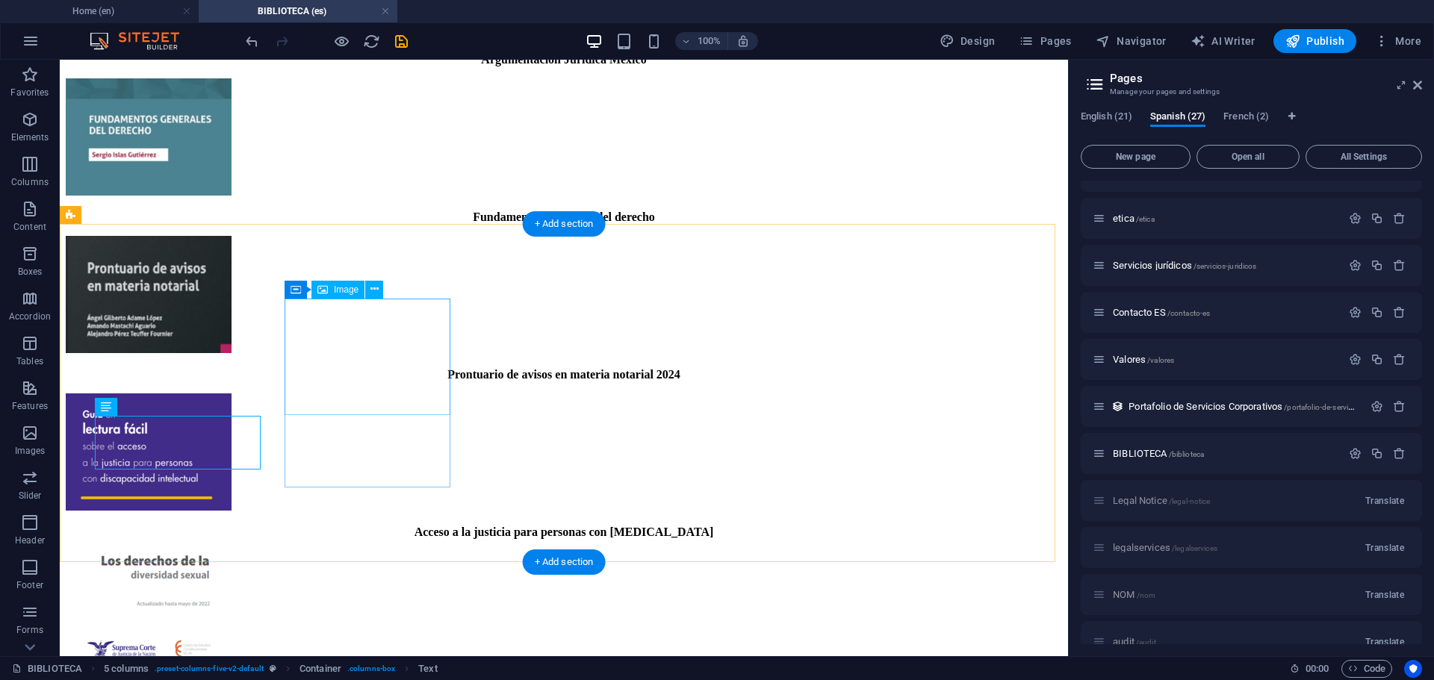
scroll to position [939, 0]
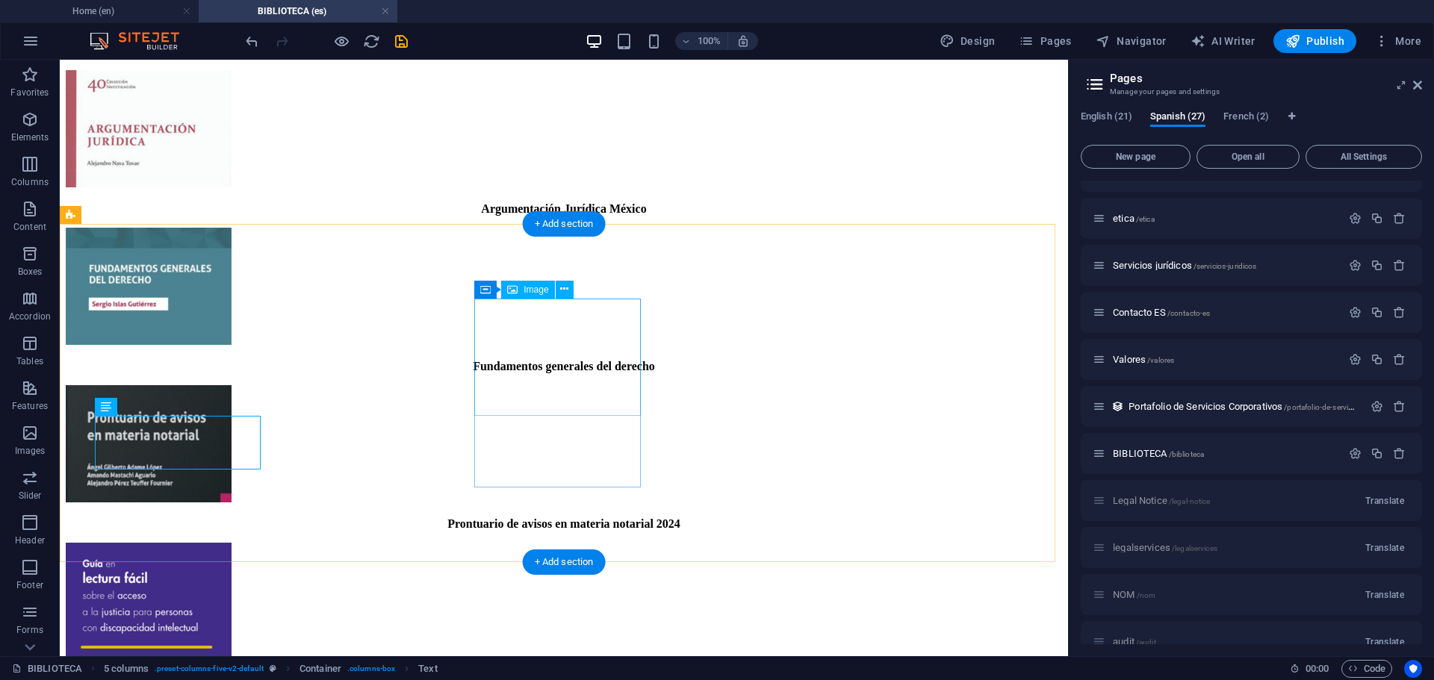
select select "px"
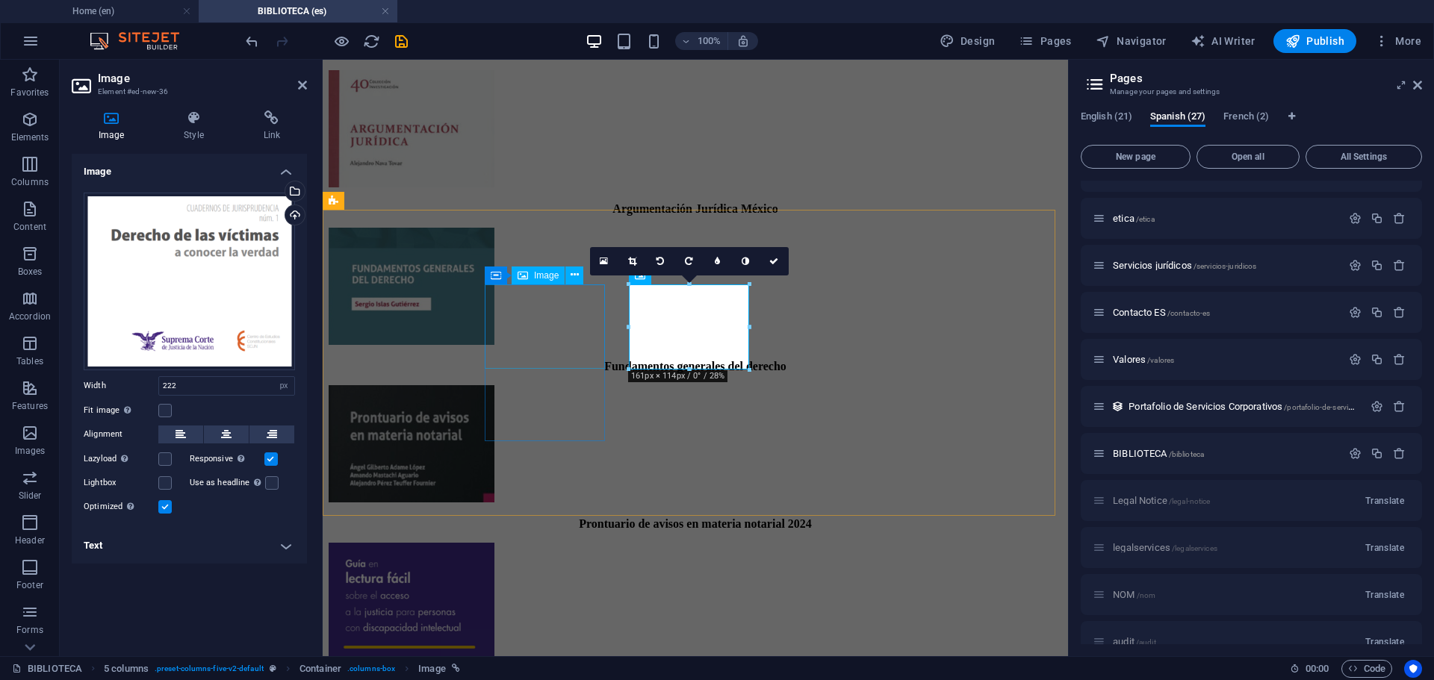
scroll to position [961, 0]
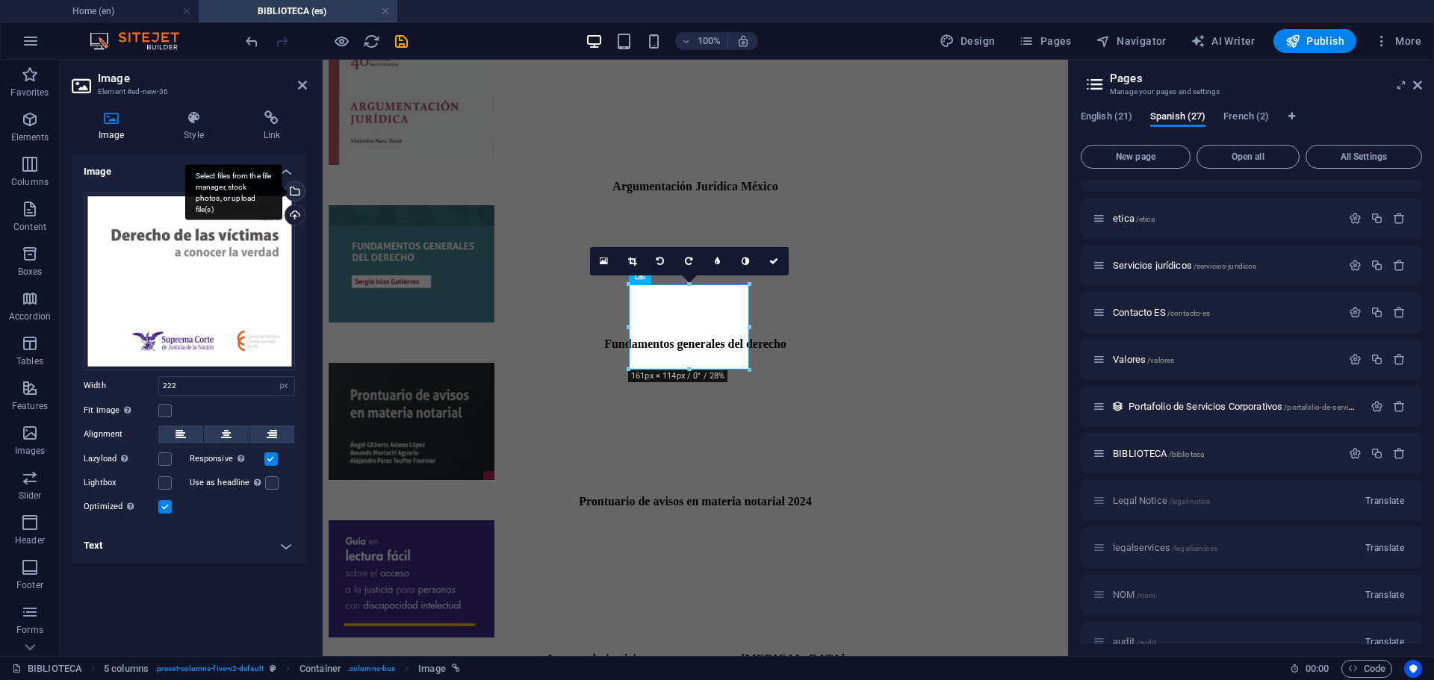
click at [295, 192] on div "Select files from the file manager, stock photos, or upload file(s)" at bounding box center [293, 192] width 22 height 22
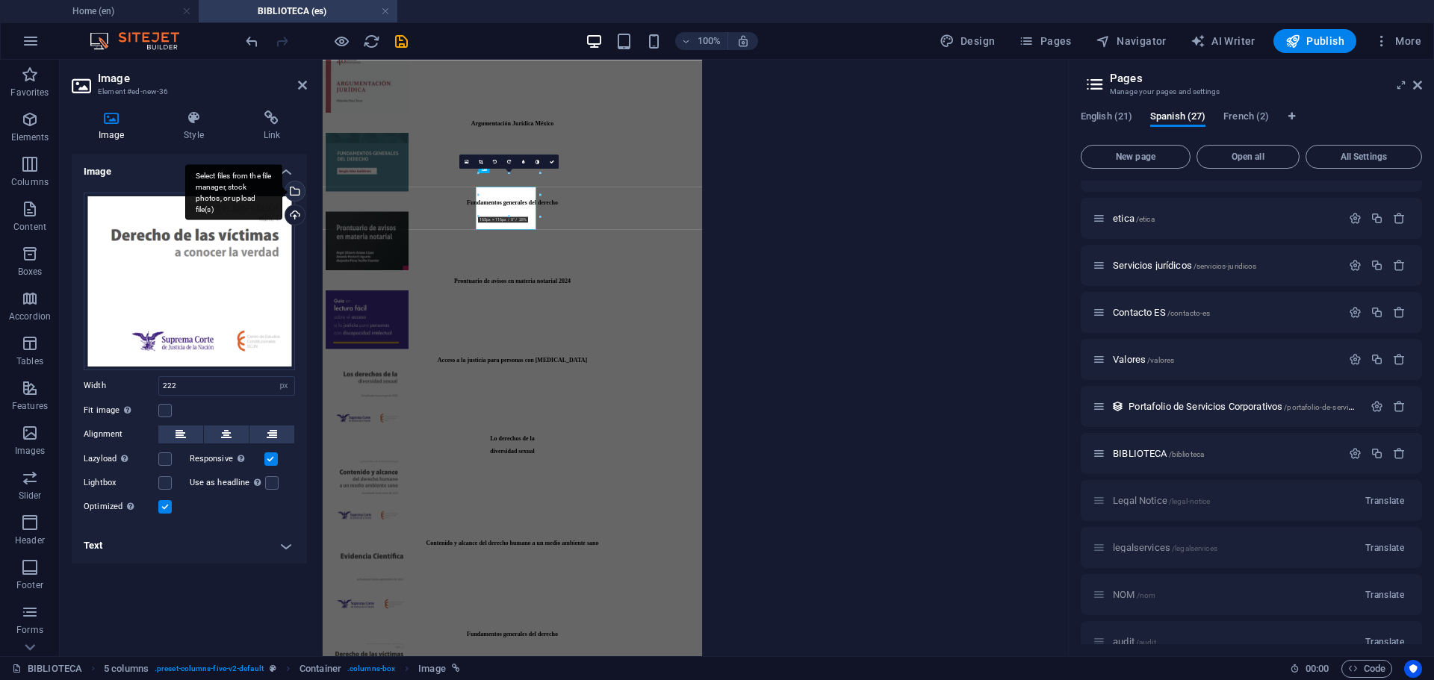
scroll to position [932, 0]
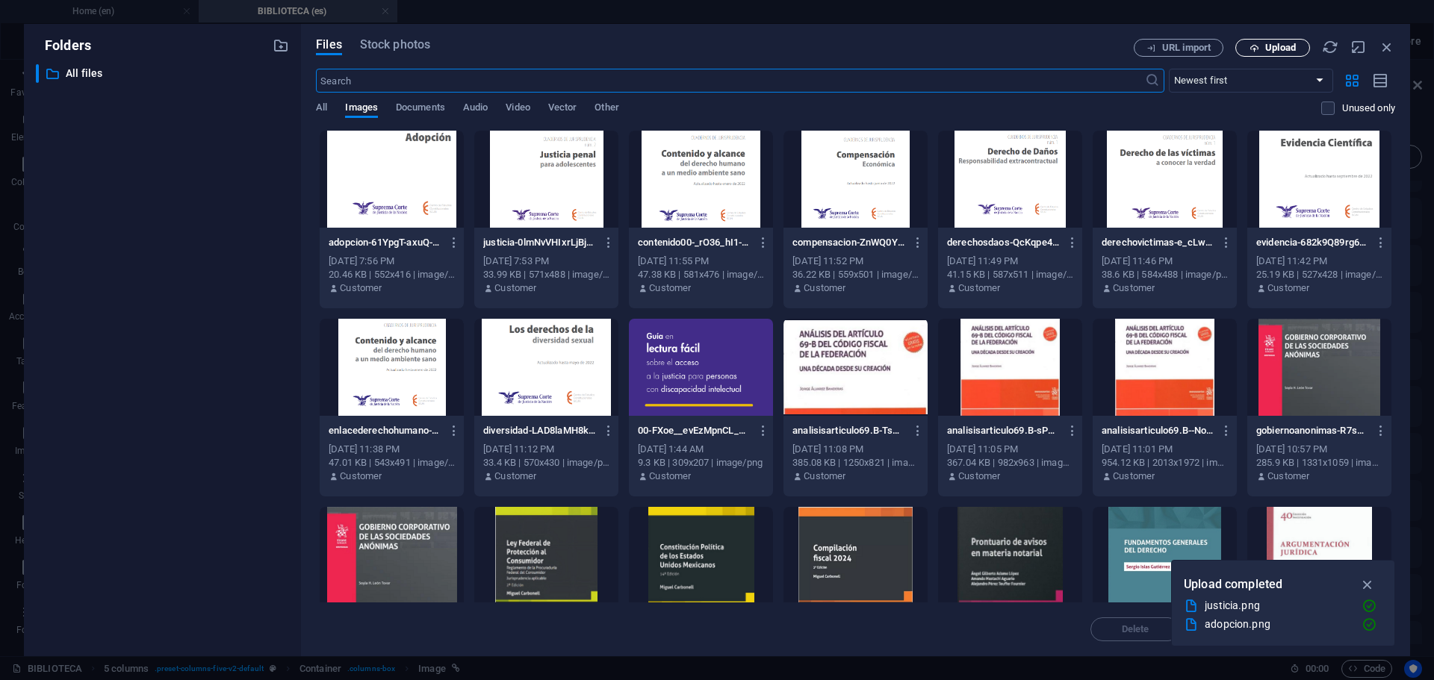
click at [1269, 49] on span "Upload" at bounding box center [1280, 47] width 31 height 9
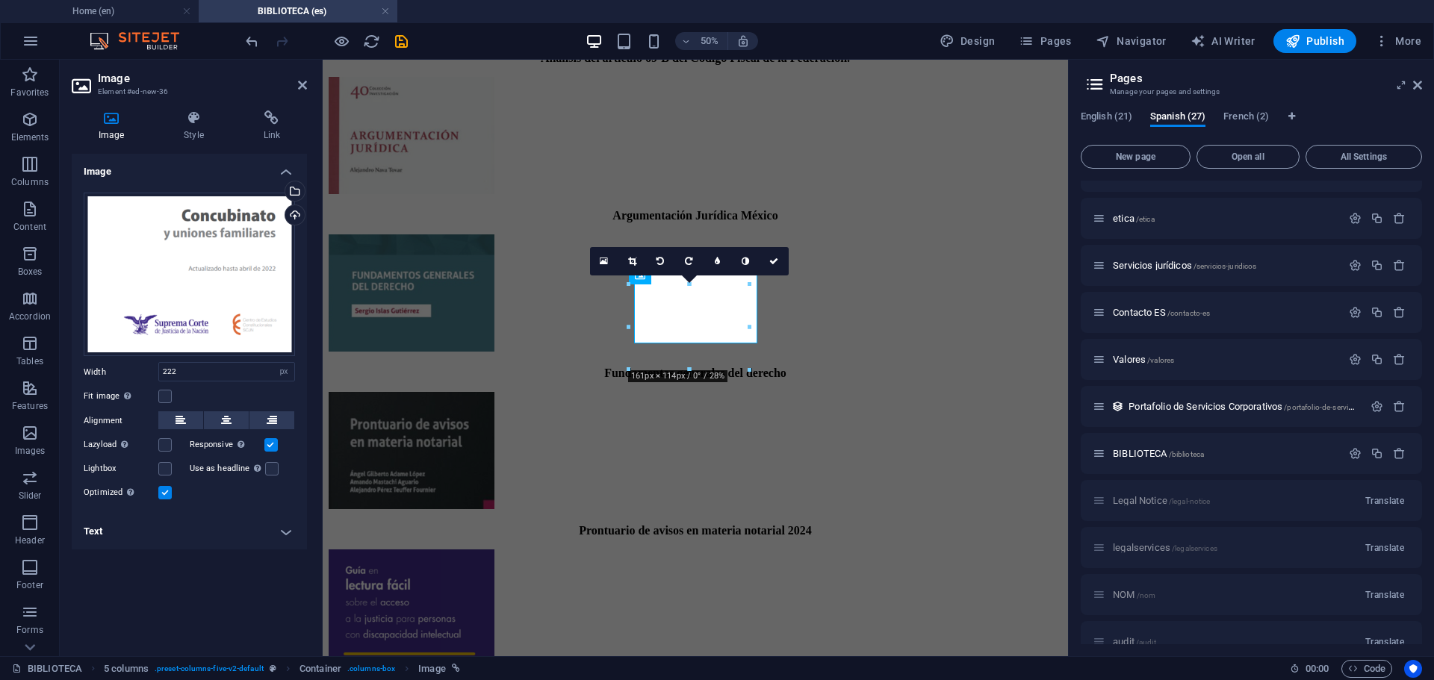
scroll to position [961, 0]
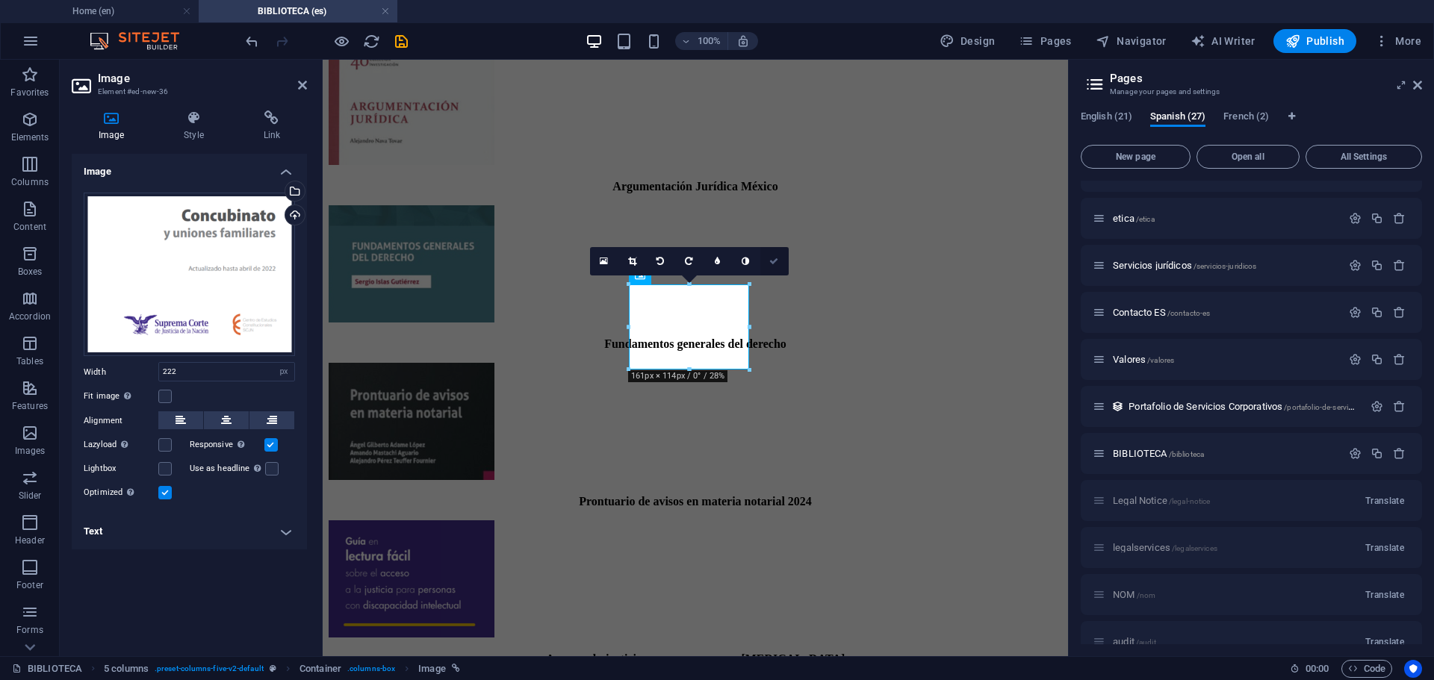
click at [773, 262] on icon at bounding box center [773, 261] width 9 height 9
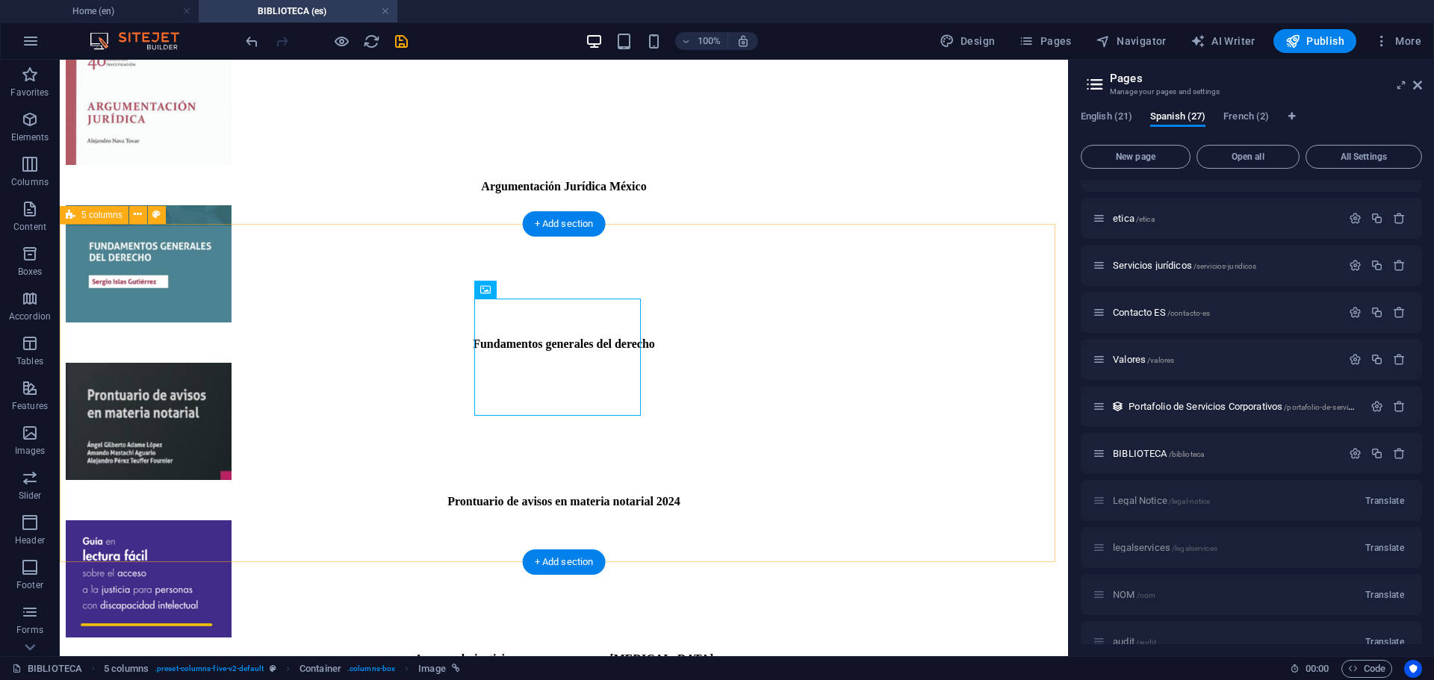
scroll to position [939, 0]
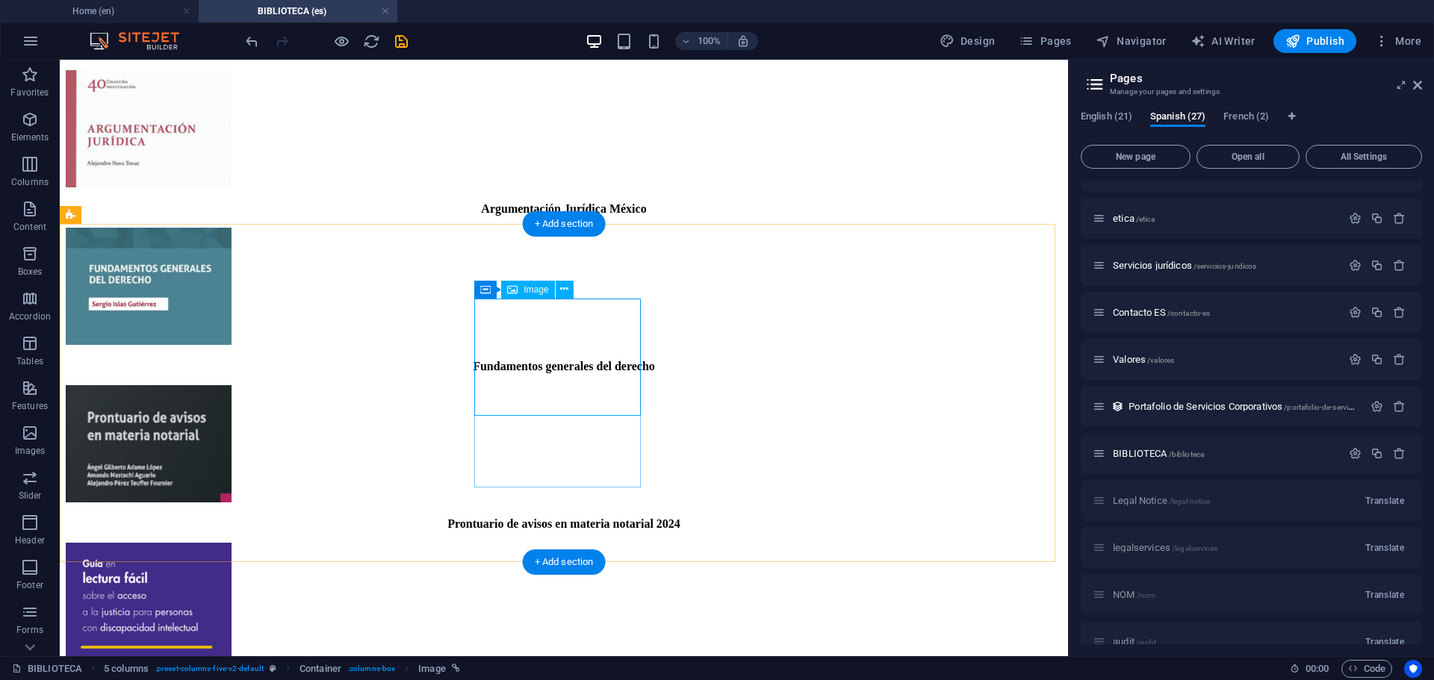
select select "px"
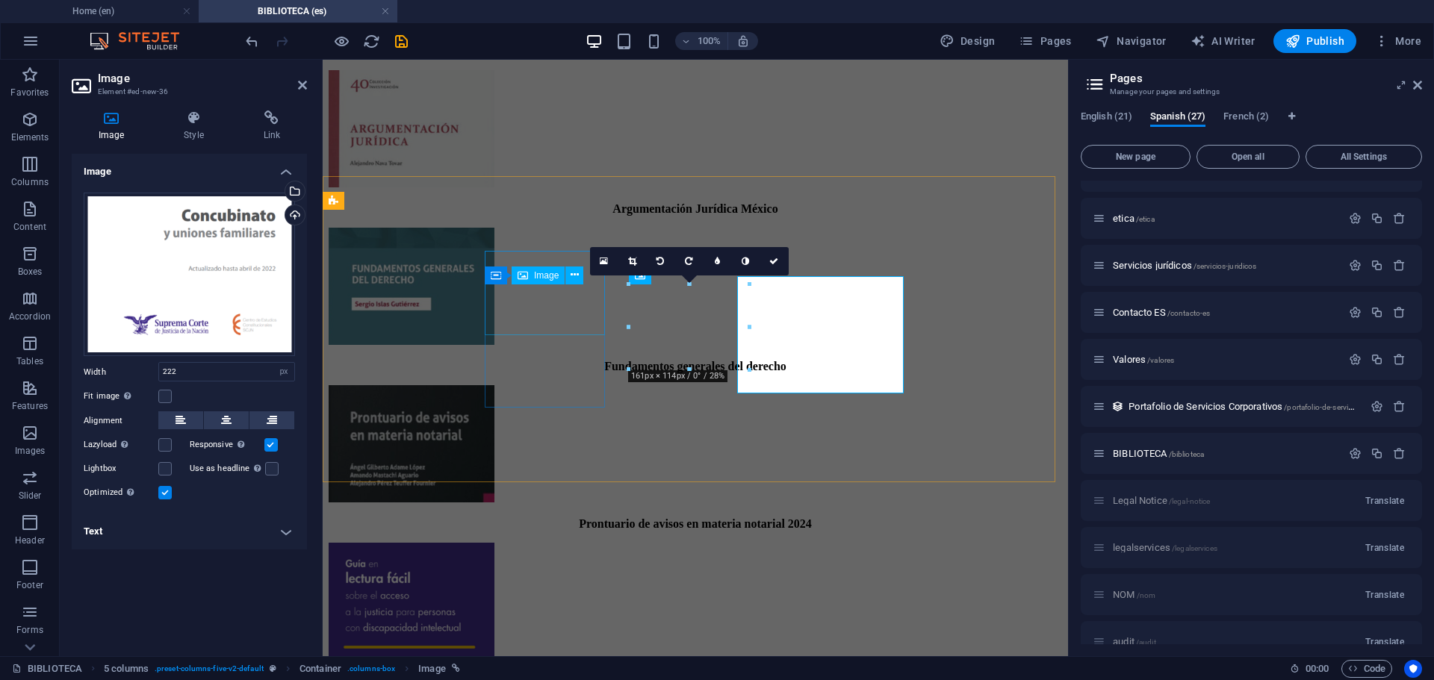
scroll to position [961, 0]
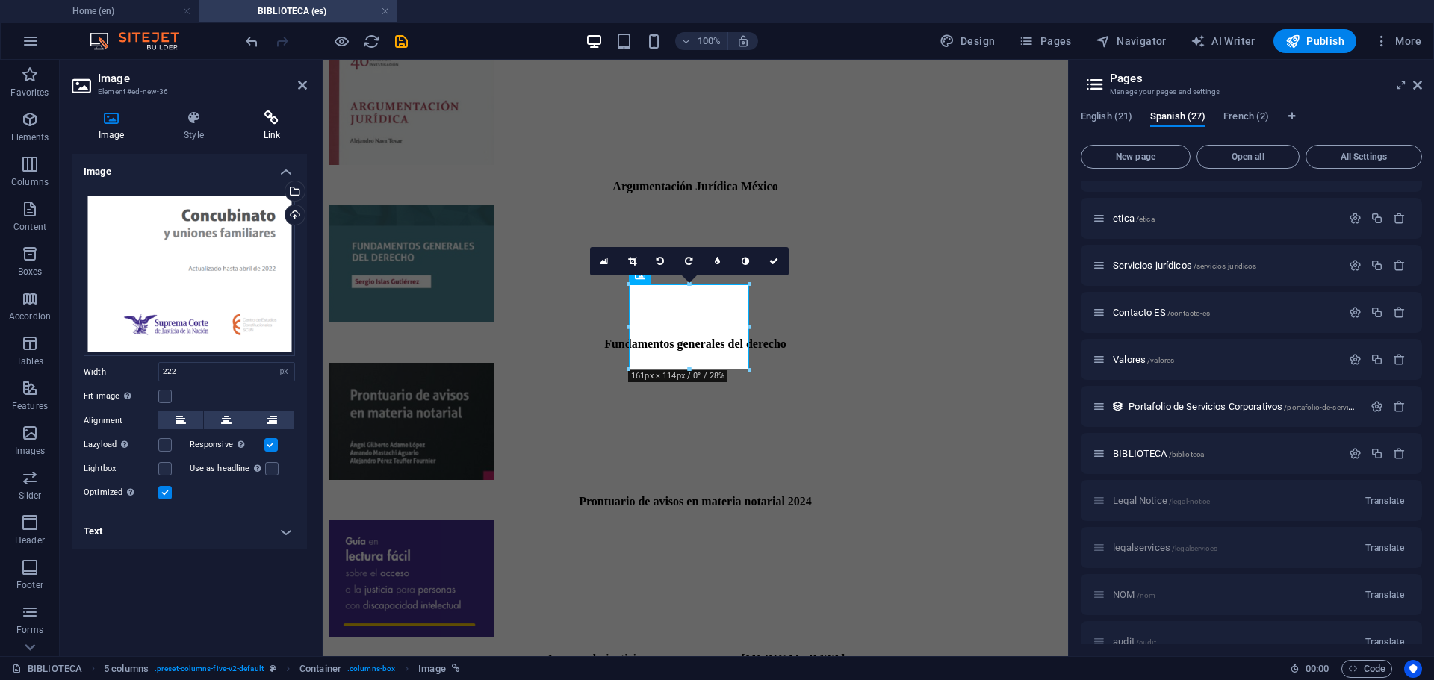
click at [268, 126] on h4 "Link" at bounding box center [272, 126] width 70 height 31
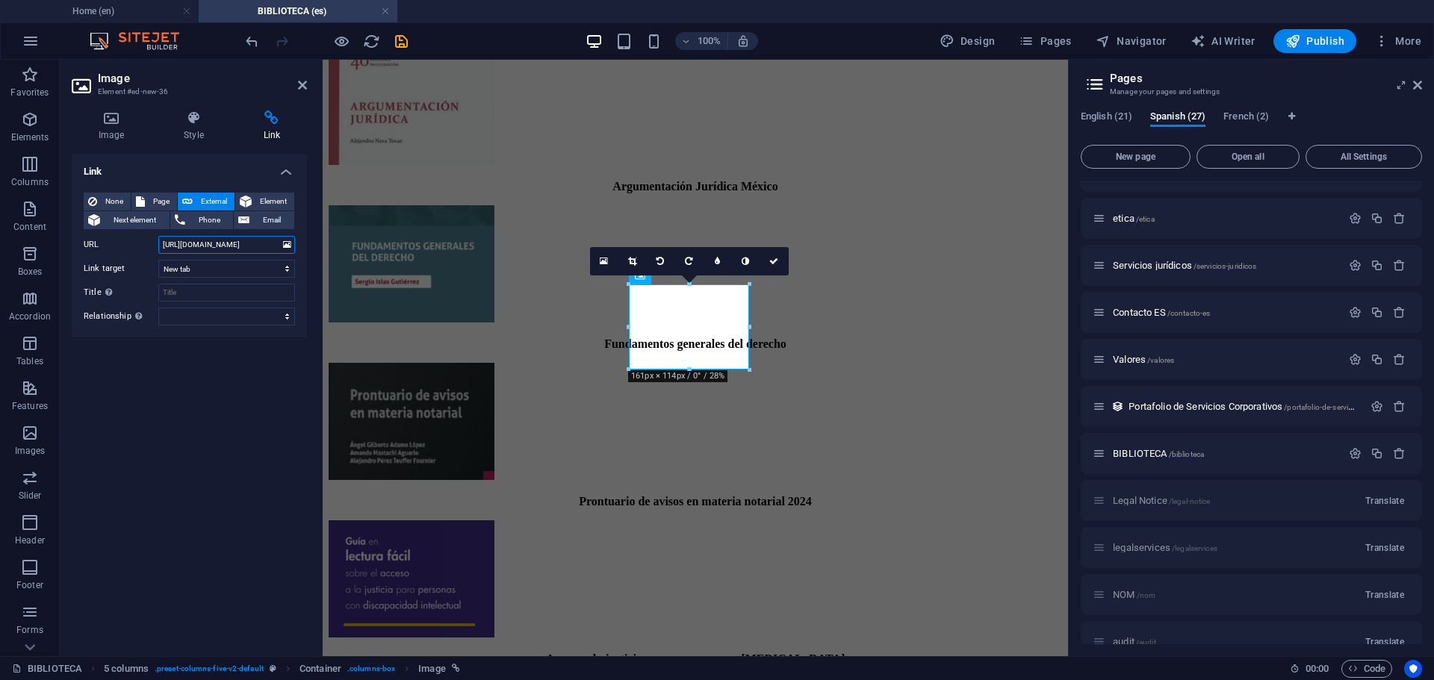
scroll to position [0, 0]
drag, startPoint x: 275, startPoint y: 243, endPoint x: 110, endPoint y: 226, distance: 165.9
click at [111, 228] on div "None Page External Element Next element Phone Email Page Home Legal Notice Priv…" at bounding box center [189, 259] width 211 height 133
drag, startPoint x: 273, startPoint y: 245, endPoint x: 13, endPoint y: 219, distance: 261.2
click at [13, 219] on section "Favorites Elements Columns Content Boxes Accordion Tables Features Images Slide…" at bounding box center [534, 358] width 1068 height 597
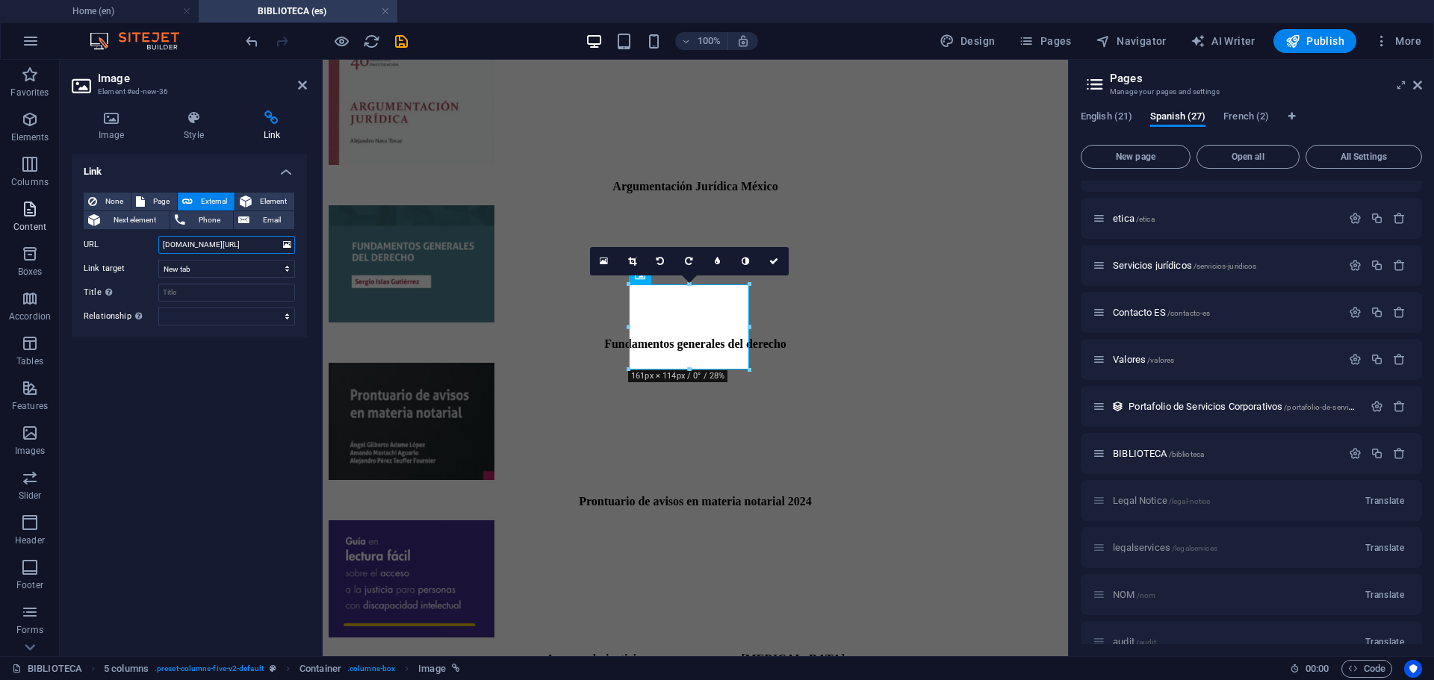
type input "1_DERECHO_VICTIMAS3.pdf"
drag, startPoint x: 246, startPoint y: 244, endPoint x: -55, endPoint y: 220, distance: 301.1
click at [0, 220] on html "[DOMAIN_NAME] Home (en) BIBLIOTECA (es) Favorites Elements Columns Content Boxe…" at bounding box center [717, 340] width 1434 height 680
click at [181, 246] on input "URL" at bounding box center [226, 245] width 137 height 18
paste input "[URL][DOMAIN_NAME]"
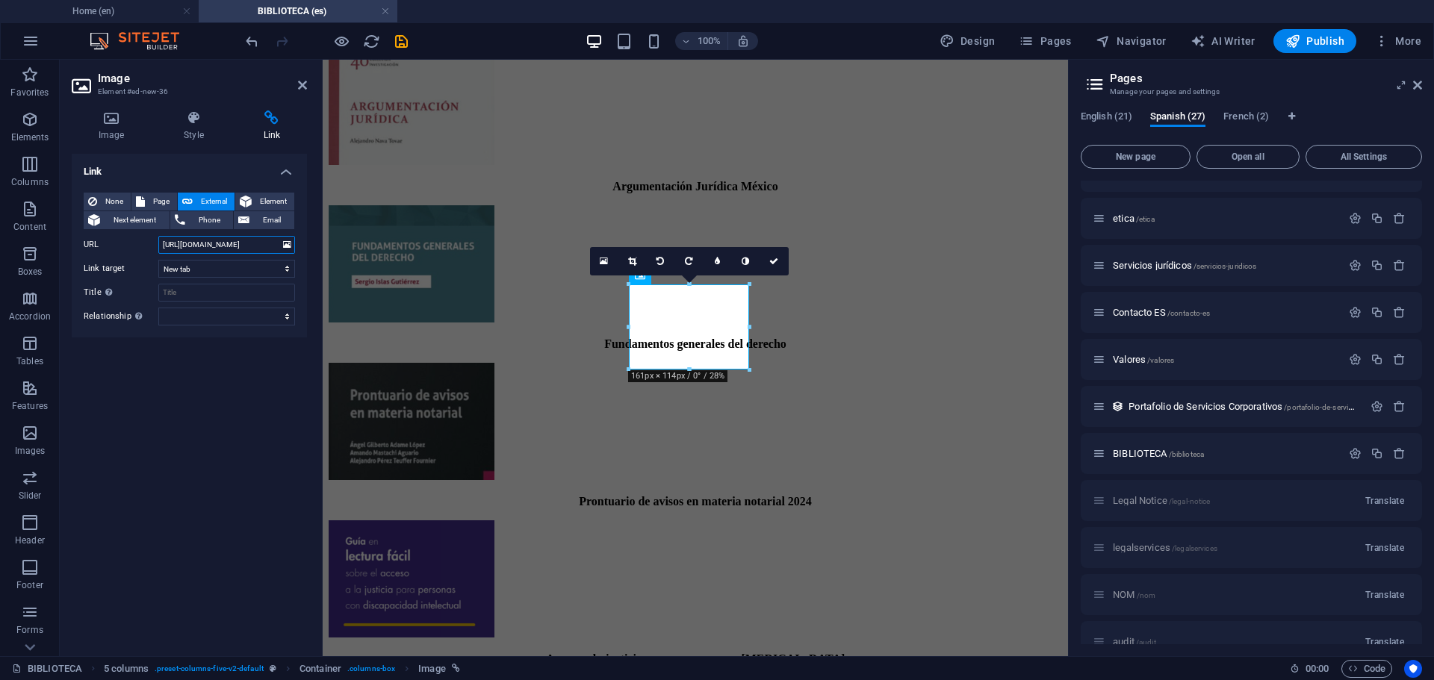
scroll to position [0, 198]
type input "[URL][DOMAIN_NAME]"
click at [776, 263] on icon at bounding box center [773, 261] width 9 height 9
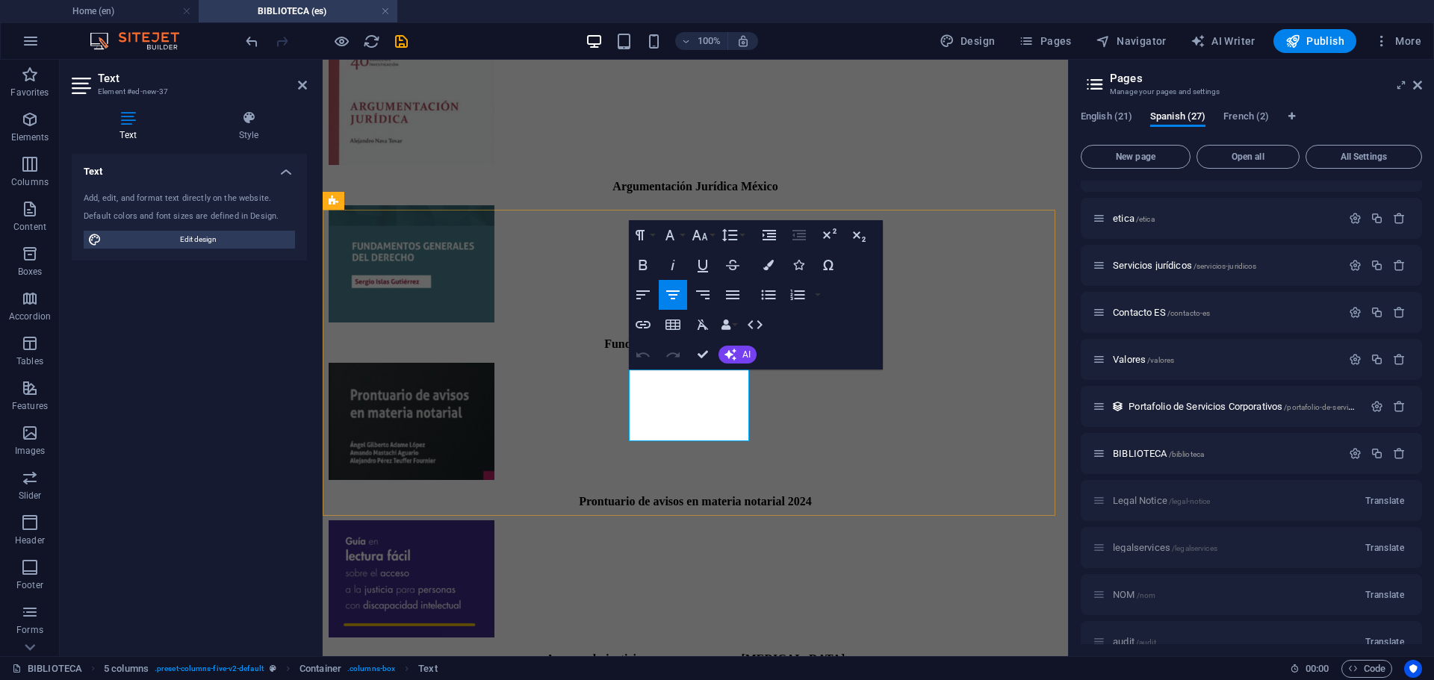
drag, startPoint x: 690, startPoint y: 432, endPoint x: 606, endPoint y: 427, distance: 84.5
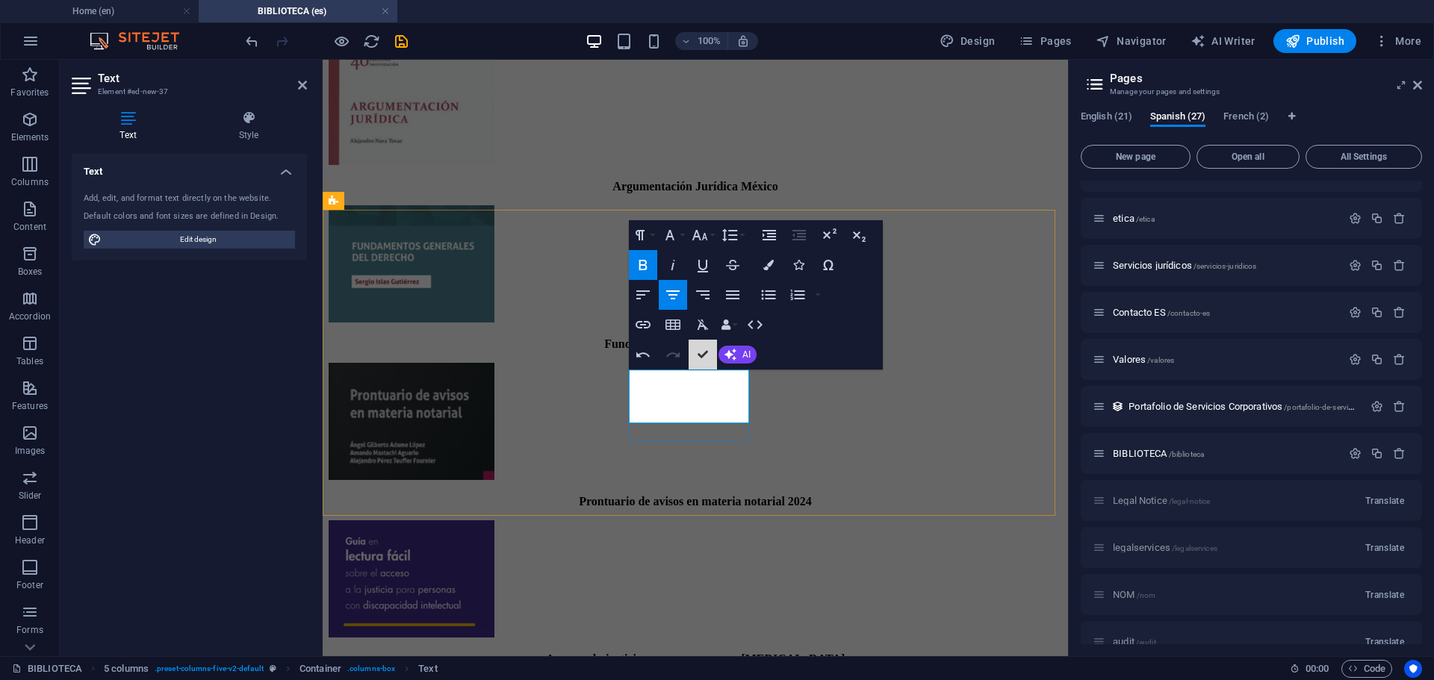
drag, startPoint x: 1028, startPoint y: 413, endPoint x: 676, endPoint y: 422, distance: 351.8
drag, startPoint x: 707, startPoint y: 359, endPoint x: 647, endPoint y: 299, distance: 85.0
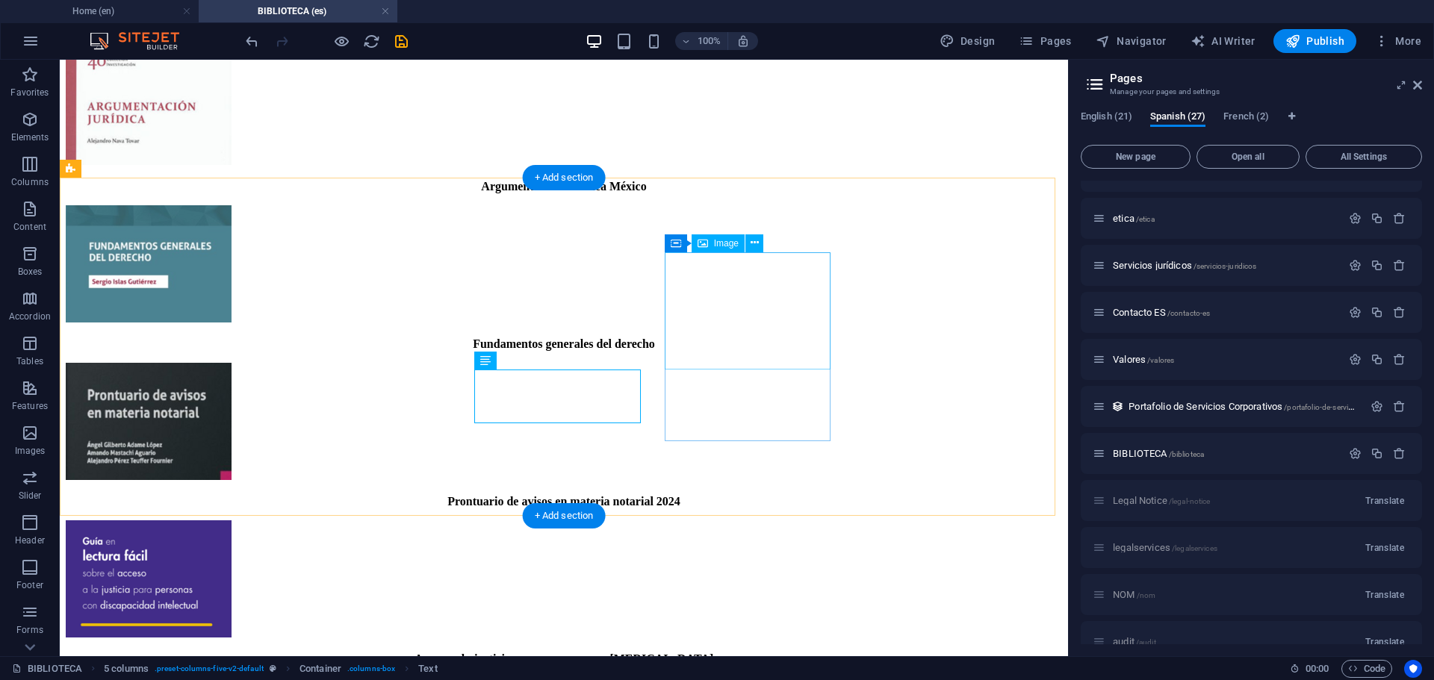
scroll to position [985, 0]
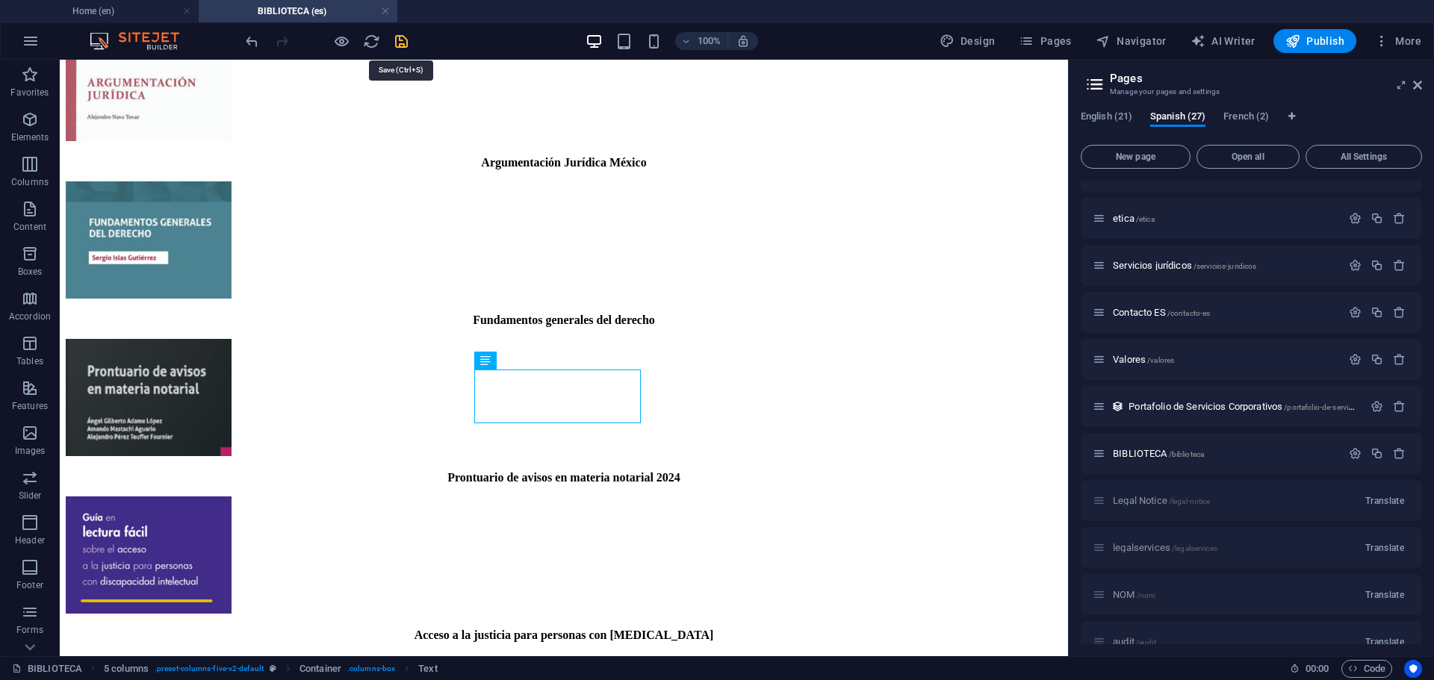
click at [405, 40] on icon "save" at bounding box center [401, 41] width 17 height 17
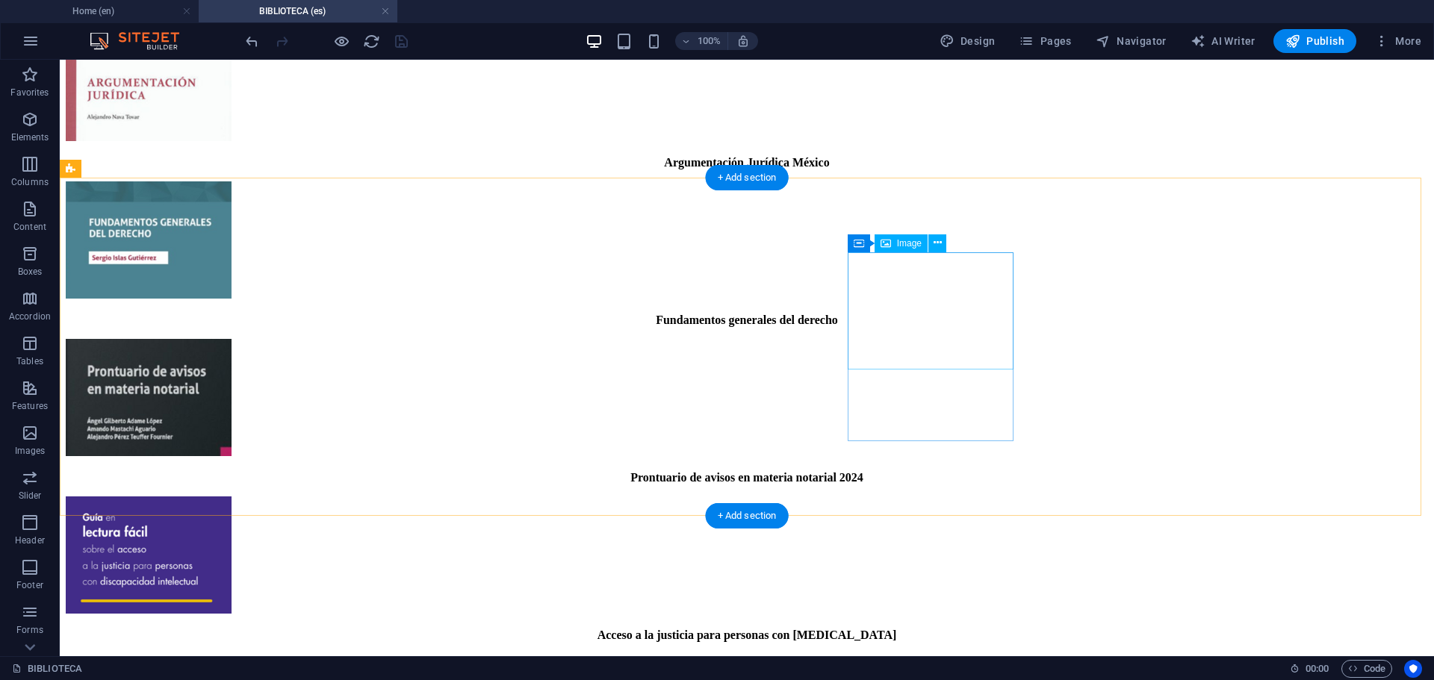
select select "px"
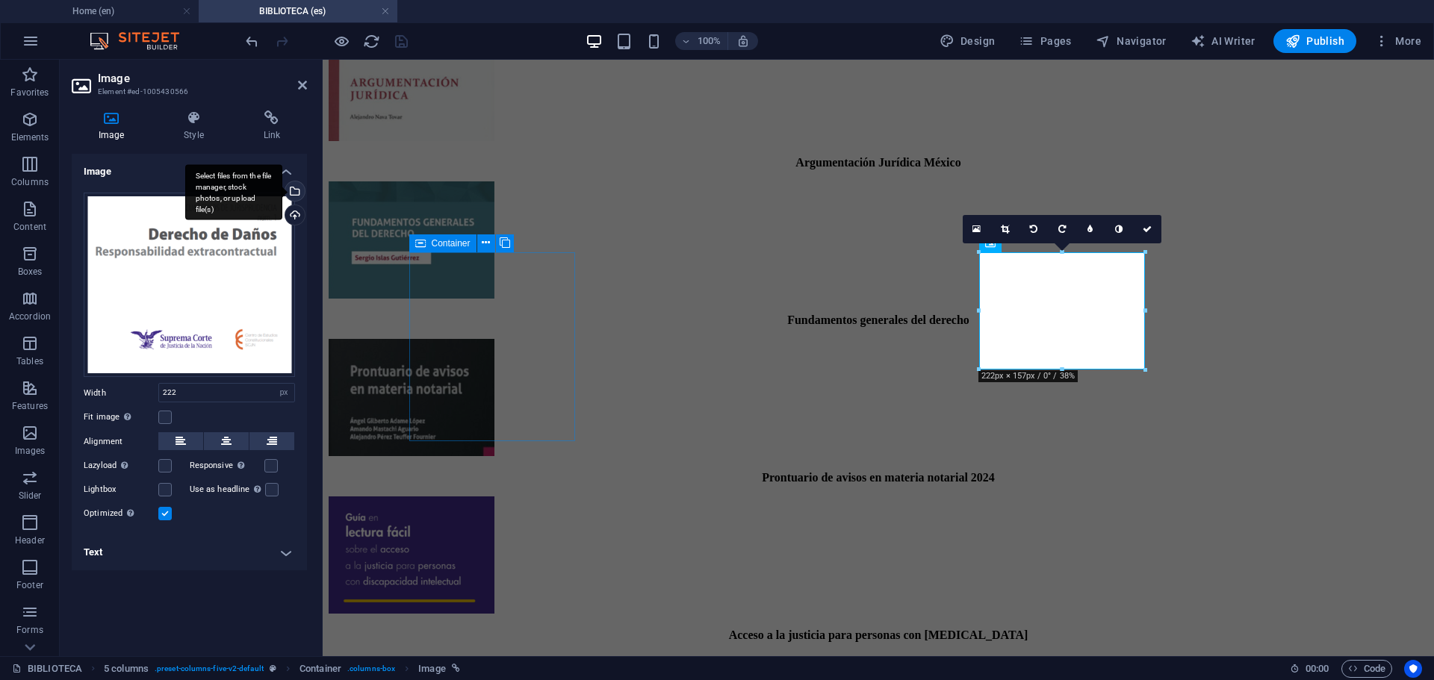
click at [297, 194] on div "Select files from the file manager, stock photos, or upload file(s)" at bounding box center [293, 192] width 22 height 22
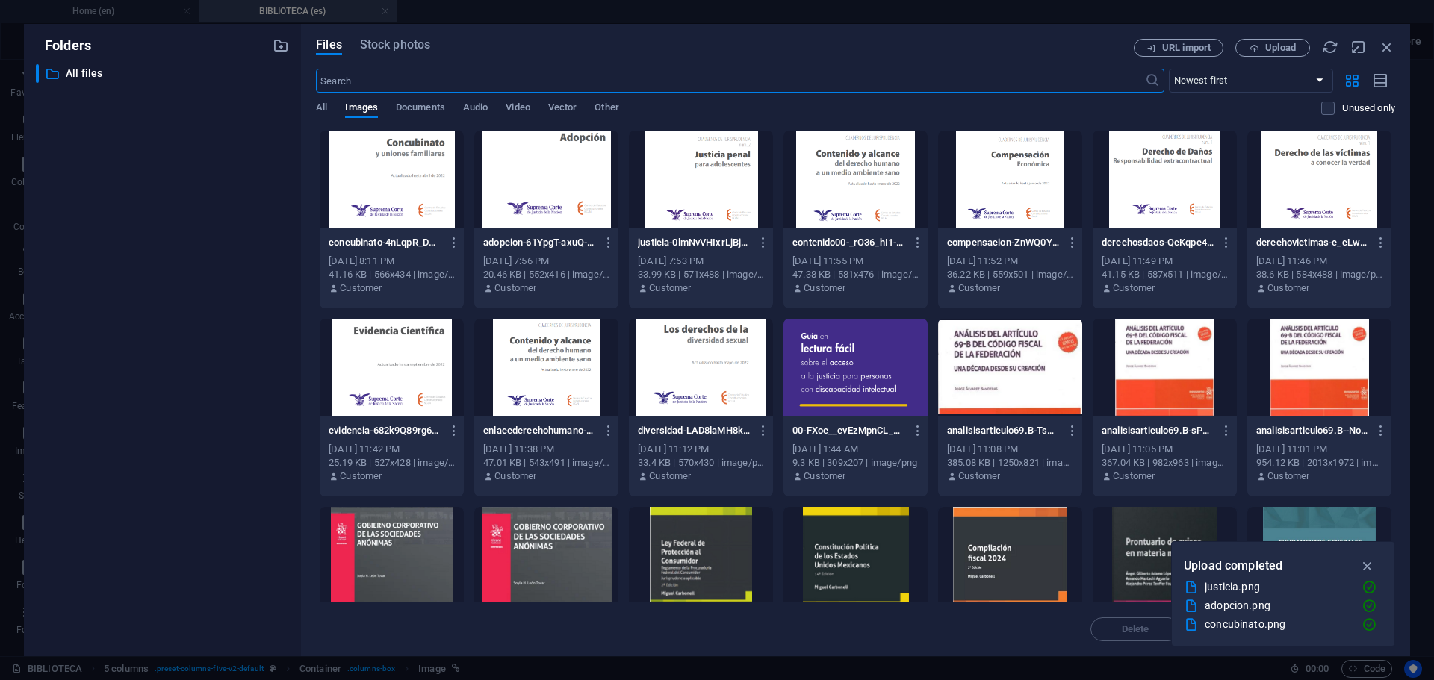
scroll to position [975, 0]
click at [1285, 50] on span "Upload" at bounding box center [1280, 47] width 31 height 9
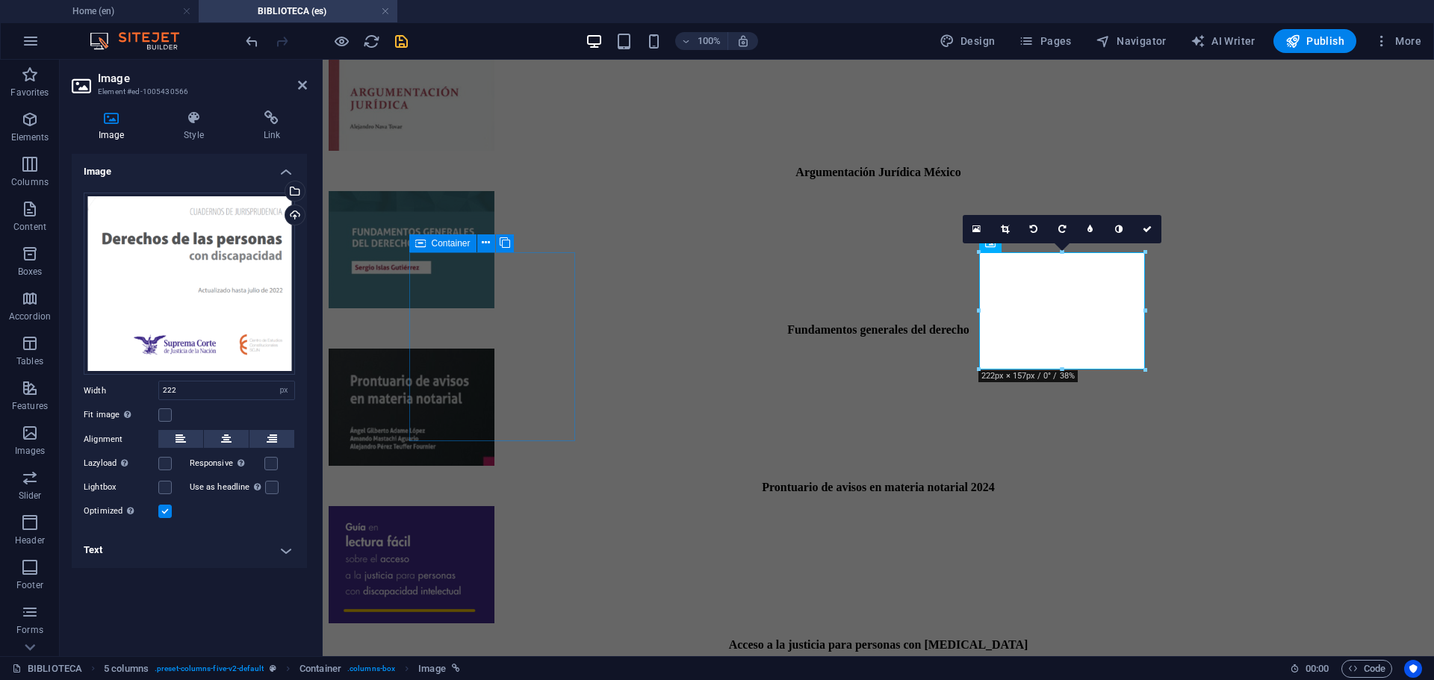
scroll to position [985, 0]
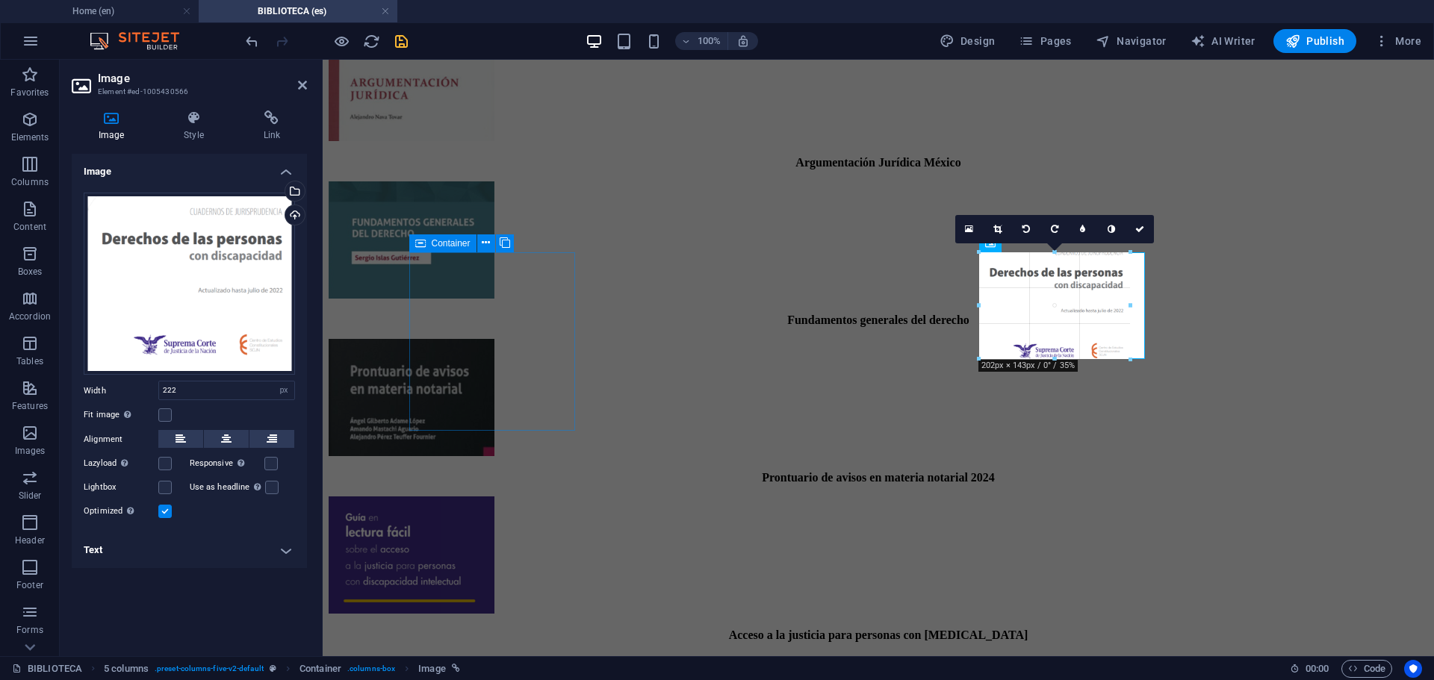
drag, startPoint x: 1145, startPoint y: 369, endPoint x: 1129, endPoint y: 358, distance: 18.8
type input "202"
click at [1142, 228] on icon at bounding box center [1139, 229] width 9 height 9
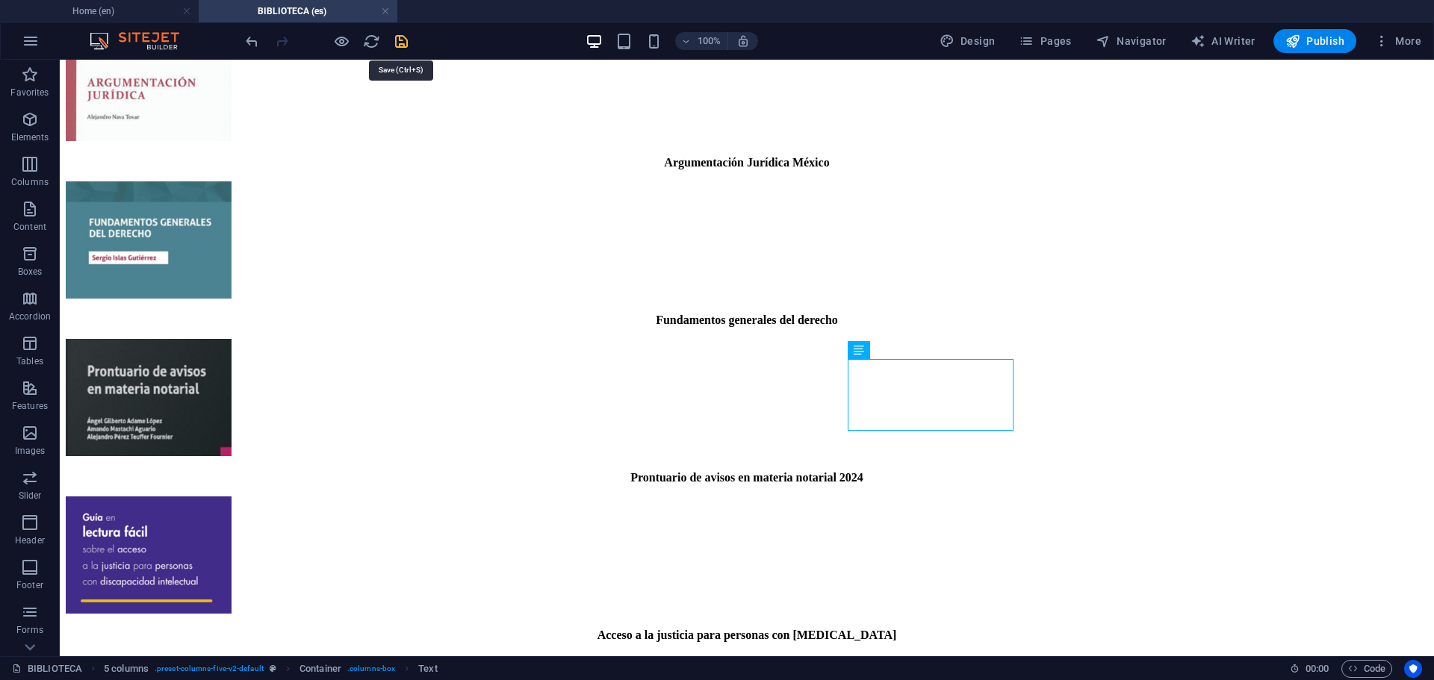
click at [404, 43] on icon "save" at bounding box center [401, 41] width 17 height 17
